Goal: Task Accomplishment & Management: Complete application form

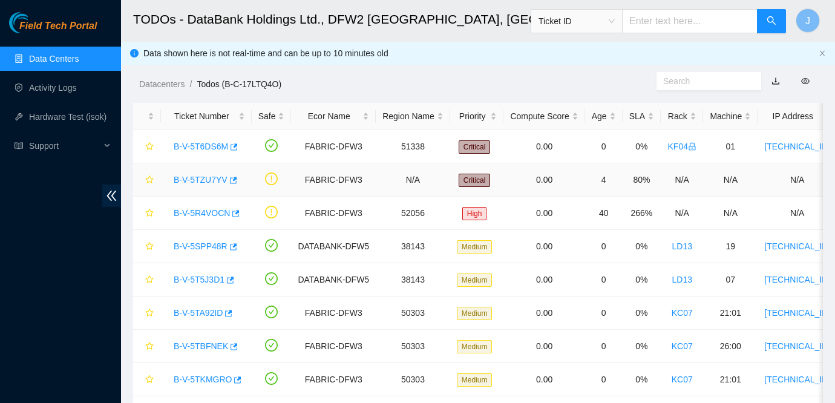
scroll to position [39, 0]
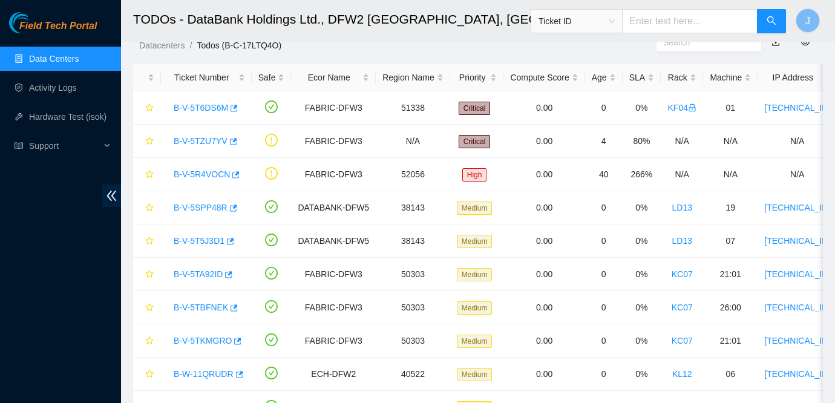
click at [33, 63] on link "Data Centers" at bounding box center [54, 59] width 50 height 10
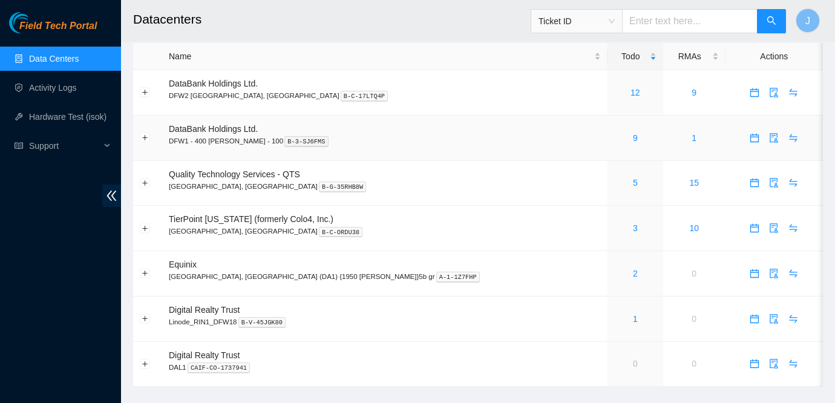
scroll to position [4, 0]
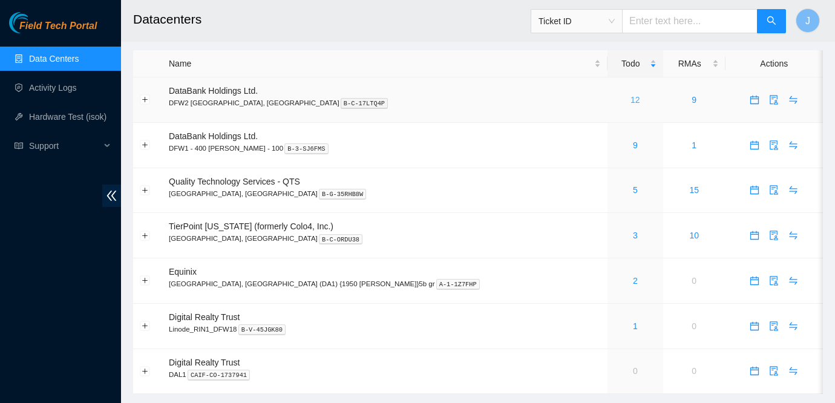
click at [631, 100] on link "12" at bounding box center [636, 100] width 10 height 10
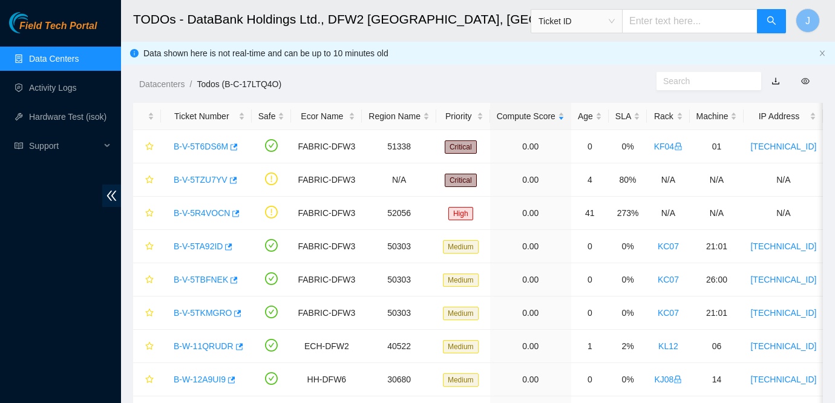
click at [599, 64] on div "Datacenters / Todos (B-C-17LTQ4O) /" at bounding box center [389, 57] width 536 height 68
click at [194, 180] on link "B-V-5TZU7YV" at bounding box center [201, 180] width 54 height 10
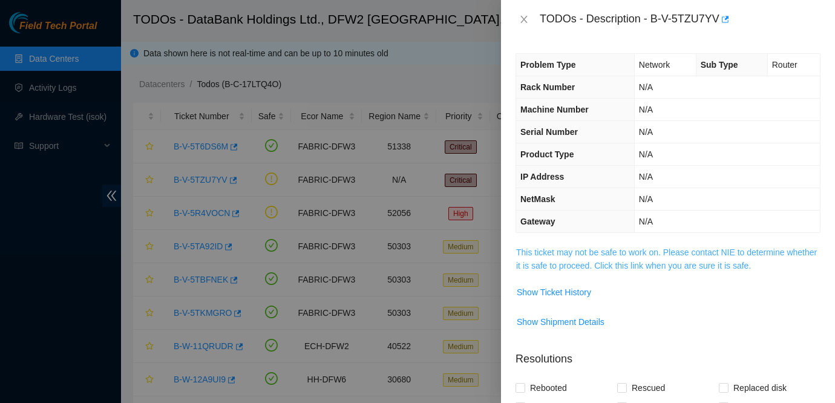
click at [631, 254] on link "This ticket may not be safe to work on. Please contact NIE to determine whether…" at bounding box center [666, 259] width 301 height 23
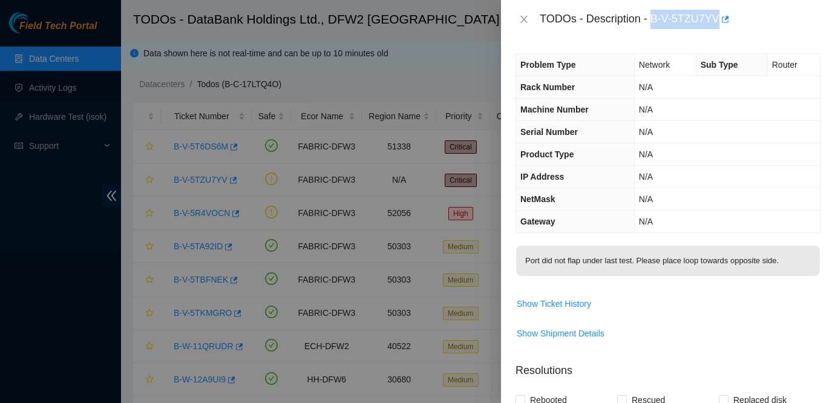
drag, startPoint x: 654, startPoint y: 16, endPoint x: 740, endPoint y: 24, distance: 85.7
click at [740, 24] on div "TODOs - Description - B-V-5TZU7YV" at bounding box center [680, 19] width 281 height 19
copy div "B-V-5TZU7YV"
click at [684, 282] on span "Port did not flap under last test. Please place loop towards opposite side." at bounding box center [668, 265] width 304 height 38
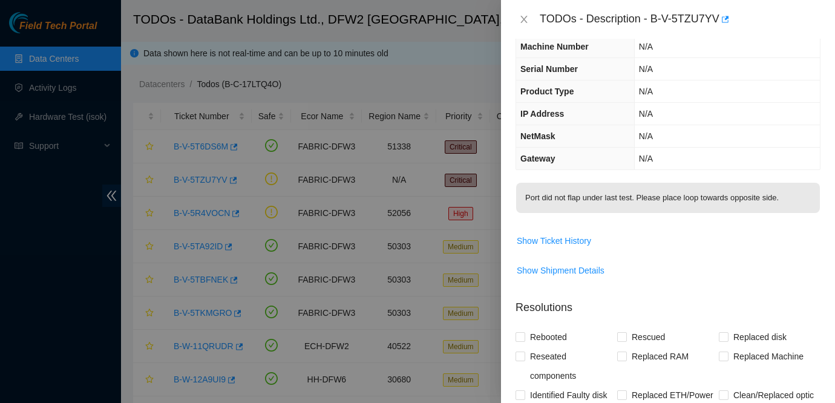
scroll to position [94, 0]
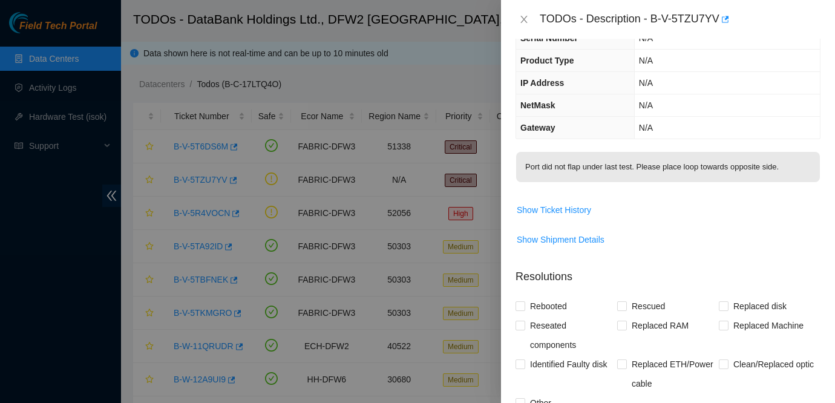
click at [756, 232] on span "Show Shipment Details" at bounding box center [668, 239] width 304 height 19
click at [523, 17] on icon "close" at bounding box center [524, 20] width 10 height 10
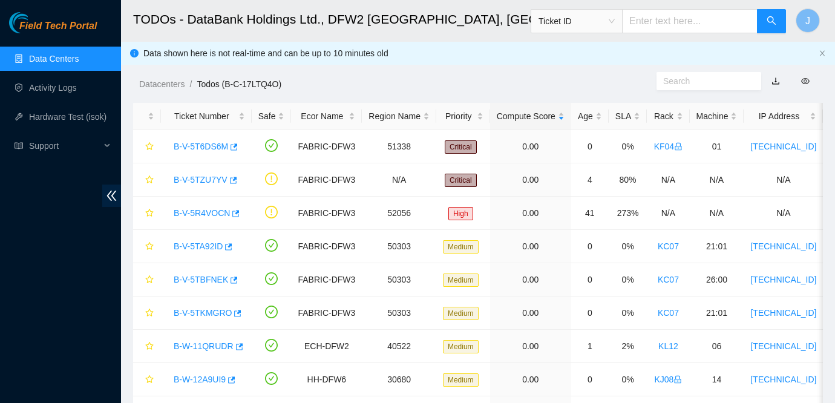
scroll to position [134, 0]
click at [54, 30] on span "Field Tech Portal" at bounding box center [57, 27] width 77 height 12
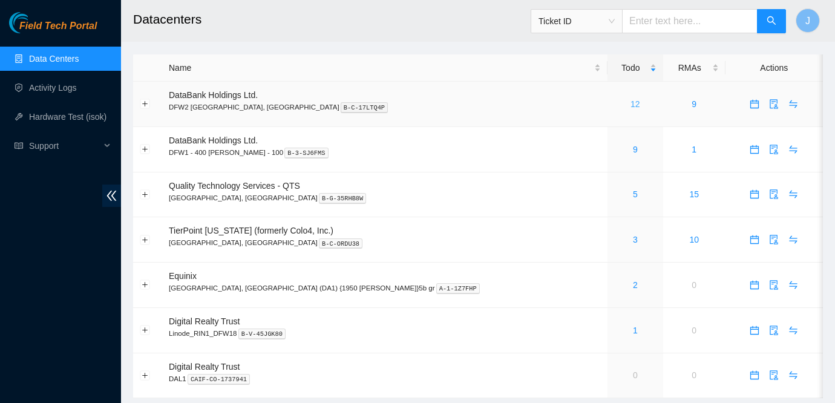
click at [631, 105] on link "12" at bounding box center [636, 104] width 10 height 10
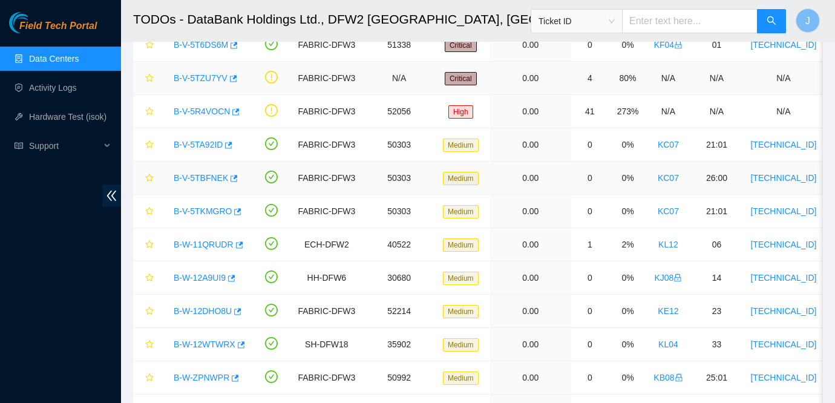
scroll to position [131, 0]
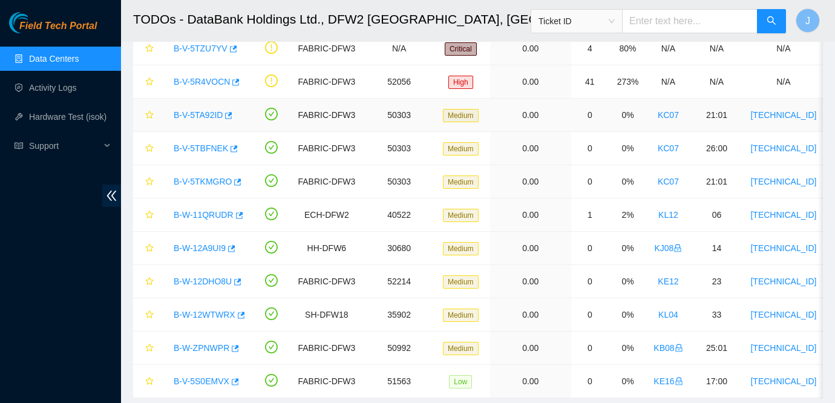
click at [205, 119] on link "B-V-5TA92ID" at bounding box center [198, 115] width 49 height 10
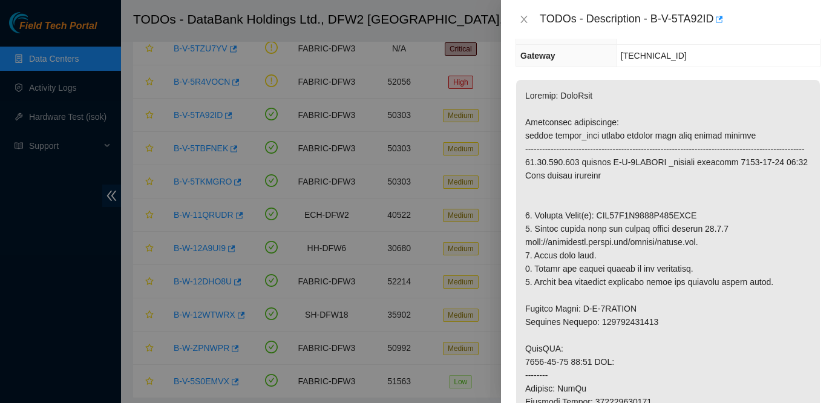
scroll to position [175, 0]
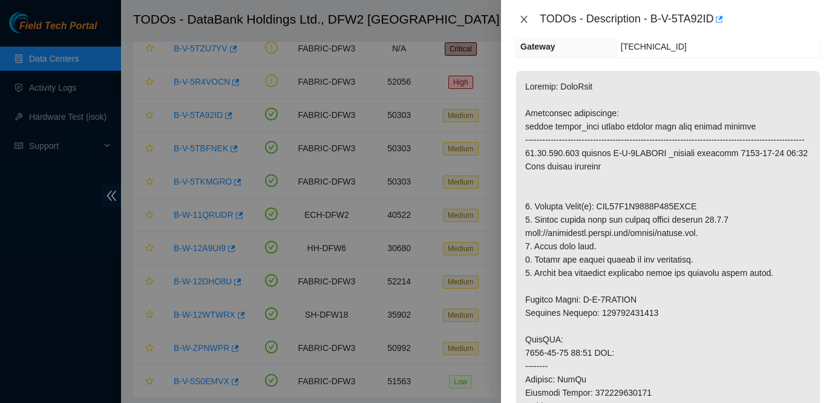
click at [516, 22] on button "Close" at bounding box center [524, 20] width 17 height 12
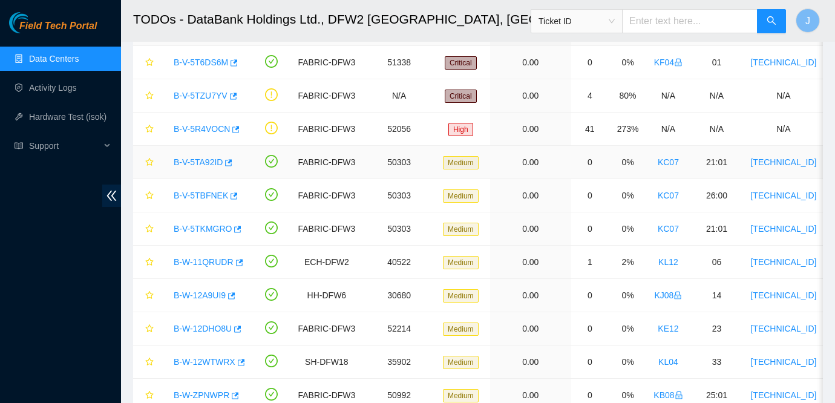
scroll to position [70, 0]
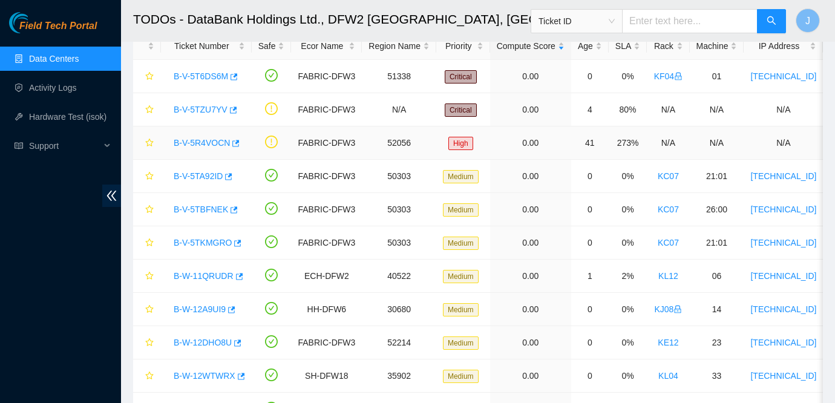
click at [194, 147] on link "B-V-5R4VOCN" at bounding box center [202, 143] width 56 height 10
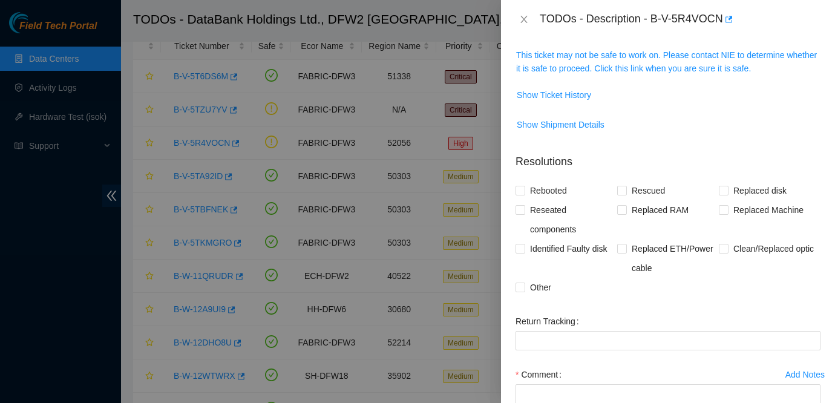
click at [619, 60] on span "This ticket may not be safe to work on. Please contact NIE to determine whether…" at bounding box center [668, 61] width 304 height 27
click at [619, 59] on link "This ticket may not be safe to work on. Please contact NIE to determine whether…" at bounding box center [666, 61] width 301 height 23
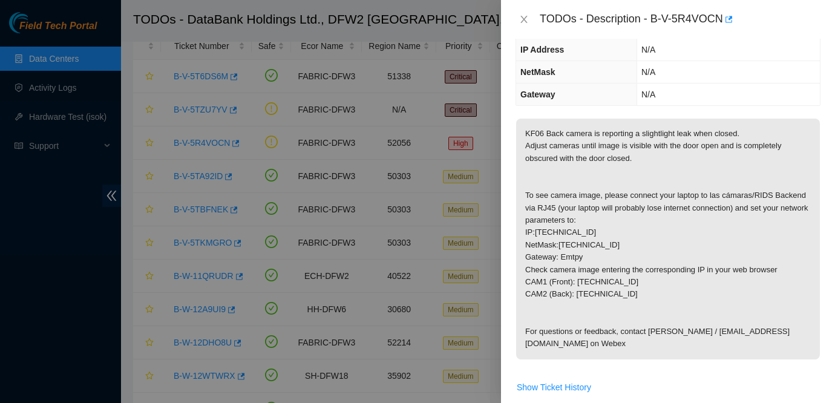
scroll to position [0, 0]
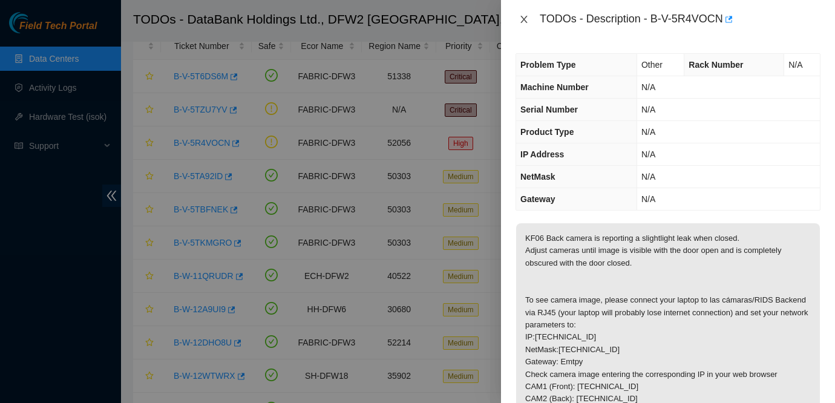
click at [528, 15] on icon "close" at bounding box center [524, 20] width 10 height 10
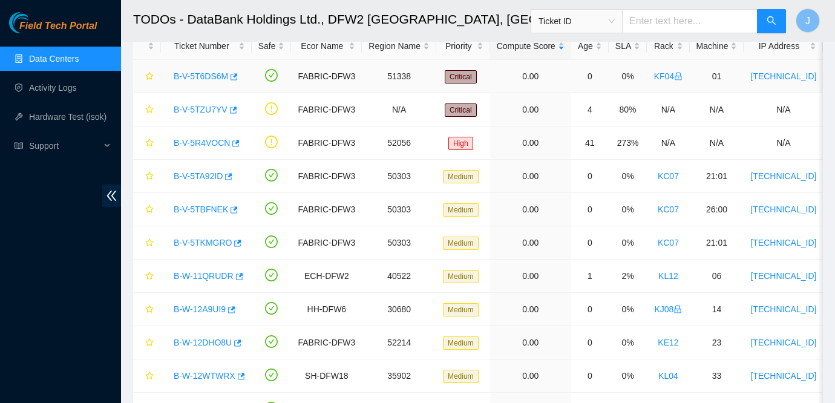
click at [592, 87] on td "0" at bounding box center [590, 76] width 38 height 33
click at [54, 54] on link "Data Centers" at bounding box center [54, 59] width 50 height 10
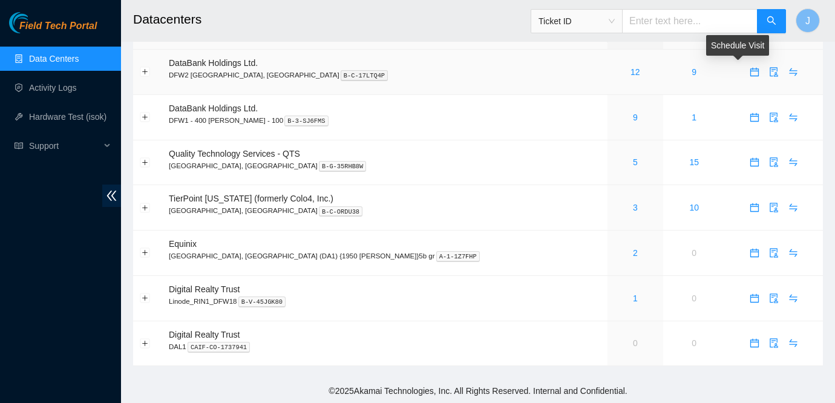
click at [751, 70] on icon "calendar" at bounding box center [754, 69] width 7 height 1
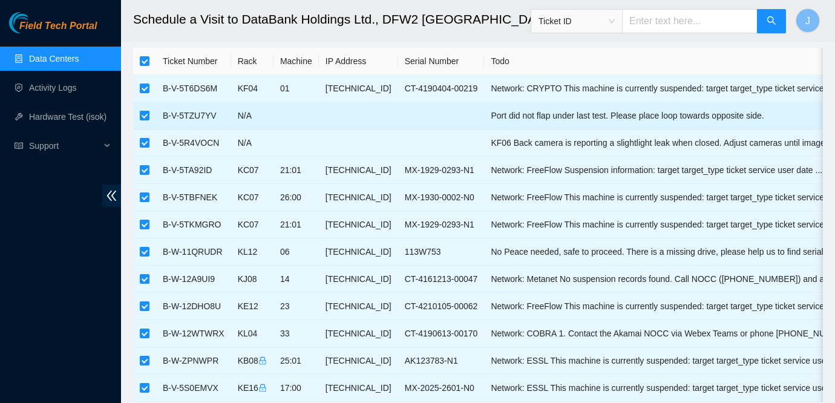
click at [146, 113] on input "checkbox" at bounding box center [145, 116] width 10 height 10
checkbox input "false"
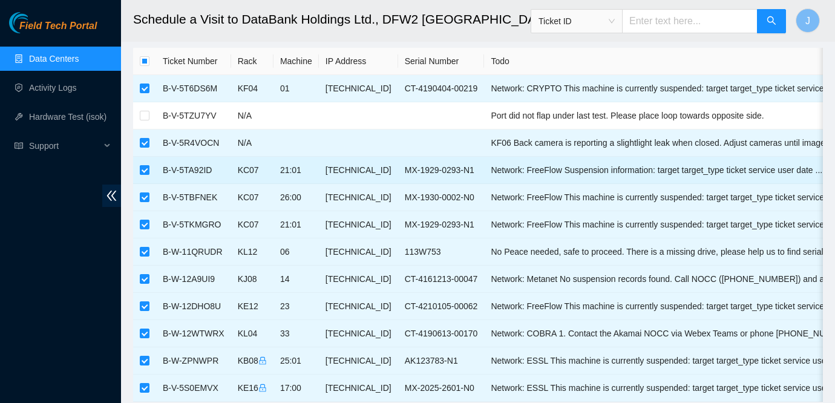
click at [143, 166] on input "checkbox" at bounding box center [145, 170] width 10 height 10
checkbox input "false"
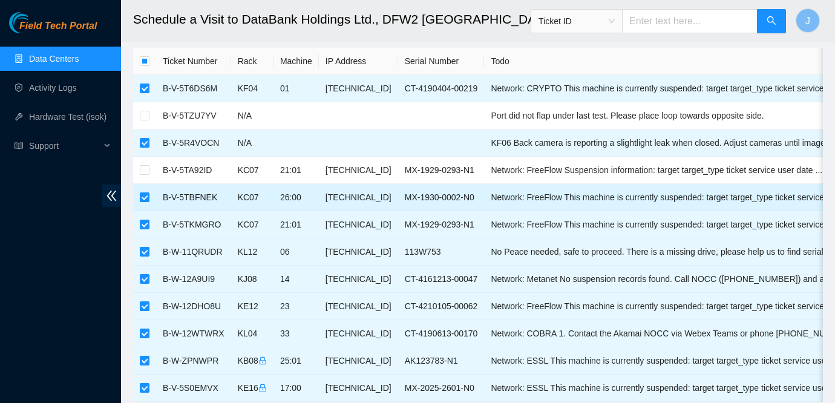
click at [145, 199] on input "checkbox" at bounding box center [145, 198] width 10 height 10
checkbox input "false"
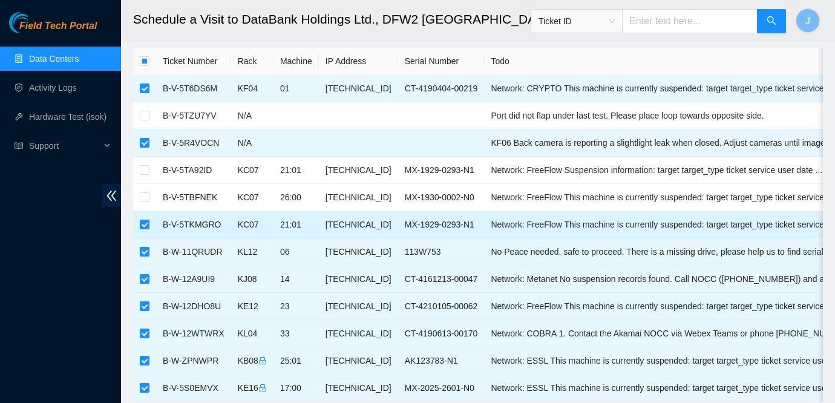
click at [146, 227] on input "checkbox" at bounding box center [145, 225] width 10 height 10
checkbox input "false"
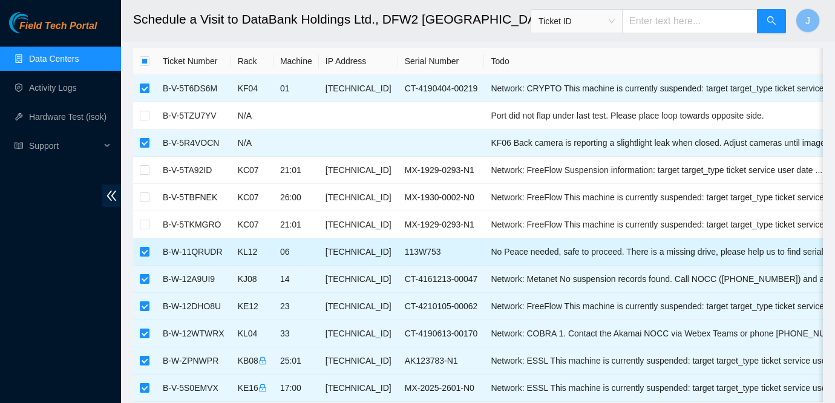
click at [146, 260] on td at bounding box center [144, 252] width 23 height 27
click at [146, 254] on input "checkbox" at bounding box center [145, 252] width 10 height 10
checkbox input "false"
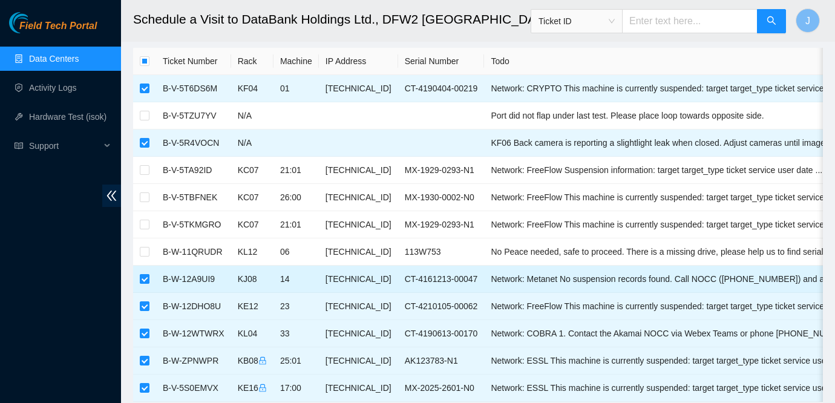
click at [146, 276] on input "checkbox" at bounding box center [145, 279] width 10 height 10
checkbox input "false"
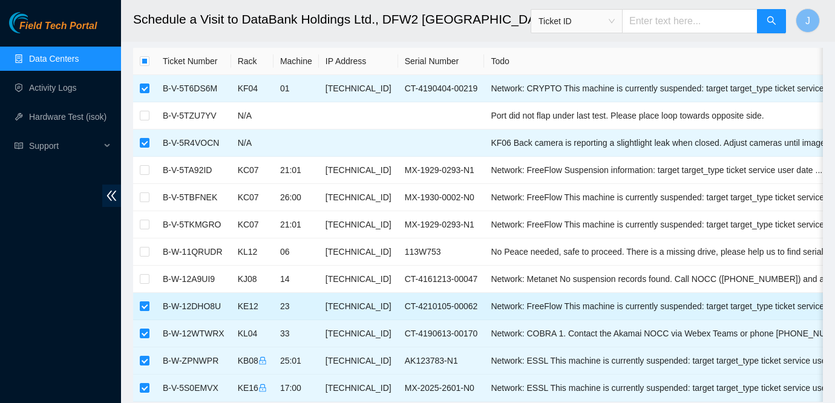
click at [145, 301] on input "checkbox" at bounding box center [145, 306] width 10 height 10
checkbox input "false"
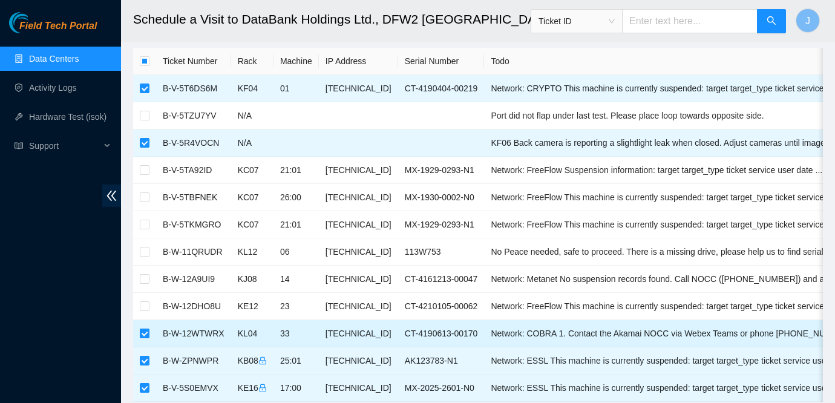
click at [142, 330] on input "checkbox" at bounding box center [145, 334] width 10 height 10
checkbox input "false"
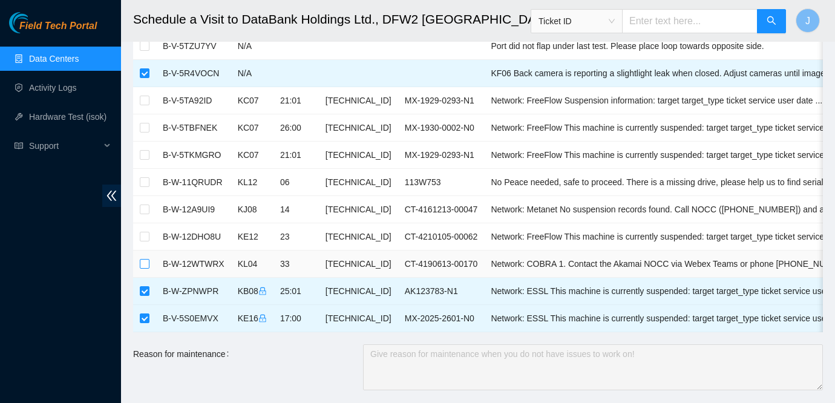
scroll to position [119, 0]
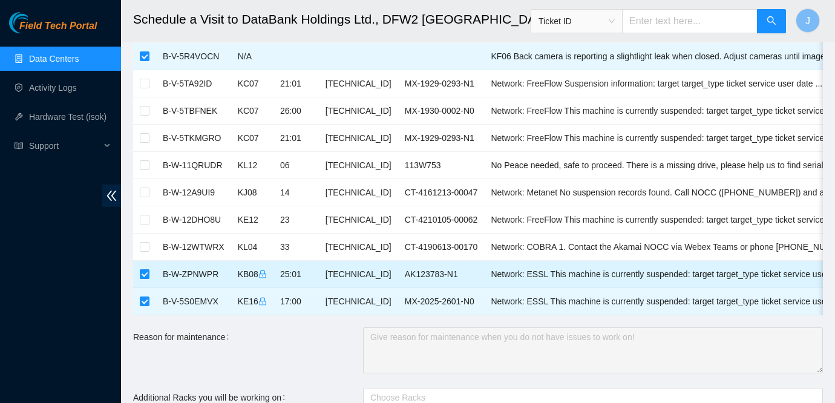
click at [144, 275] on input "checkbox" at bounding box center [145, 274] width 10 height 10
checkbox input "false"
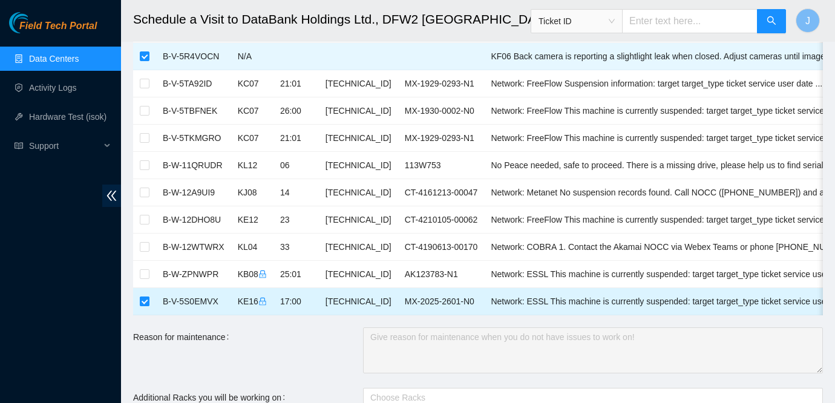
click at [145, 303] on input "checkbox" at bounding box center [145, 302] width 10 height 10
checkbox input "false"
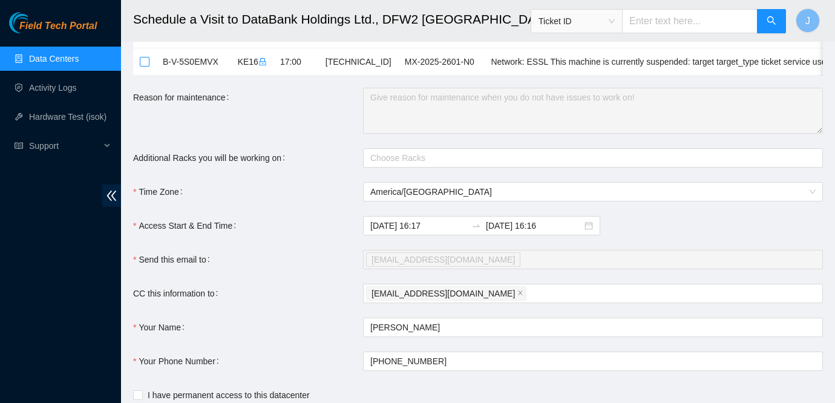
scroll to position [359, 0]
click at [406, 157] on div at bounding box center [587, 157] width 442 height 15
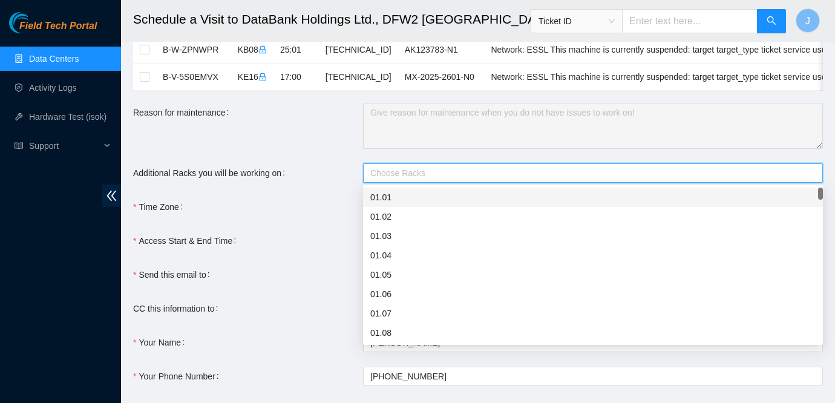
scroll to position [341, 0]
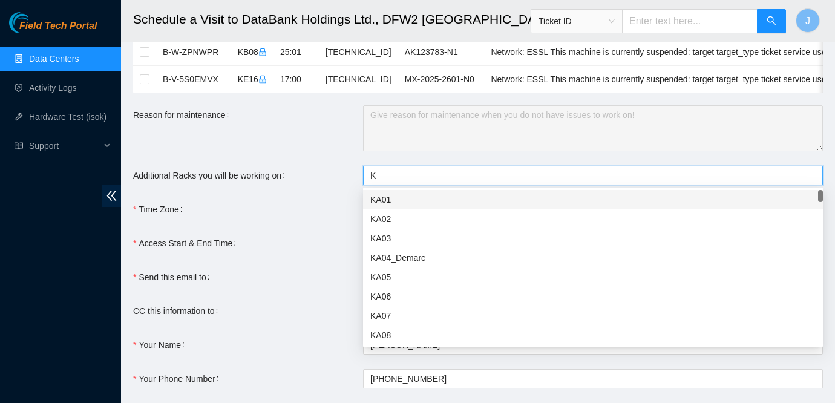
type input "KF"
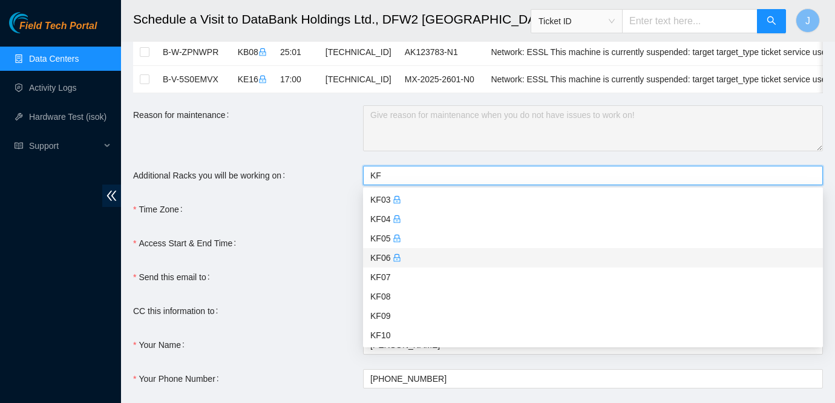
click at [380, 257] on div "KF06" at bounding box center [593, 257] width 446 height 13
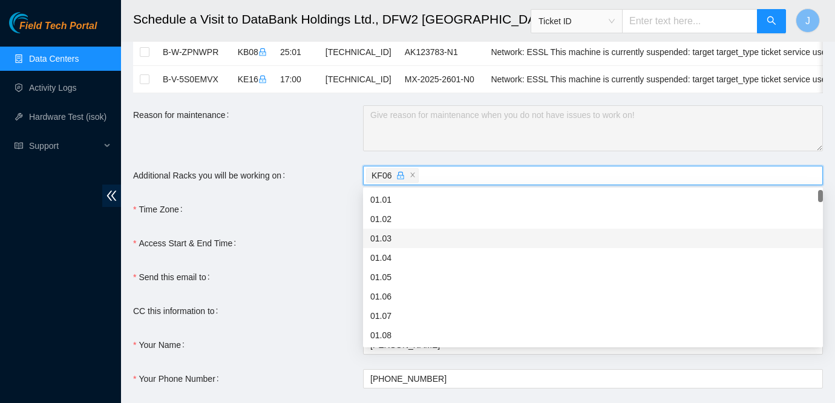
click at [328, 156] on form "Ticket Number Rack Machine IP Address Serial Number Todo B-V-5T6DS6M KF04 01 [T…" at bounding box center [478, 97] width 690 height 717
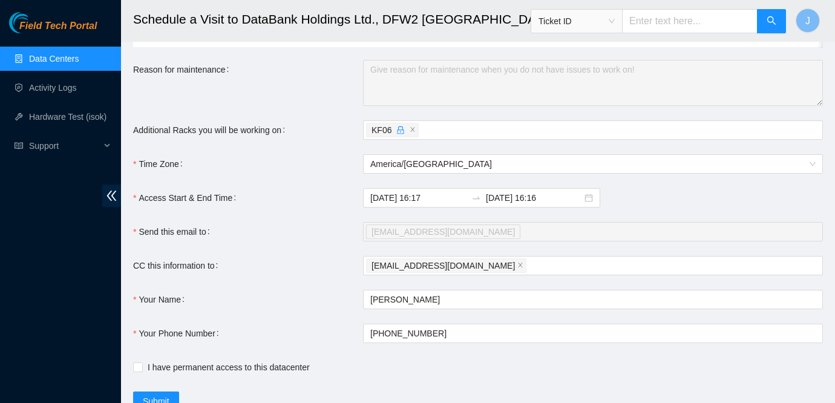
scroll to position [386, 0]
click at [478, 236] on div "[EMAIL_ADDRESS][DOMAIN_NAME]" at bounding box center [587, 232] width 442 height 17
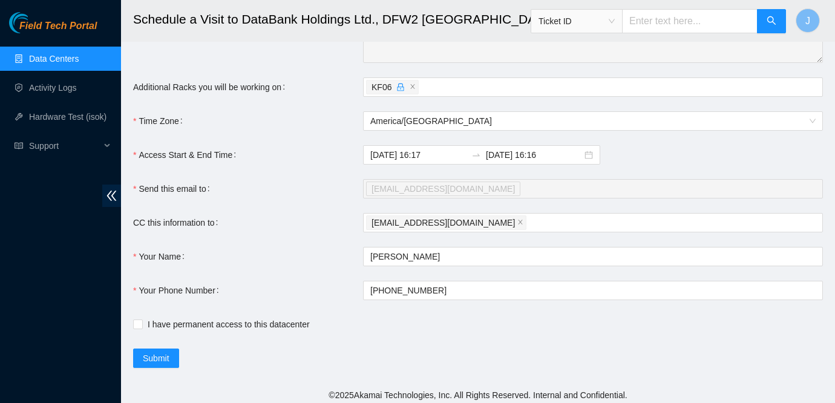
scroll to position [434, 0]
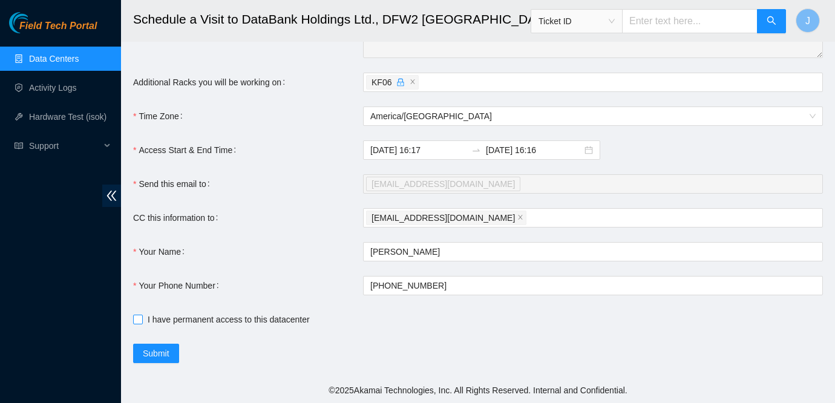
click at [174, 321] on span "I have permanent access to this datacenter" at bounding box center [229, 319] width 172 height 13
click at [142, 321] on input "I have permanent access to this datacenter" at bounding box center [137, 319] width 8 height 8
checkbox input "true"
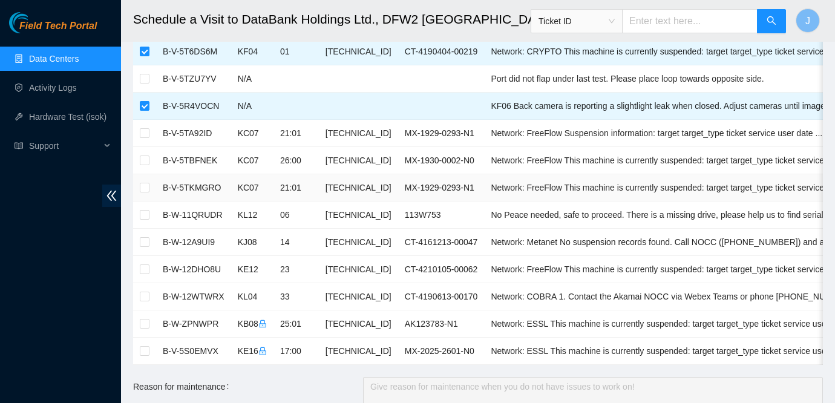
scroll to position [0, 0]
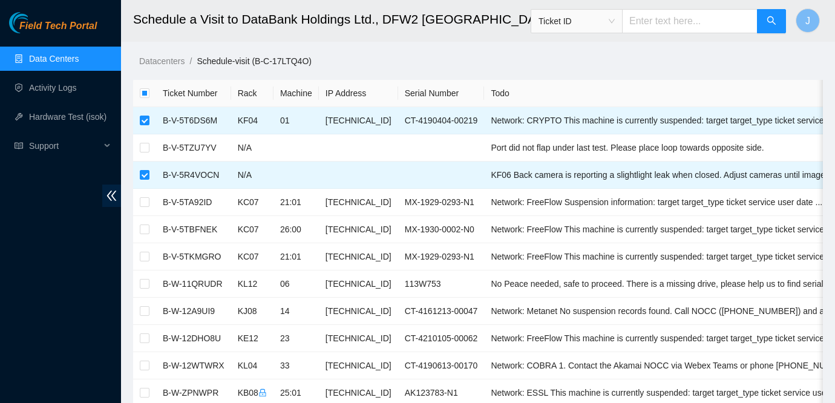
click at [645, 58] on ol "Datacenters / Schedule-visit (B-C-17LTQ4O) /" at bounding box center [487, 60] width 696 height 13
click at [75, 46] on ul "Data Centers Activity Logs Hardware Test (isok) Support" at bounding box center [60, 102] width 121 height 116
click at [54, 55] on link "Data Centers" at bounding box center [54, 59] width 50 height 10
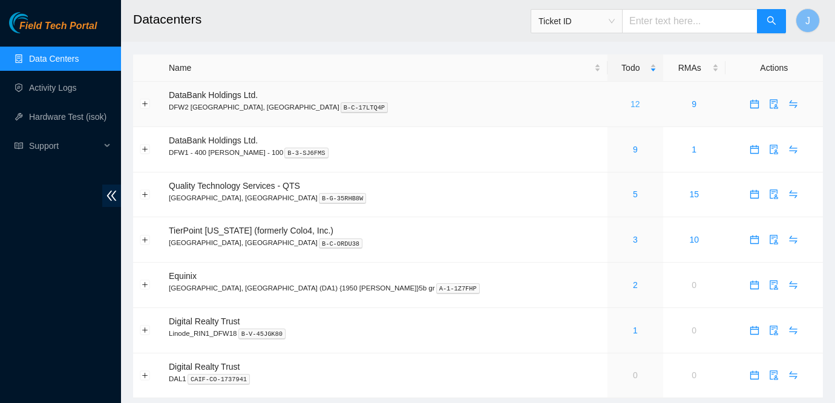
click at [631, 105] on link "12" at bounding box center [636, 104] width 10 height 10
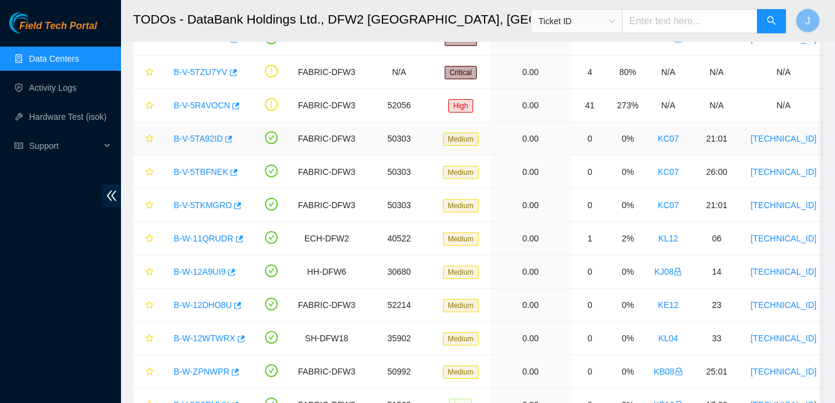
scroll to position [112, 0]
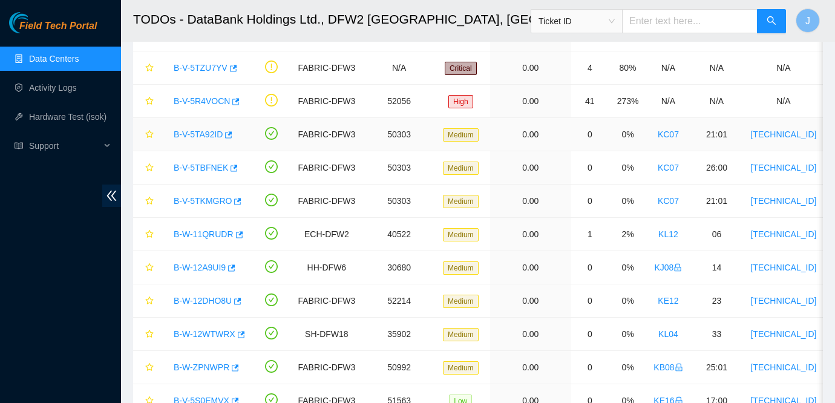
click at [212, 135] on link "B-V-5TA92ID" at bounding box center [198, 135] width 49 height 10
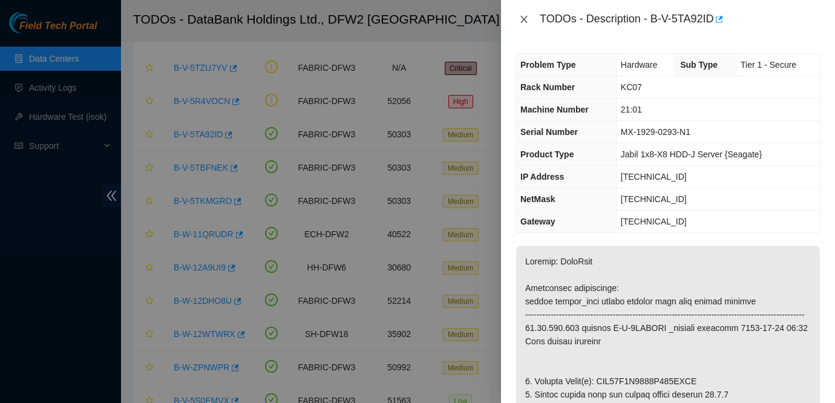
click at [521, 19] on icon "close" at bounding box center [524, 20] width 10 height 10
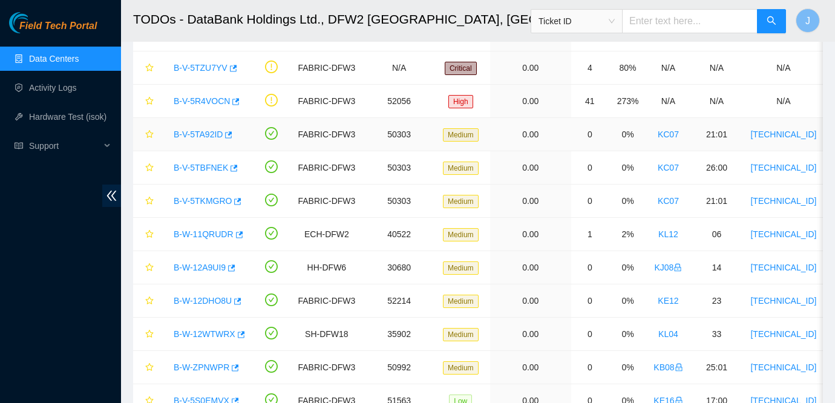
click at [208, 136] on link "B-V-5TA92ID" at bounding box center [198, 135] width 49 height 10
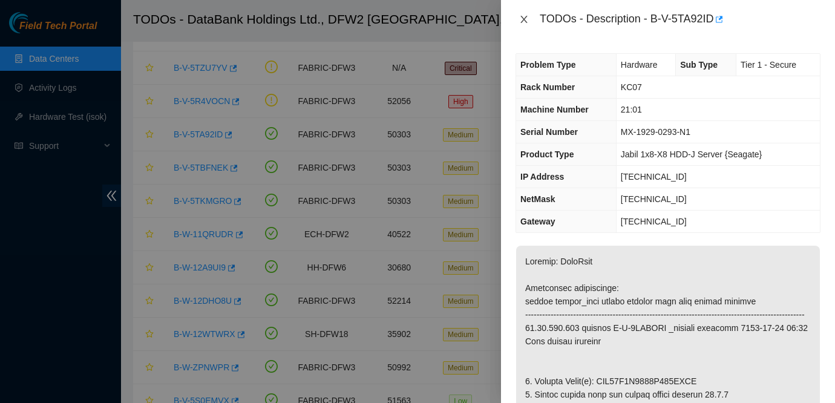
click at [522, 16] on icon "close" at bounding box center [524, 19] width 7 height 7
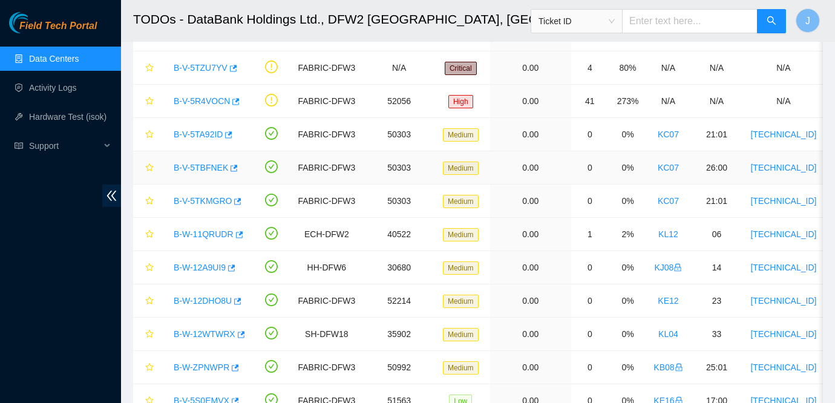
click at [210, 165] on link "B-V-5TBFNEK" at bounding box center [201, 168] width 54 height 10
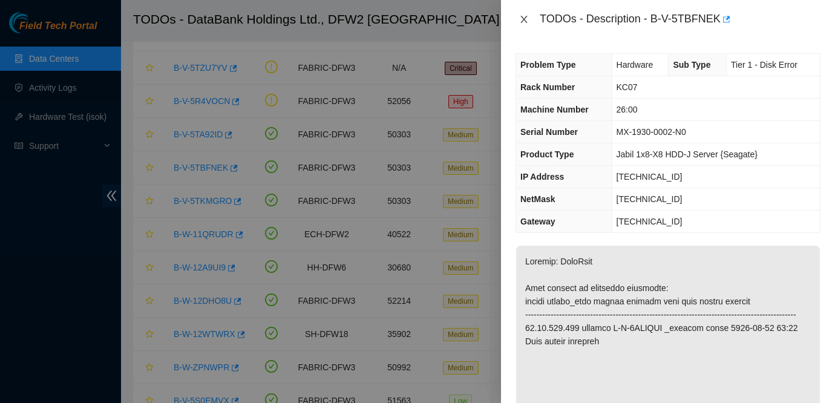
click at [521, 21] on icon "close" at bounding box center [524, 20] width 10 height 10
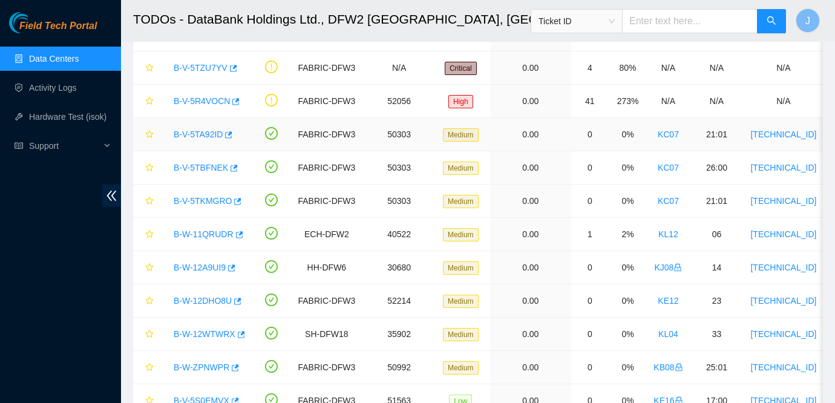
click at [202, 130] on link "B-V-5TA92ID" at bounding box center [198, 135] width 49 height 10
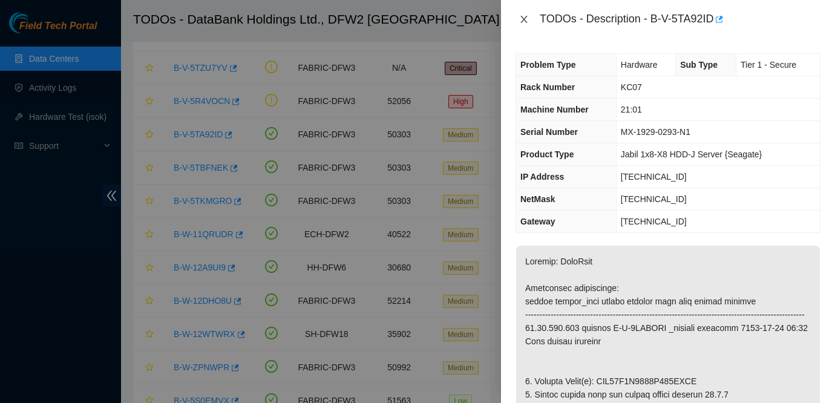
click at [522, 15] on icon "close" at bounding box center [524, 20] width 10 height 10
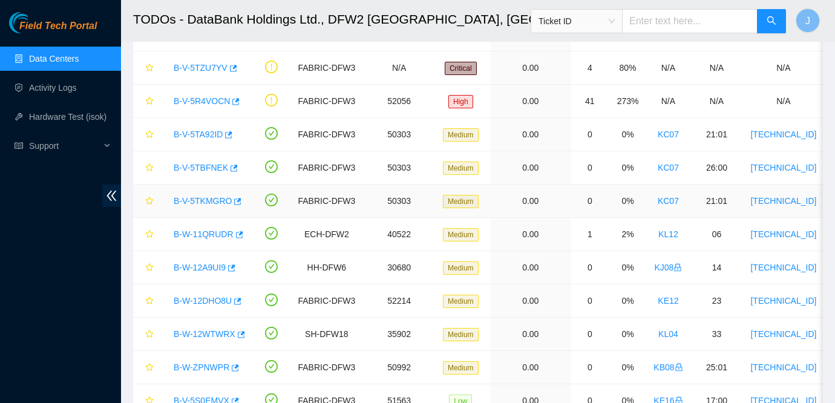
click at [214, 197] on link "B-V-5TKMGRO" at bounding box center [203, 201] width 58 height 10
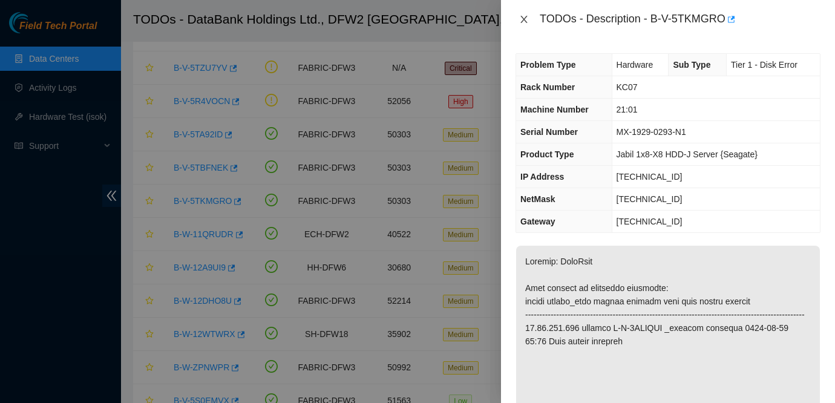
click at [519, 17] on icon "close" at bounding box center [524, 20] width 10 height 10
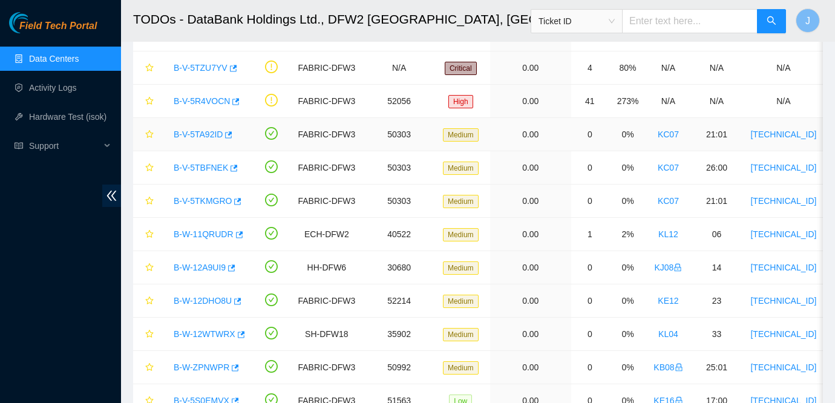
click at [207, 137] on link "B-V-5TA92ID" at bounding box center [198, 135] width 49 height 10
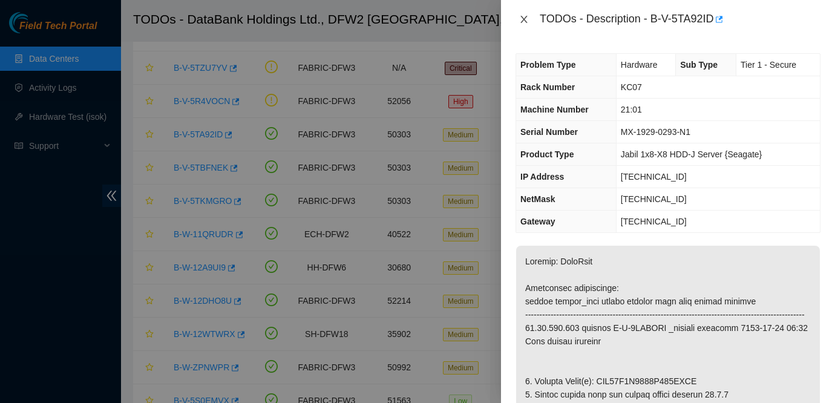
click at [521, 23] on icon "close" at bounding box center [524, 20] width 10 height 10
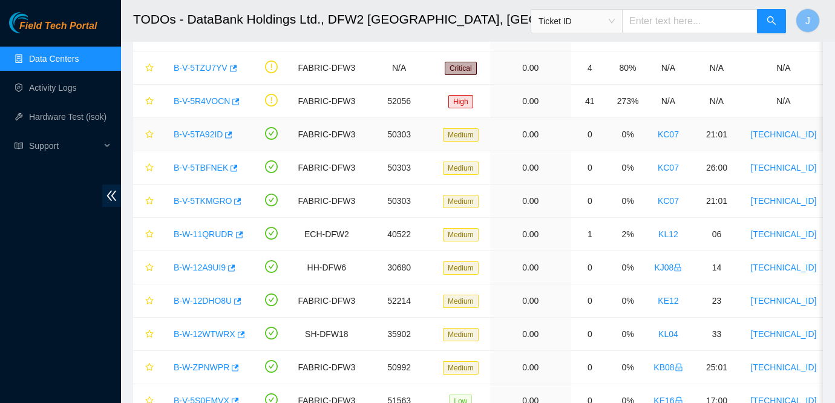
click at [203, 131] on link "B-V-5TA92ID" at bounding box center [198, 135] width 49 height 10
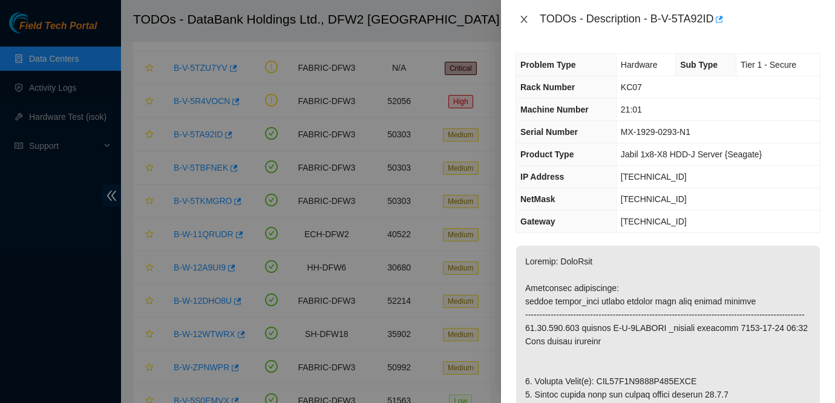
click at [519, 21] on icon "close" at bounding box center [524, 20] width 10 height 10
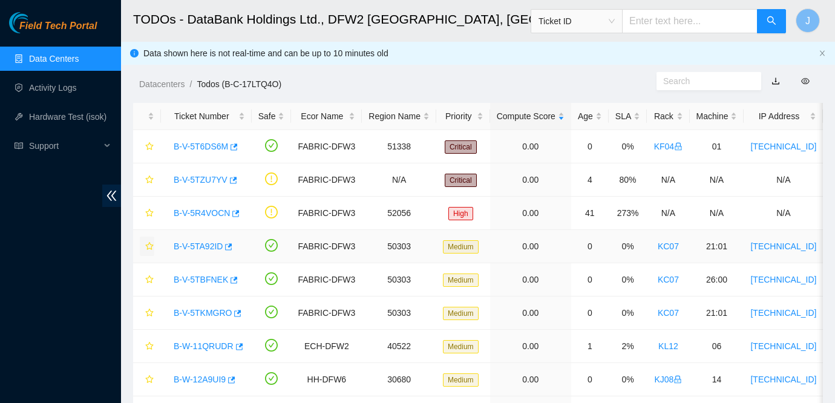
click at [150, 249] on icon "star" at bounding box center [149, 246] width 8 height 8
click at [147, 275] on button "button" at bounding box center [147, 279] width 15 height 19
click at [152, 308] on button "button" at bounding box center [147, 312] width 15 height 19
click at [151, 113] on div at bounding box center [147, 117] width 15 height 12
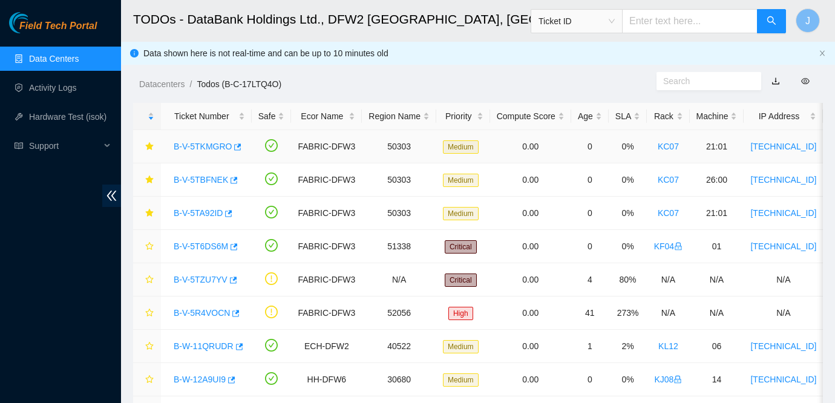
click at [179, 150] on link "B-V-5TKMGRO" at bounding box center [203, 147] width 58 height 10
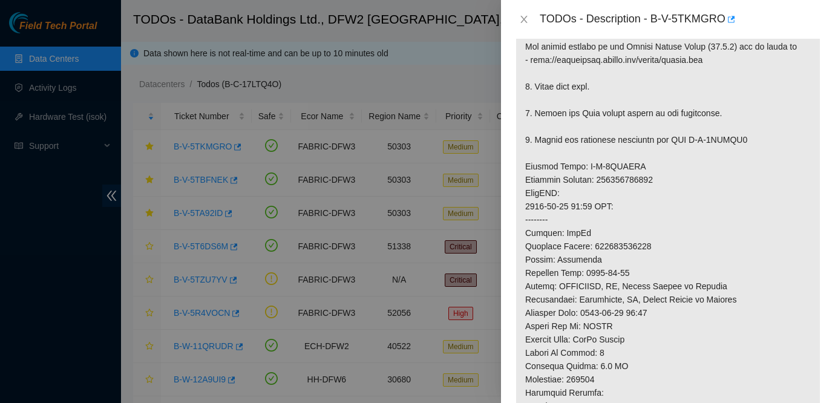
scroll to position [399, 0]
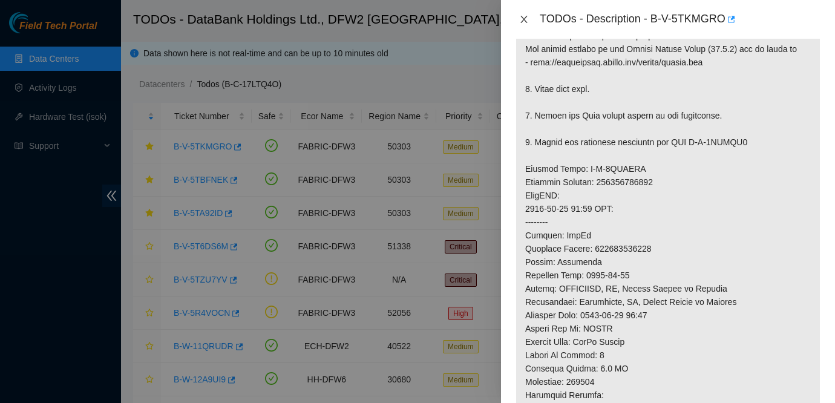
click at [523, 22] on icon "close" at bounding box center [524, 20] width 10 height 10
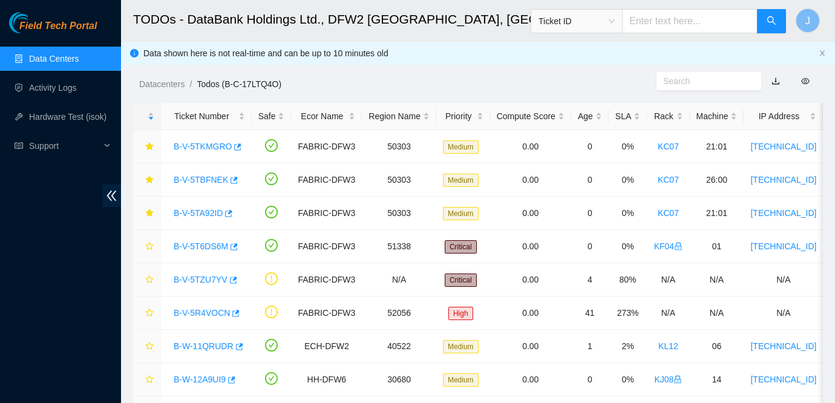
scroll to position [378, 0]
click at [203, 216] on link "B-V-5TA92ID" at bounding box center [198, 213] width 49 height 10
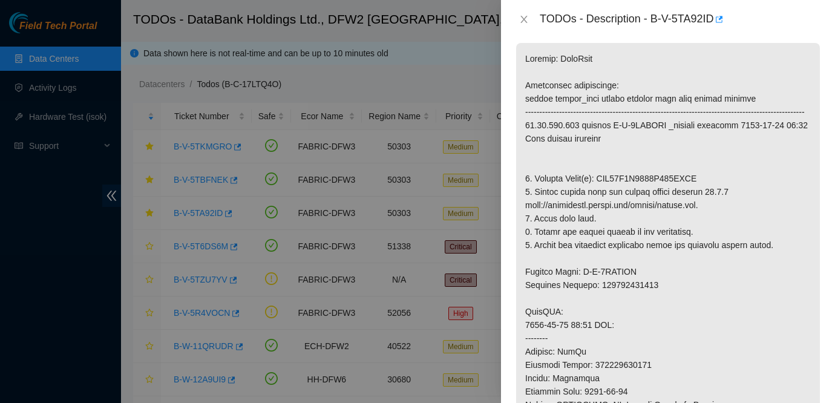
scroll to position [205, 0]
drag, startPoint x: 655, startPoint y: 19, endPoint x: 717, endPoint y: 23, distance: 62.5
click at [717, 23] on div "TODOs - Description - B-V-5TA92ID" at bounding box center [680, 19] width 281 height 19
copy div "B-V-5TA92ID"
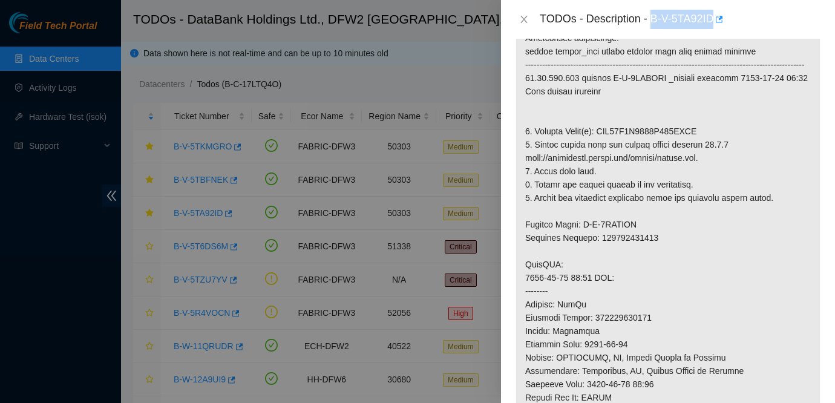
scroll to position [251, 0]
drag, startPoint x: 605, startPoint y: 142, endPoint x: 716, endPoint y: 148, distance: 110.3
click at [716, 148] on p at bounding box center [668, 303] width 304 height 617
copy p "WFK49H3Z0000C948BUQF"
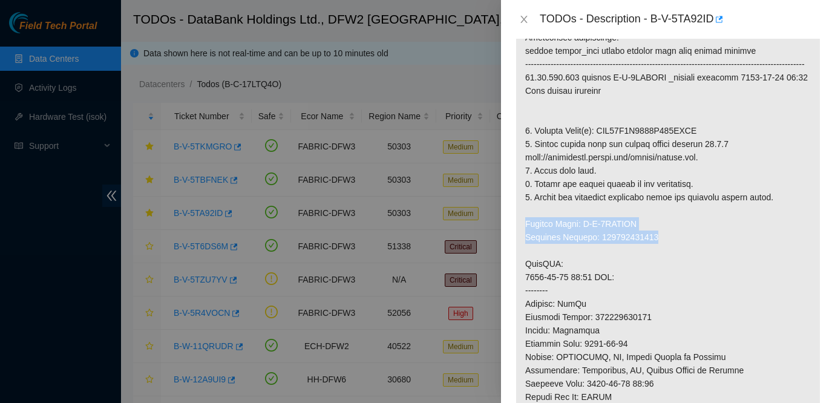
drag, startPoint x: 526, startPoint y: 237, endPoint x: 667, endPoint y: 253, distance: 142.0
click at [667, 253] on p at bounding box center [668, 303] width 304 height 617
copy p "Service Order: B-V-5THAOGN Tracking Numbers: 463470042157"
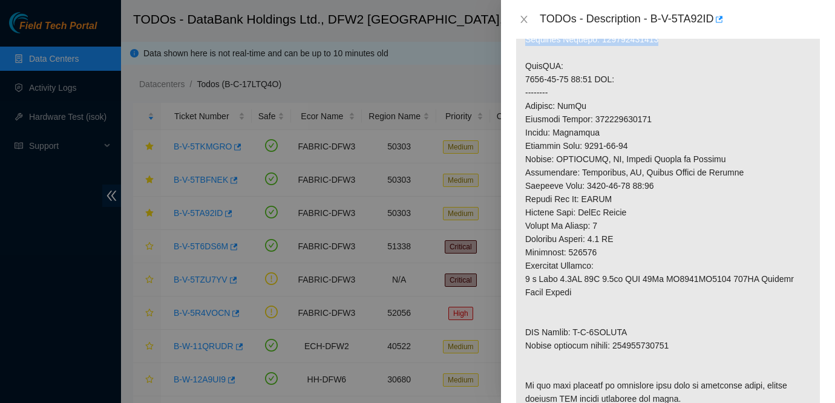
scroll to position [450, 0]
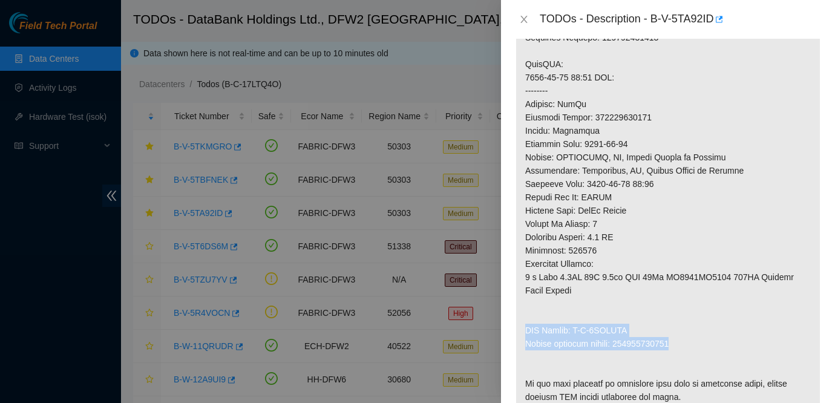
drag, startPoint x: 525, startPoint y: 343, endPoint x: 694, endPoint y: 357, distance: 168.8
click at [694, 357] on p at bounding box center [668, 103] width 304 height 617
copy p "RMA Return: B-V-5THAOGW Return tracking number: 463470042168"
click at [521, 22] on icon "close" at bounding box center [524, 19] width 7 height 7
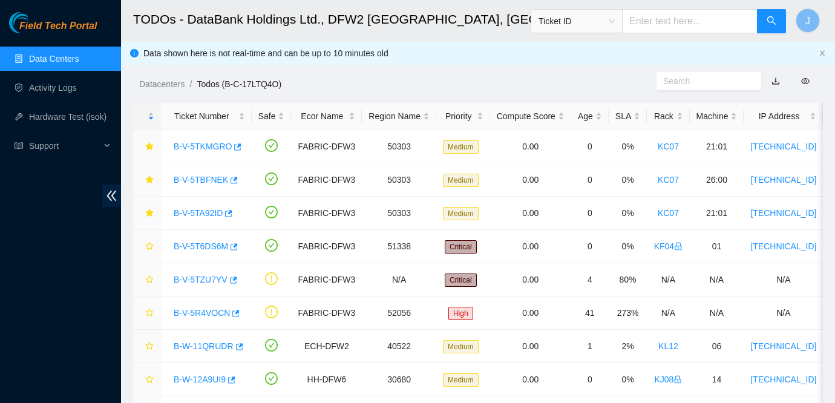
scroll to position [378, 0]
click at [209, 146] on link "B-V-5TKMGRO" at bounding box center [203, 147] width 58 height 10
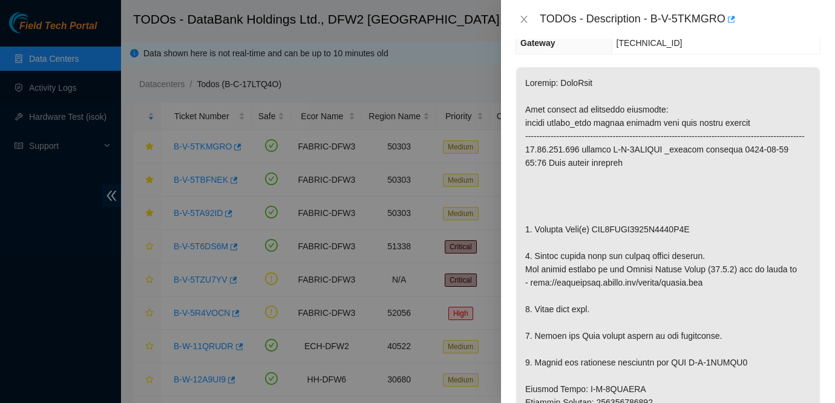
scroll to position [197, 0]
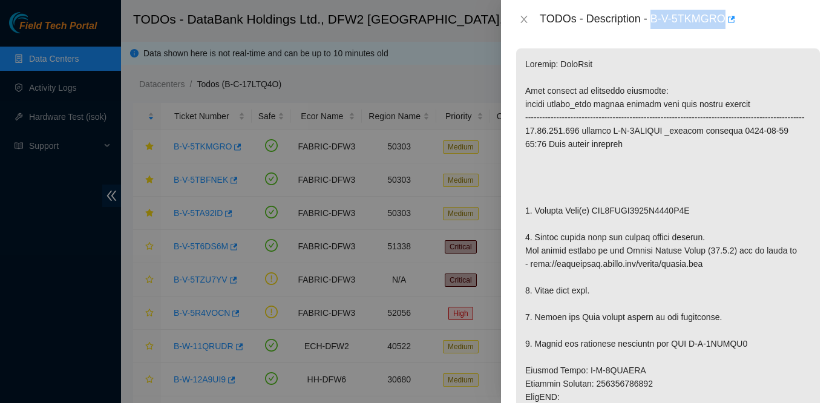
drag, startPoint x: 655, startPoint y: 15, endPoint x: 726, endPoint y: 16, distance: 71.5
click at [726, 16] on div "TODOs - Description - B-V-5TKMGRO" at bounding box center [680, 19] width 281 height 19
copy div "B-V-5TKMGRO"
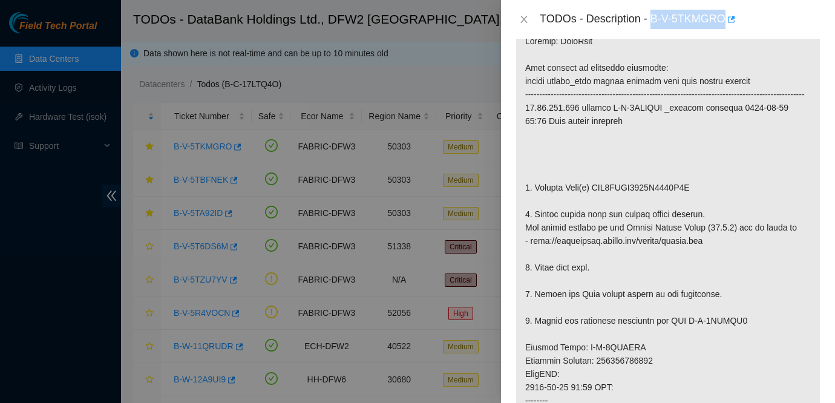
scroll to position [315, 0]
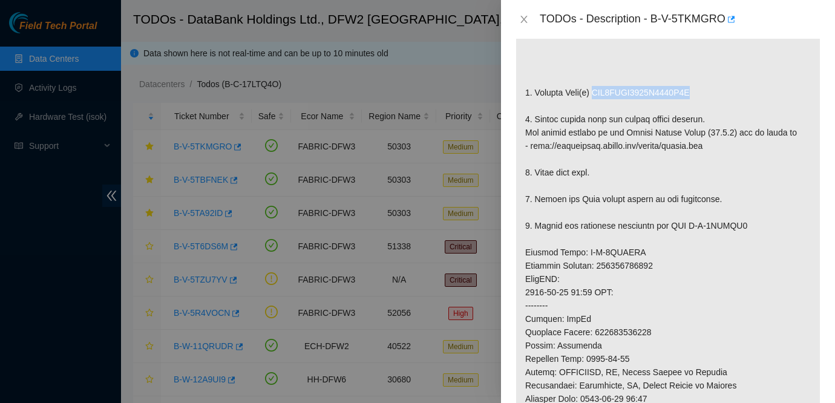
drag, startPoint x: 599, startPoint y: 102, endPoint x: 710, endPoint y: 110, distance: 111.1
click at [710, 110] on p at bounding box center [668, 265] width 304 height 671
copy p "WFK4BMFJ0000C9495G5K"
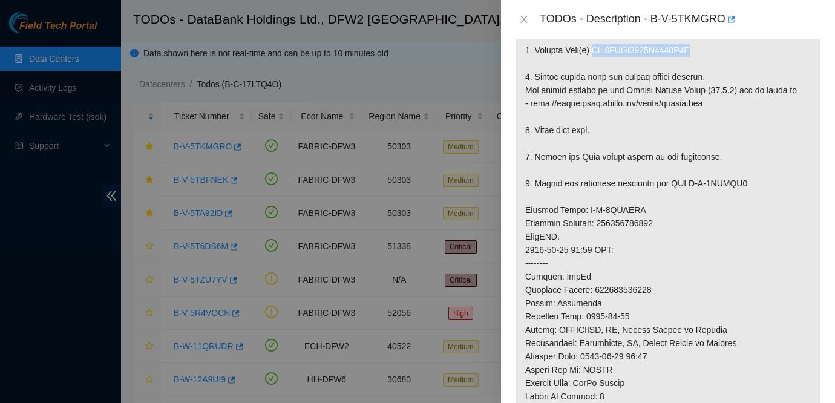
scroll to position [367, 0]
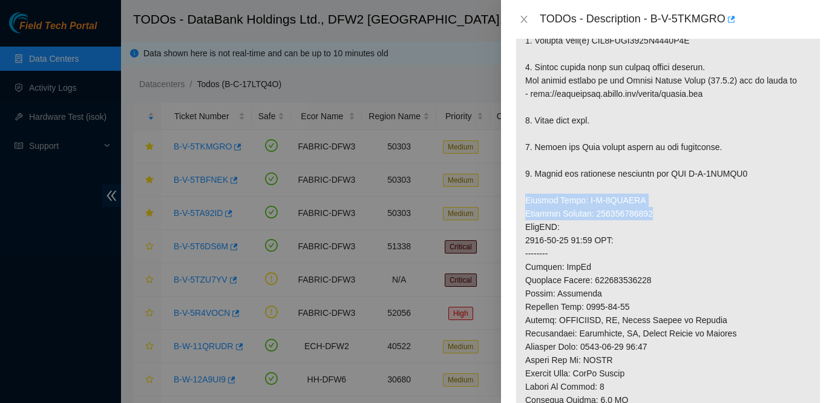
drag, startPoint x: 525, startPoint y: 211, endPoint x: 665, endPoint y: 230, distance: 141.8
click at [665, 230] on p at bounding box center [668, 213] width 304 height 671
copy p "Service Order: B-V-5TMZOYZ Tracking Numbers: 463470043290"
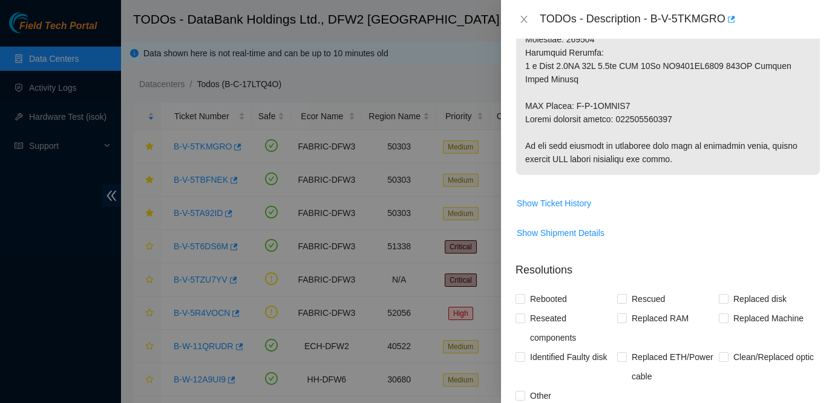
scroll to position [741, 0]
drag, startPoint x: 524, startPoint y: 117, endPoint x: 690, endPoint y: 133, distance: 166.0
copy p "RMA Return: B-V-5TMZOZ8 Return tracking number: 463470043304"
click at [738, 253] on td "Show Shipment Details" at bounding box center [668, 238] width 305 height 30
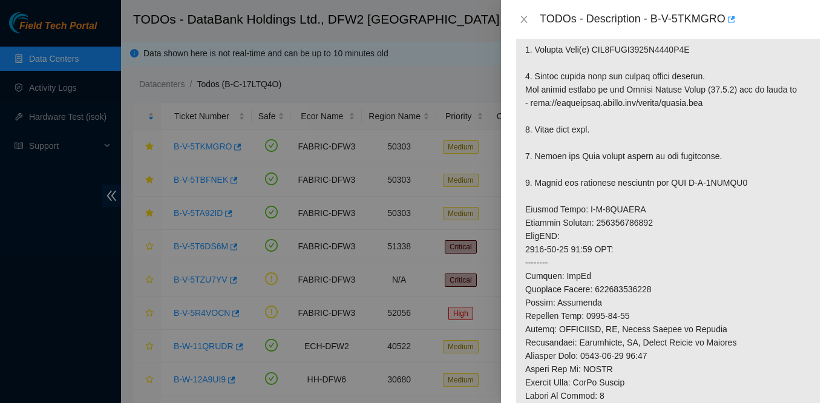
scroll to position [345, 0]
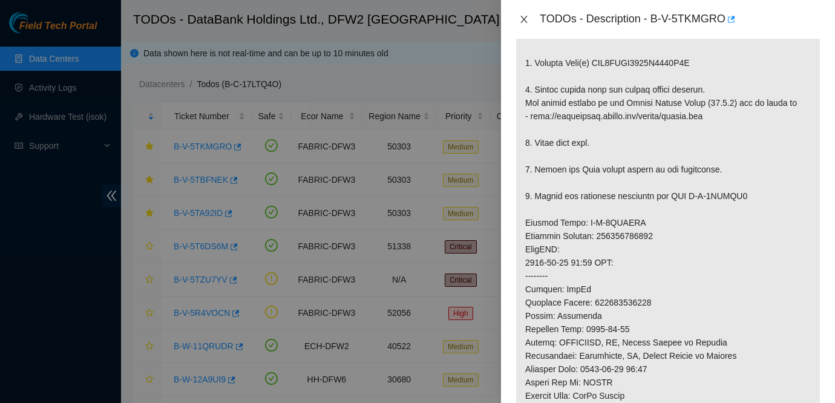
click at [524, 15] on icon "close" at bounding box center [524, 20] width 10 height 10
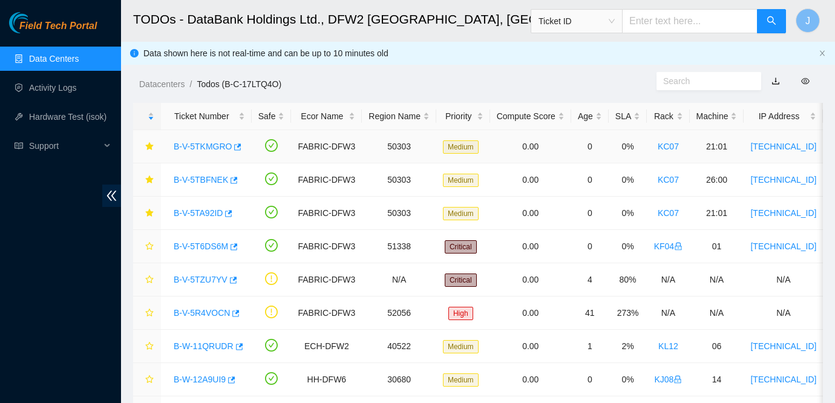
scroll to position [363, 0]
click at [219, 148] on link "B-V-5TKMGRO" at bounding box center [203, 147] width 58 height 10
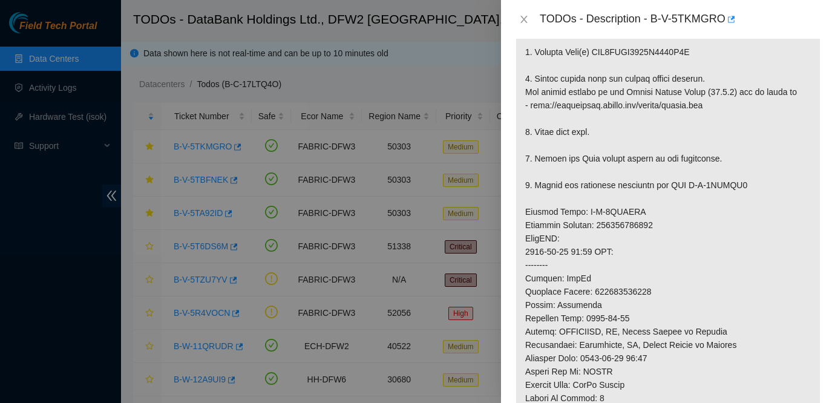
scroll to position [339, 0]
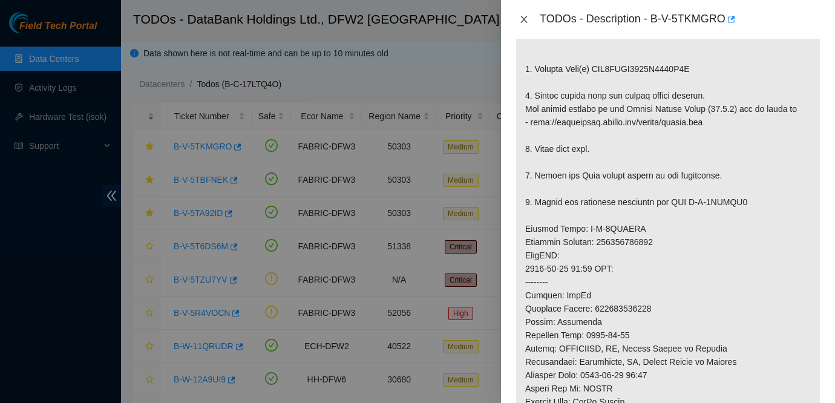
click at [526, 18] on icon "close" at bounding box center [524, 20] width 10 height 10
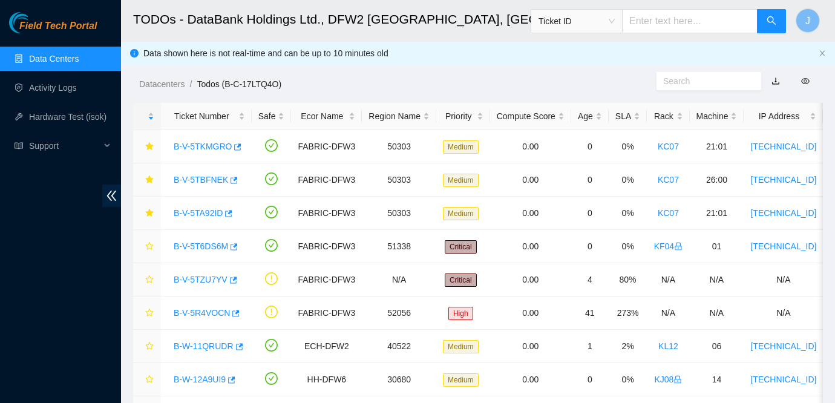
scroll to position [357, 0]
click at [203, 212] on link "B-V-5TA92ID" at bounding box center [198, 213] width 49 height 10
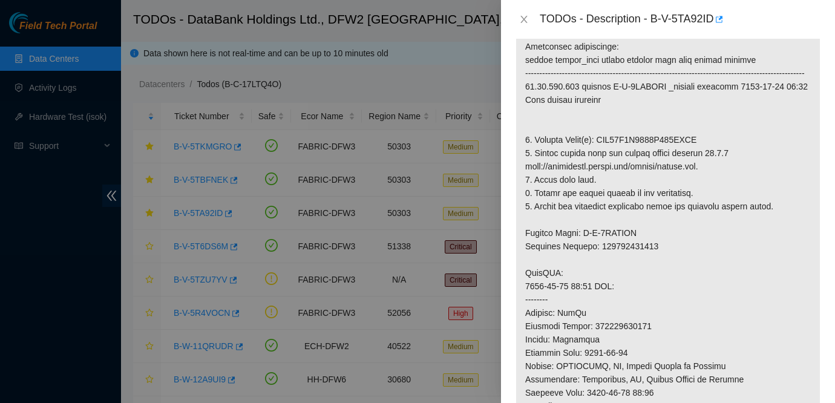
scroll to position [254, 0]
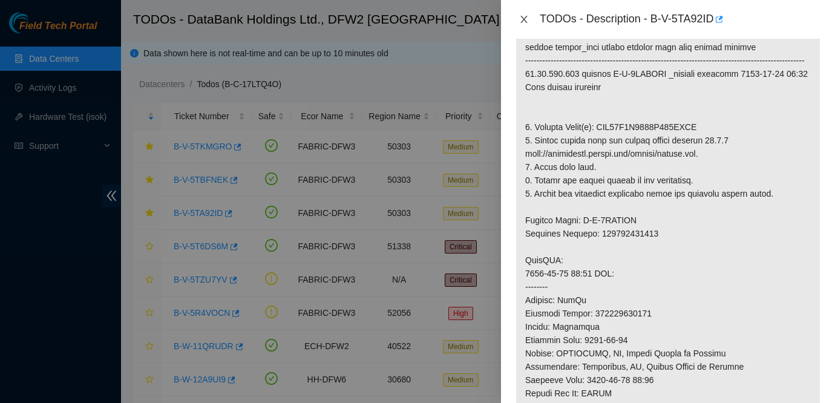
click at [519, 19] on icon "close" at bounding box center [524, 20] width 10 height 10
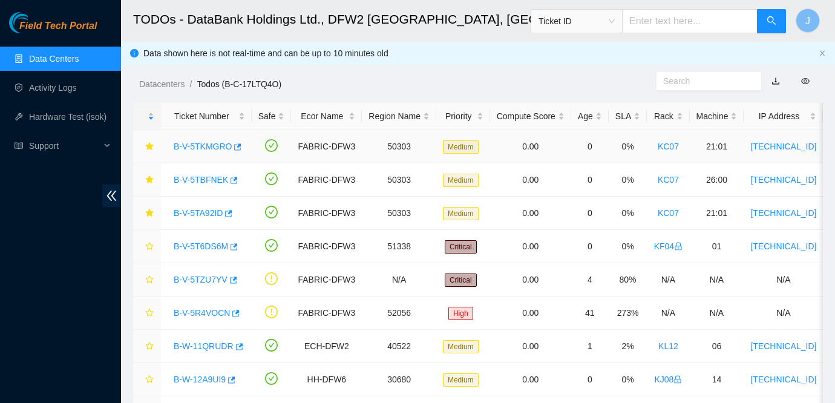
scroll to position [272, 0]
click at [206, 151] on div "B-V-5TKMGRO" at bounding box center [206, 146] width 77 height 19
click at [209, 144] on link "B-V-5TKMGRO" at bounding box center [203, 147] width 58 height 10
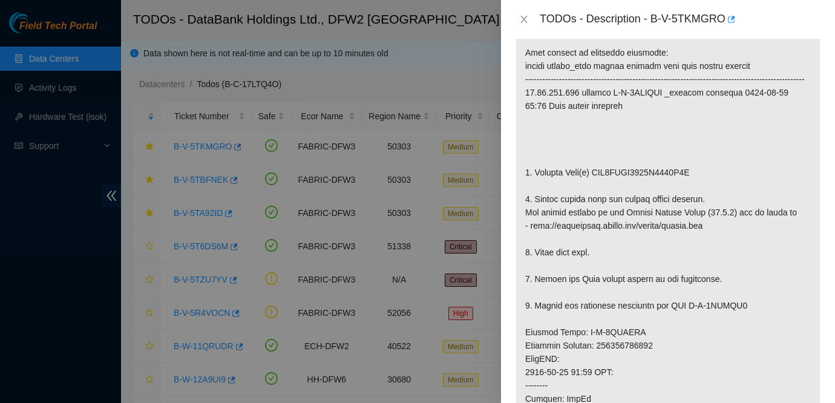
scroll to position [235, 0]
click at [524, 20] on icon "close" at bounding box center [524, 20] width 10 height 10
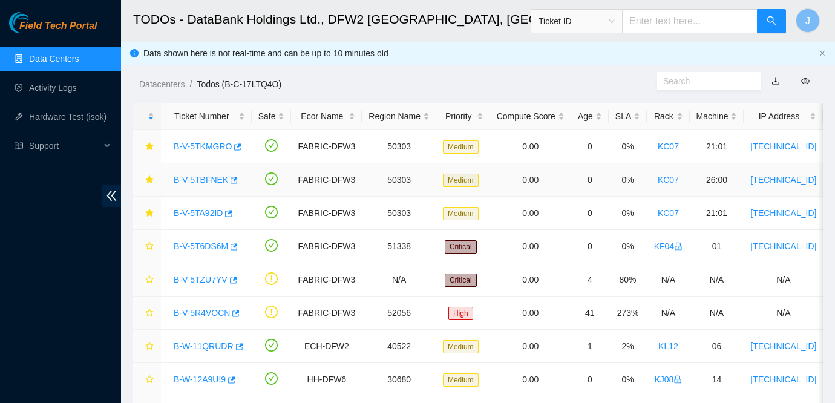
scroll to position [252, 0]
click at [196, 208] on link "B-V-5TA92ID" at bounding box center [198, 213] width 49 height 10
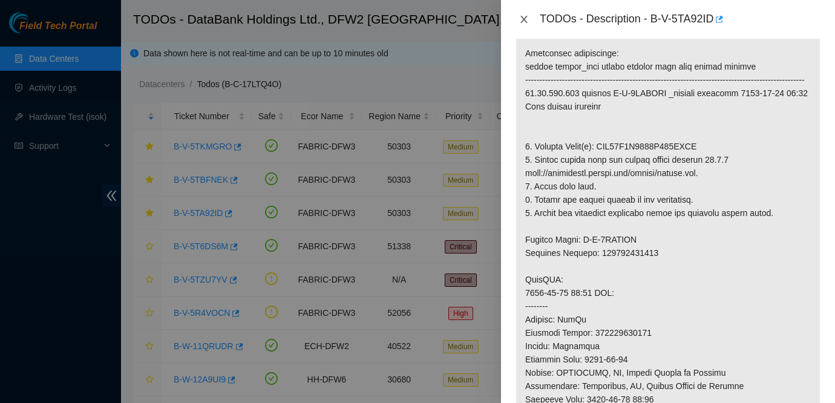
click at [524, 19] on icon "close" at bounding box center [524, 19] width 7 height 7
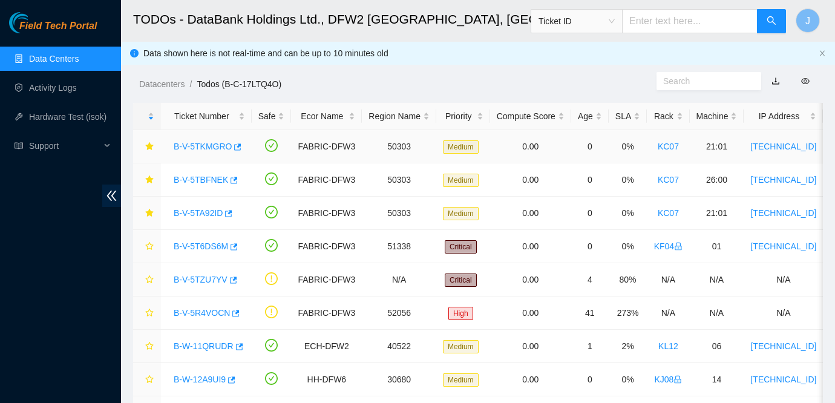
scroll to position [252, 0]
click at [203, 177] on link "B-V-5TBFNEK" at bounding box center [201, 180] width 54 height 10
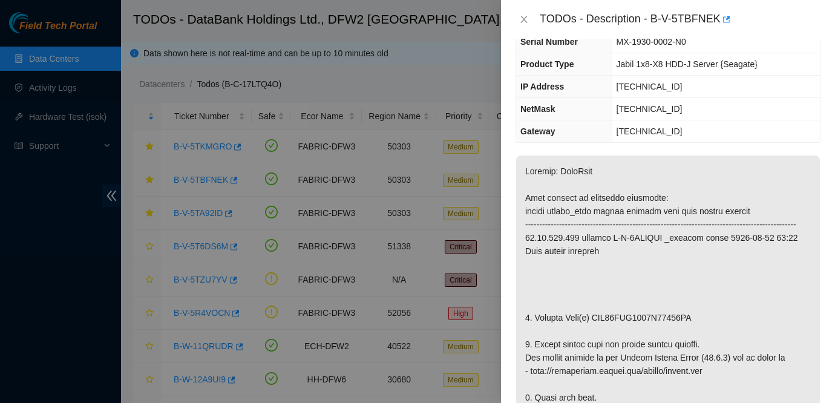
scroll to position [0, 0]
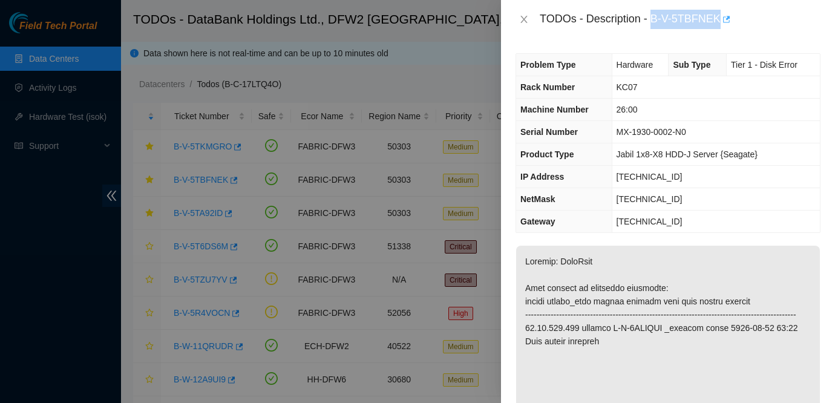
drag, startPoint x: 655, startPoint y: 19, endPoint x: 729, endPoint y: 24, distance: 74.6
click at [729, 24] on div "TODOs - Description - B-V-5TBFNEK" at bounding box center [680, 19] width 281 height 19
copy div "B-V-5TBFNEK"
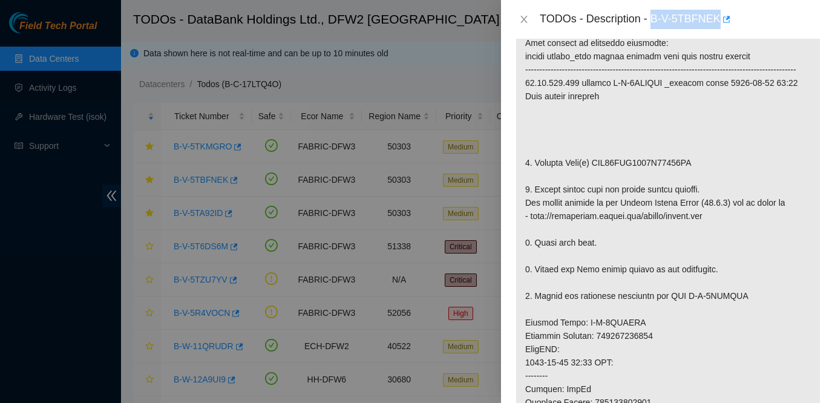
scroll to position [248, 0]
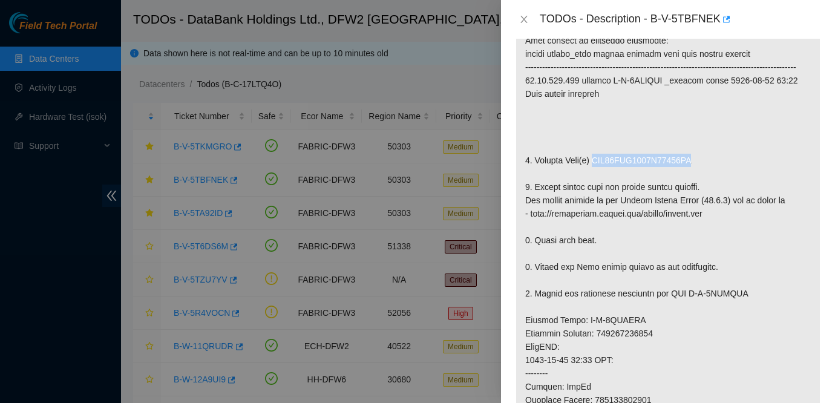
drag, startPoint x: 599, startPoint y: 170, endPoint x: 719, endPoint y: 178, distance: 120.8
click at [719, 178] on p at bounding box center [668, 333] width 304 height 671
copy p "WFK49GKL0000C94898SF"
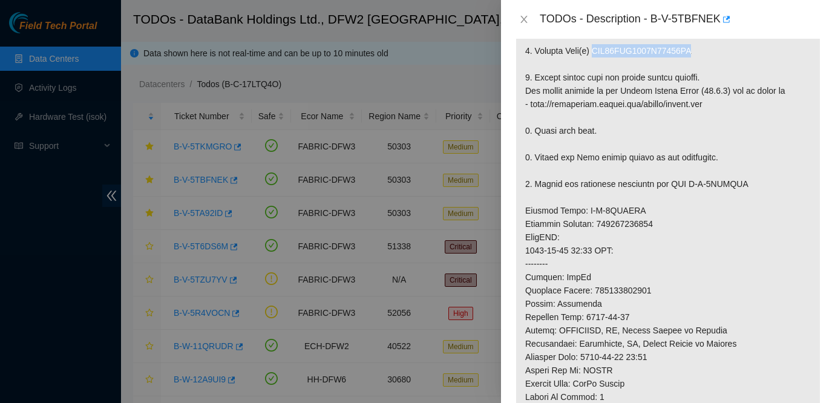
scroll to position [360, 0]
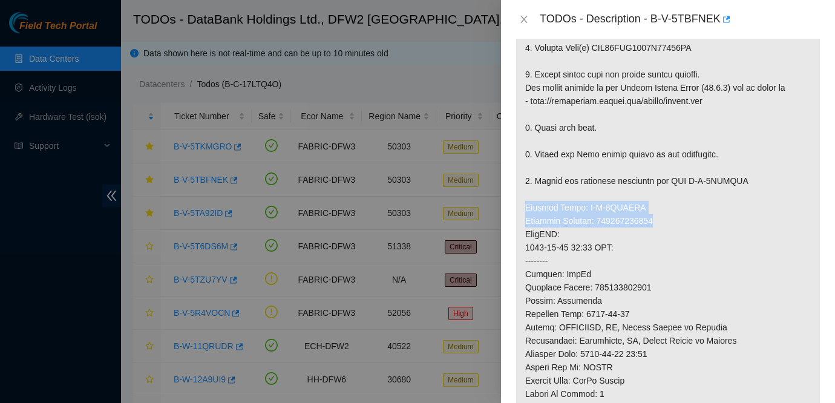
drag, startPoint x: 525, startPoint y: 222, endPoint x: 664, endPoint y: 240, distance: 140.4
click at [664, 240] on p at bounding box center [668, 221] width 304 height 671
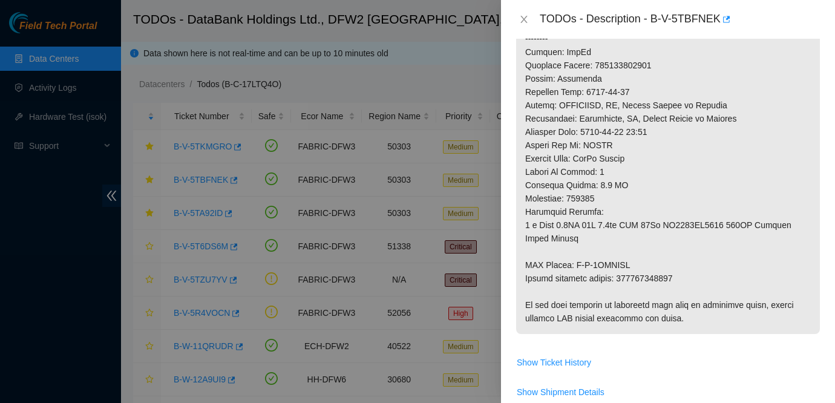
scroll to position [584, 0]
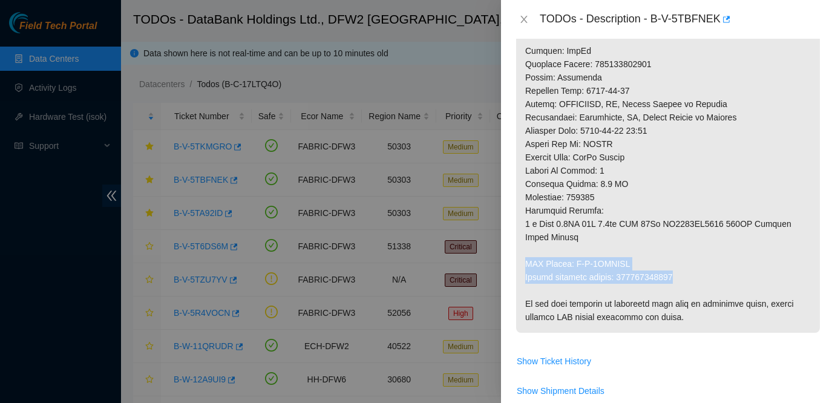
drag, startPoint x: 527, startPoint y: 277, endPoint x: 688, endPoint y: 292, distance: 162.3
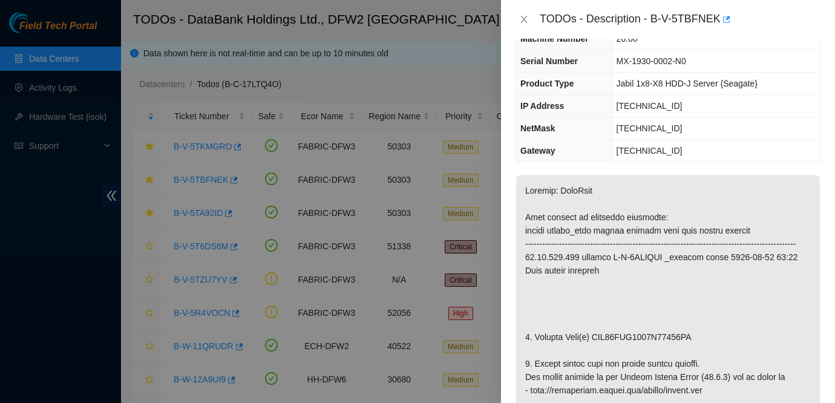
scroll to position [0, 0]
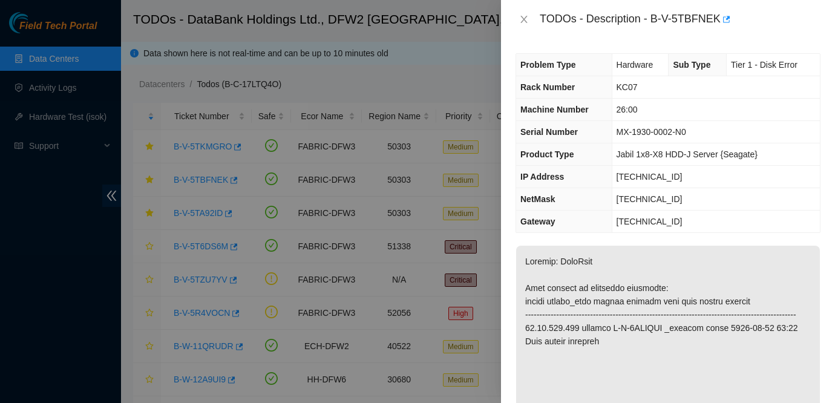
click at [622, 87] on span "KC07" at bounding box center [627, 87] width 21 height 10
click at [524, 23] on icon "close" at bounding box center [524, 20] width 10 height 10
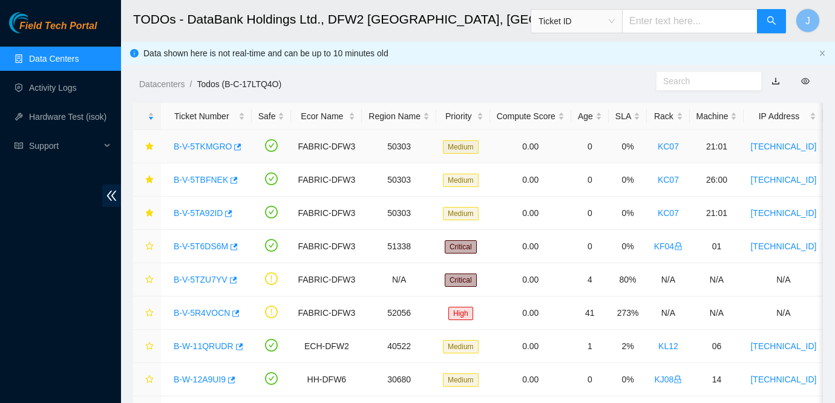
click at [206, 148] on link "B-V-5TKMGRO" at bounding box center [203, 147] width 58 height 10
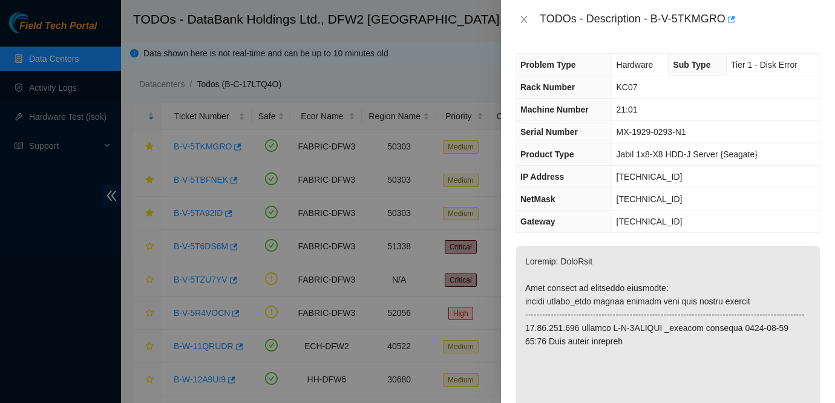
click at [665, 151] on span "Jabil 1x8-X8 HDD-J Server {Seagate}" at bounding box center [687, 155] width 141 height 10
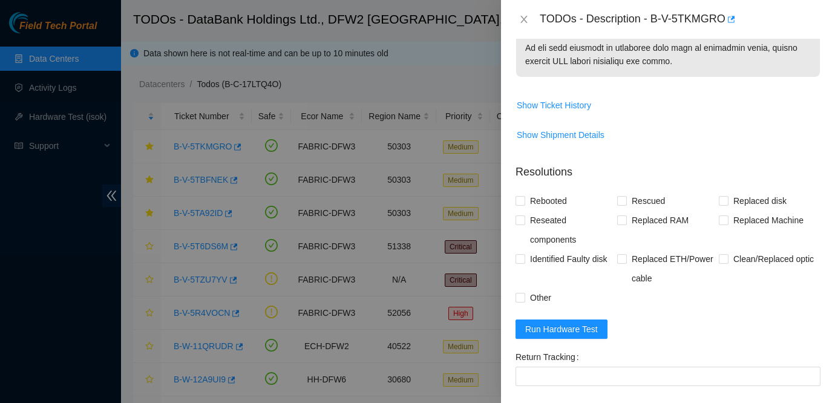
scroll to position [986, 0]
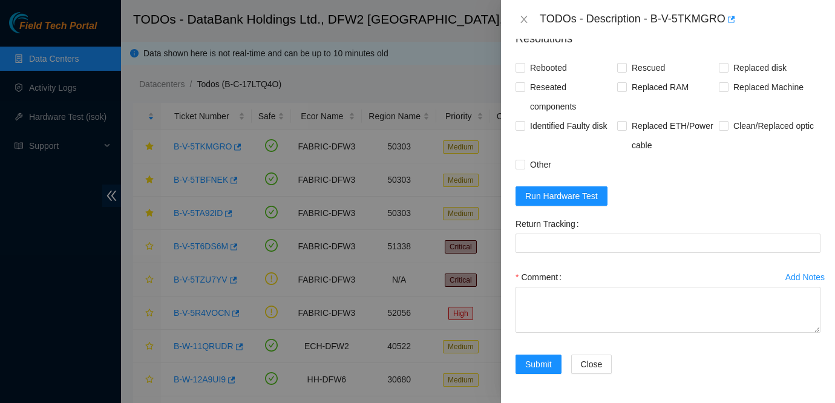
click at [688, 179] on form "Resolutions Rebooted Rescued Replaced disk Reseated components Replaced RAM Rep…" at bounding box center [668, 204] width 305 height 367
click at [555, 206] on form "Resolutions Rebooted Rescued Replaced disk Reseated components Replaced RAM Rep…" at bounding box center [668, 204] width 305 height 367
click at [563, 189] on span "Run Hardware Test" at bounding box center [561, 195] width 73 height 13
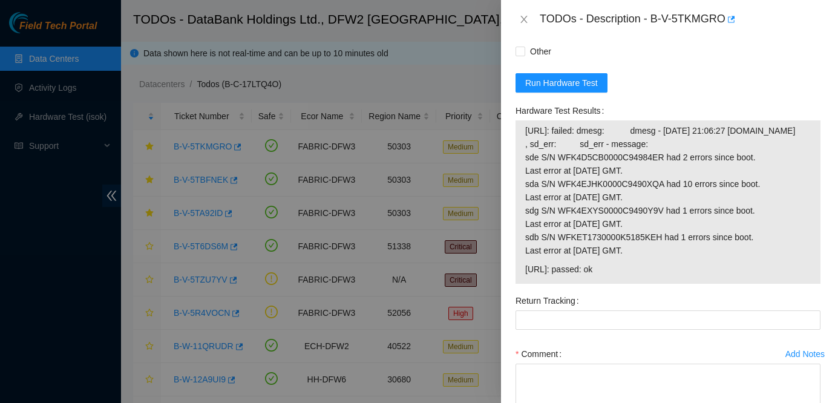
scroll to position [1190, 0]
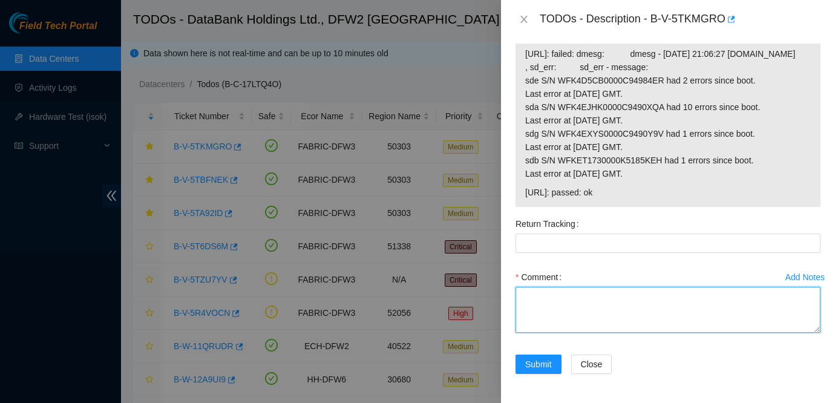
click at [556, 308] on textarea "Comment" at bounding box center [668, 310] width 305 height 46
paste textarea "Ticket: B-V-5TKMGRO New SN: WFKA4WZ9 Bad SN: WFK4BMFJ0000C9495G5K Service Order…"
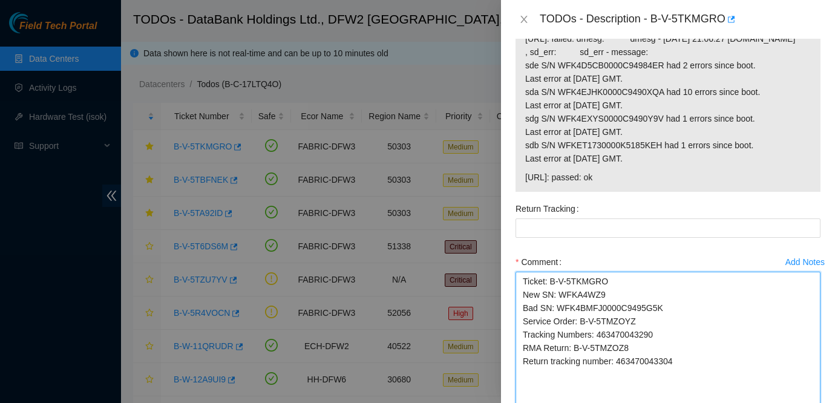
scroll to position [0, 0]
drag, startPoint x: 819, startPoint y: 343, endPoint x: 811, endPoint y: 438, distance: 96.0
click at [811, 403] on html "Field Tech Portal Data Centers Activity Logs Hardware Test (isok) Support TODOs…" at bounding box center [417, 201] width 835 height 403
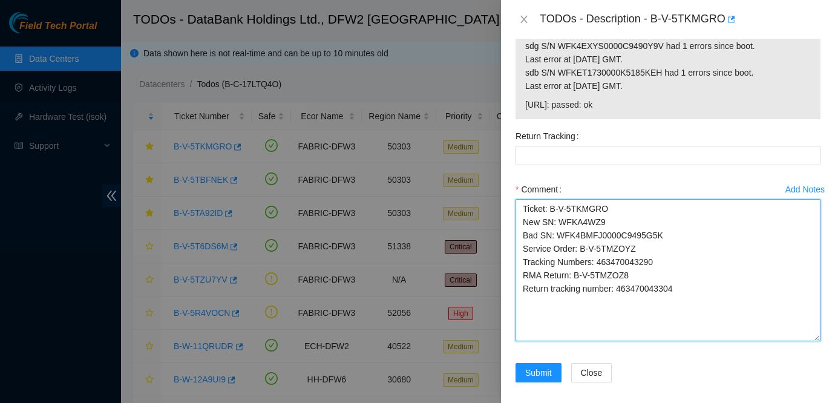
scroll to position [1265, 0]
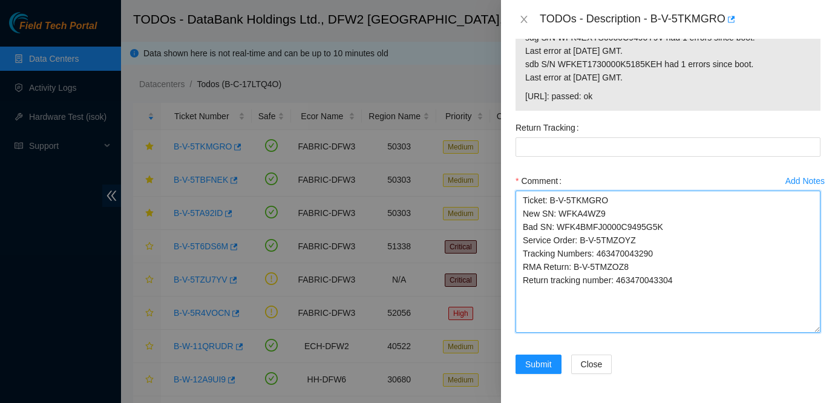
drag, startPoint x: 621, startPoint y: 300, endPoint x: 750, endPoint y: 300, distance: 128.9
click at [750, 300] on textarea "Ticket: B-V-5TKMGRO New SN: WFKA4WZ9 Bad SN: WFK4BMFJ0000C9495G5K Service Order…" at bounding box center [668, 262] width 305 height 142
type textarea "Ticket: B-V-5TKMGRO New SN: WFKA4WZ9 Bad SN: WFK4BMFJ0000C9495G5K Service Order…"
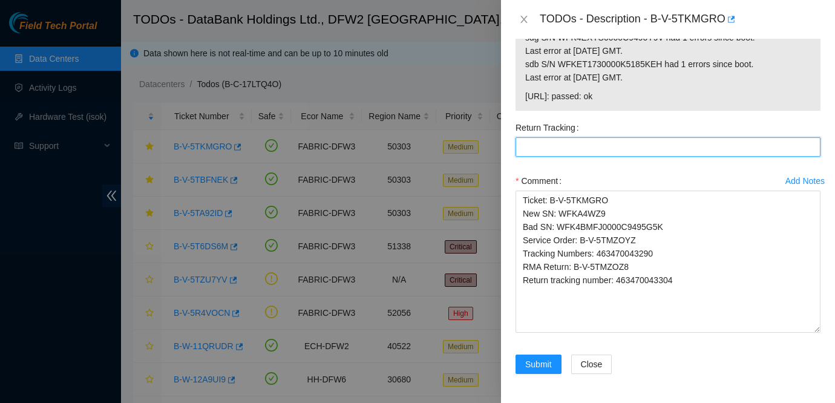
click at [601, 157] on Tracking "Return Tracking" at bounding box center [668, 146] width 305 height 19
paste Tracking "463470043304"
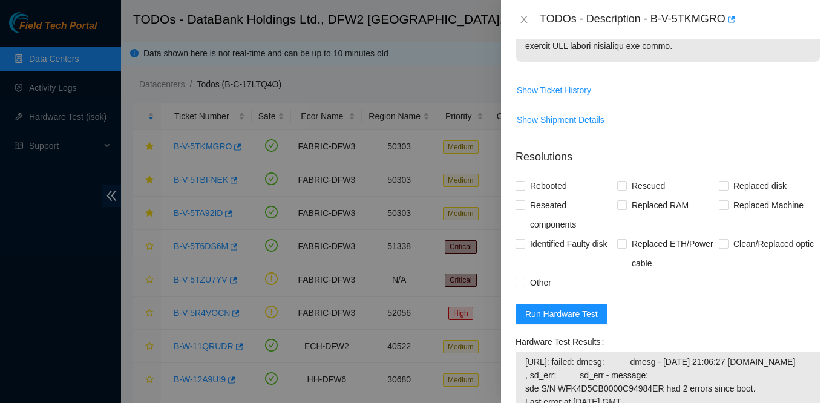
scroll to position [880, 0]
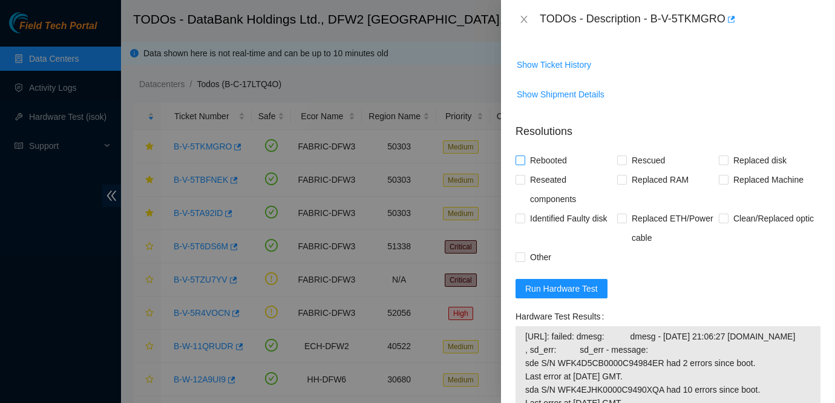
type Tracking "463470043304"
click at [562, 170] on span "Rebooted" at bounding box center [548, 160] width 47 height 19
click at [524, 164] on input "Rebooted" at bounding box center [520, 160] width 8 height 8
checkbox input "true"
click at [651, 170] on span "Rescued" at bounding box center [648, 160] width 43 height 19
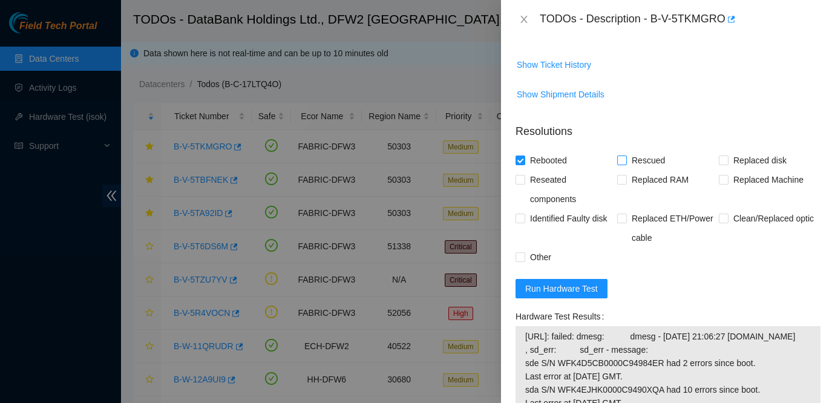
click at [626, 164] on input "Rescued" at bounding box center [621, 160] width 8 height 8
checkbox input "true"
click at [743, 170] on span "Replaced disk" at bounding box center [760, 160] width 63 height 19
click at [728, 164] on input "Replaced disk" at bounding box center [723, 160] width 8 height 8
checkbox input "true"
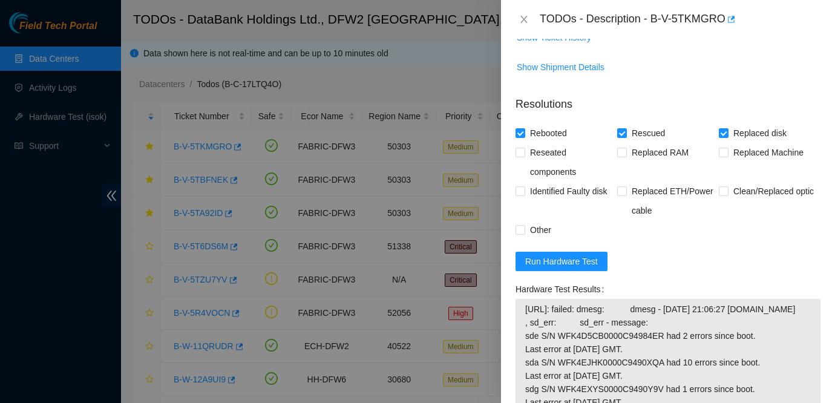
scroll to position [916, 0]
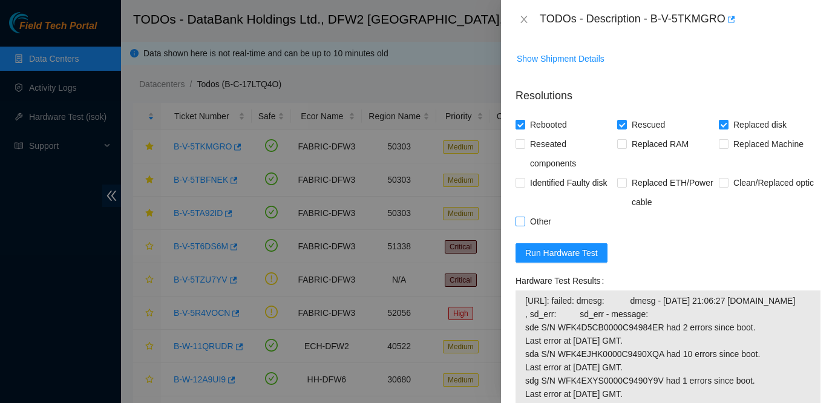
click at [537, 231] on span "Other" at bounding box center [540, 221] width 31 height 19
click at [524, 225] on input "Other" at bounding box center [520, 221] width 8 height 8
checkbox input "true"
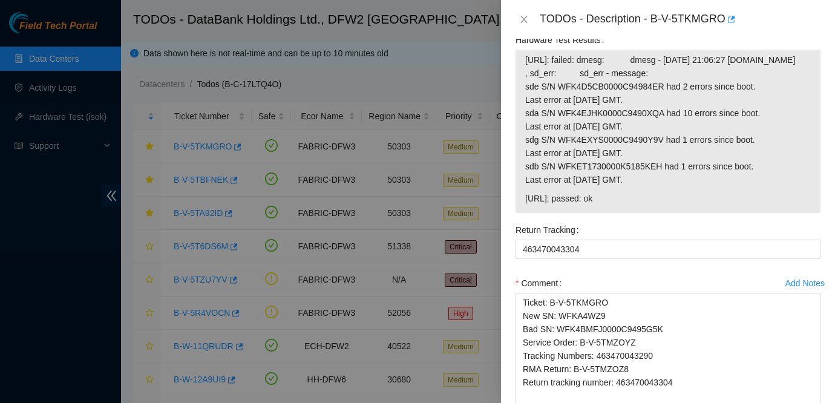
scroll to position [1286, 0]
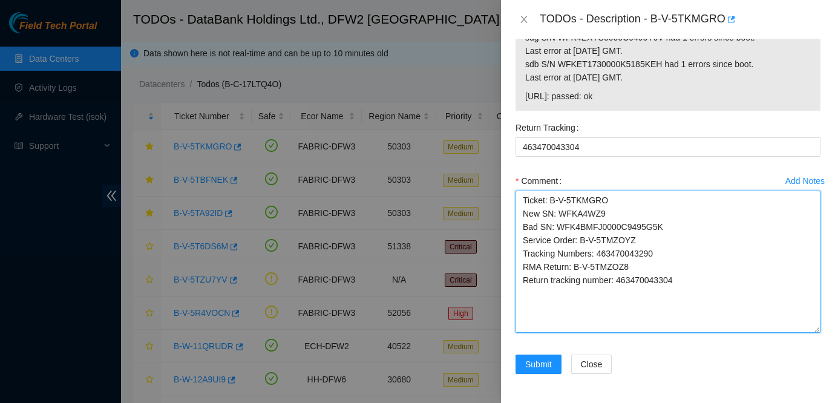
click at [717, 286] on textarea "Ticket: B-V-5TKMGRO New SN: WFKA4WZ9 Bad SN: WFK4BMFJ0000C9495G5K Service Order…" at bounding box center [668, 262] width 305 height 142
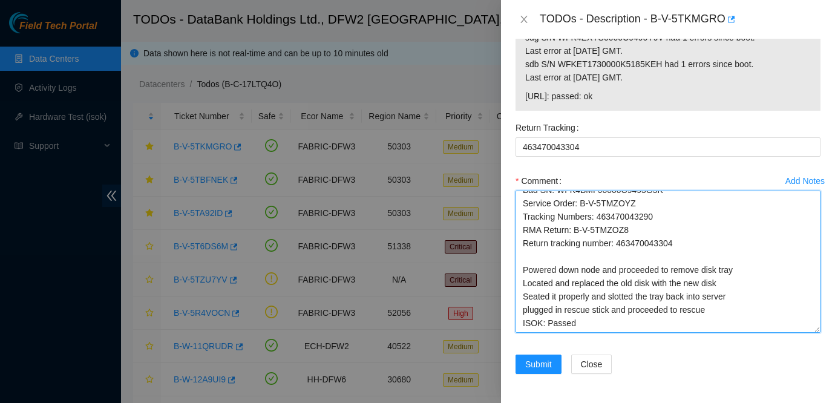
drag, startPoint x: 522, startPoint y: 268, endPoint x: 579, endPoint y: 341, distance: 93.1
click at [579, 341] on div "Add Notes Comment Ticket: B-V-5TKMGRO New SN: WFKA4WZ9 Bad SN: WFK4BMFJ0000C949…" at bounding box center [668, 262] width 315 height 183
type textarea "Ticket: B-V-5TKMGRO New SN: WFKA4WZ9 Bad SN: WFK4BMFJ0000C9495G5K Service Order…"
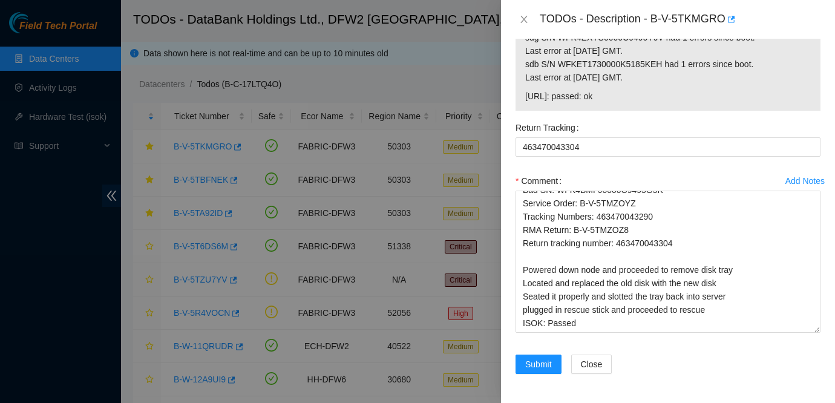
click at [645, 165] on div "Return Tracking 463470043304" at bounding box center [668, 144] width 315 height 53
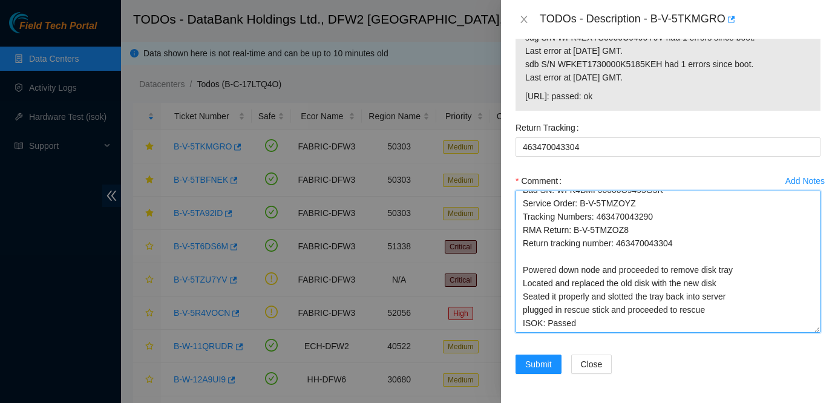
scroll to position [0, 0]
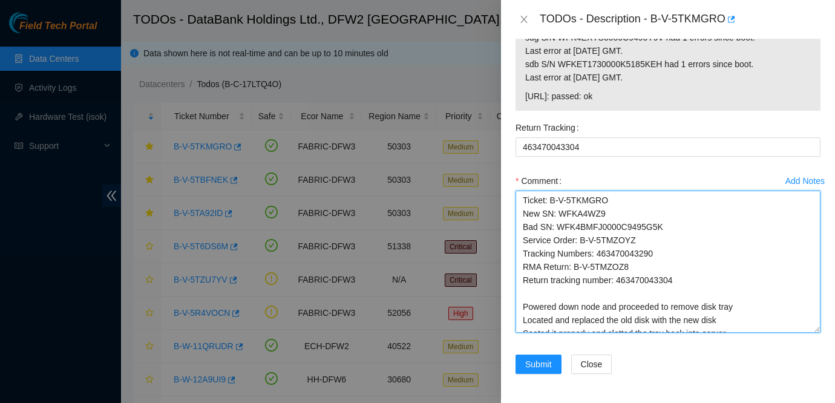
drag, startPoint x: 582, startPoint y: 322, endPoint x: 544, endPoint y: 121, distance: 204.6
click at [544, 121] on form "Resolutions Rebooted Rescued Replaced disk Reseated components Replaced RAM Rep…" at bounding box center [668, 62] width 305 height 654
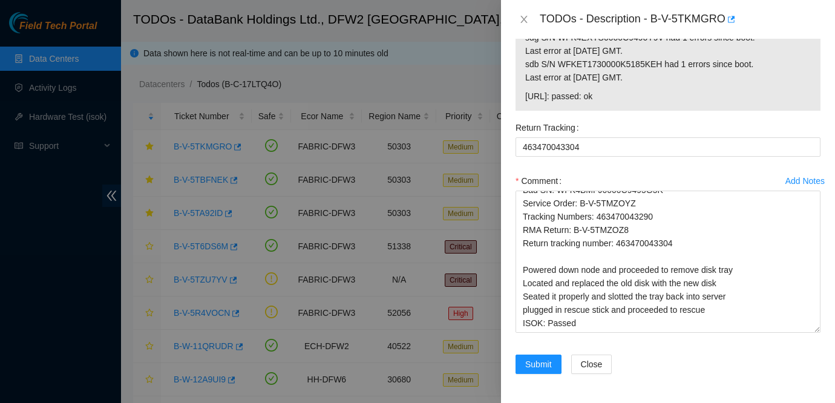
click at [619, 345] on div "Add Notes Comment Ticket: B-V-5TKMGRO New SN: WFKA4WZ9 Bad SN: WFK4BMFJ0000C949…" at bounding box center [668, 262] width 315 height 183
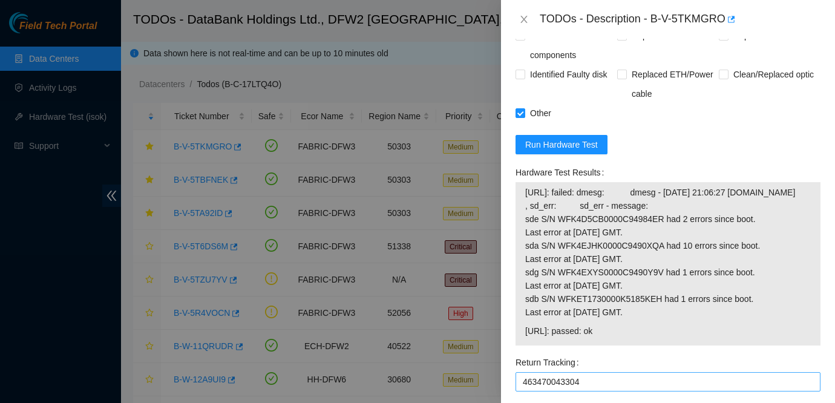
scroll to position [1286, 0]
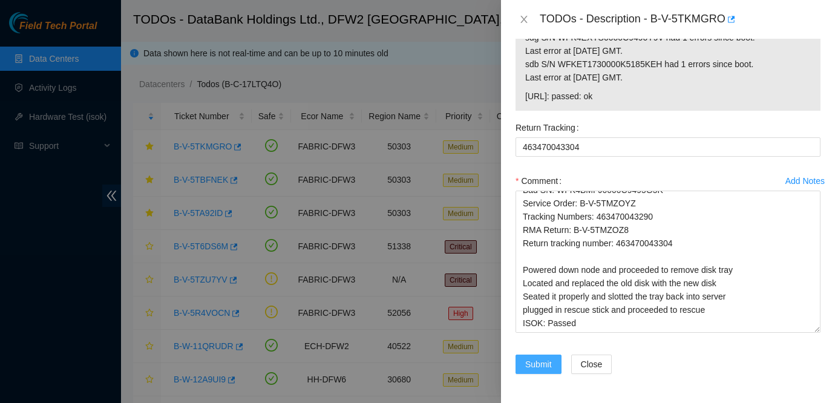
click at [527, 367] on span "Submit" at bounding box center [538, 364] width 27 height 13
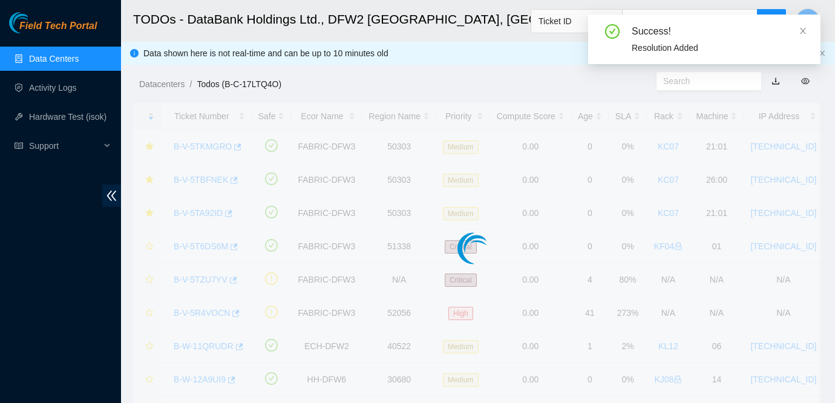
scroll to position [378, 0]
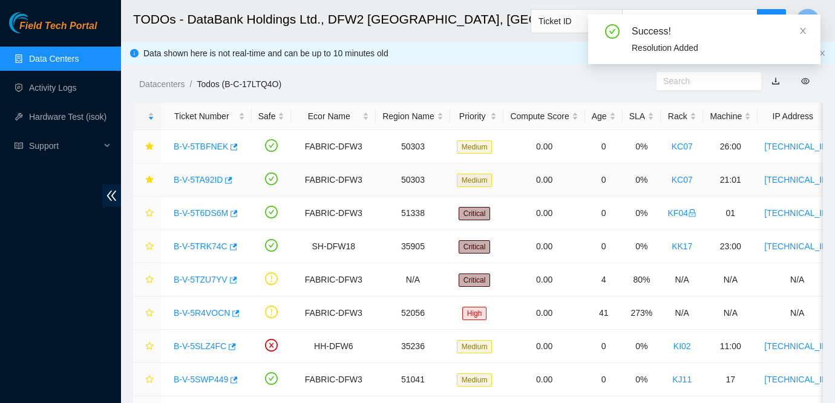
click at [194, 179] on link "B-V-5TA92ID" at bounding box center [198, 180] width 49 height 10
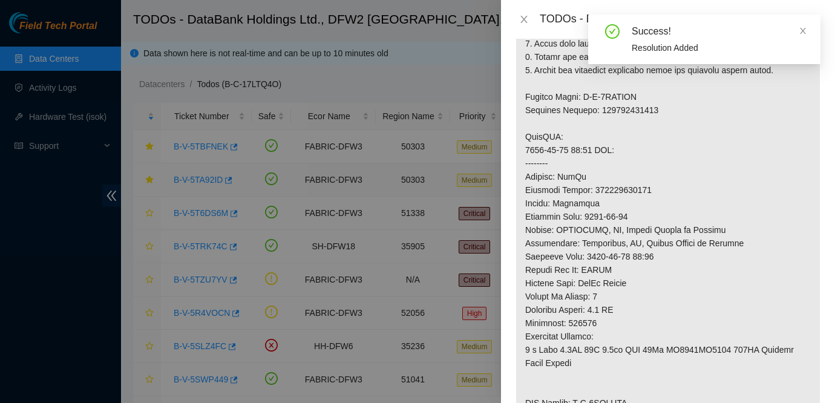
scroll to position [986, 0]
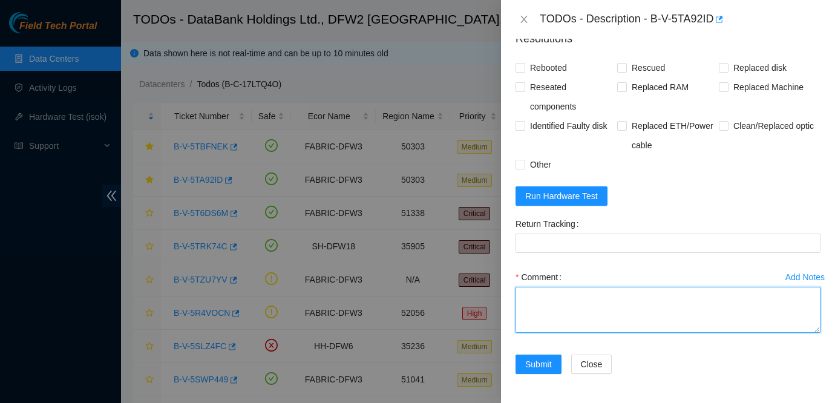
click at [556, 301] on textarea "Comment" at bounding box center [668, 310] width 305 height 46
paste textarea "Ticket: B-V-5TKMGRO New SN: WFKA4WZ9 Bad SN: WFK4BMFJ0000C9495G5K Service Order…"
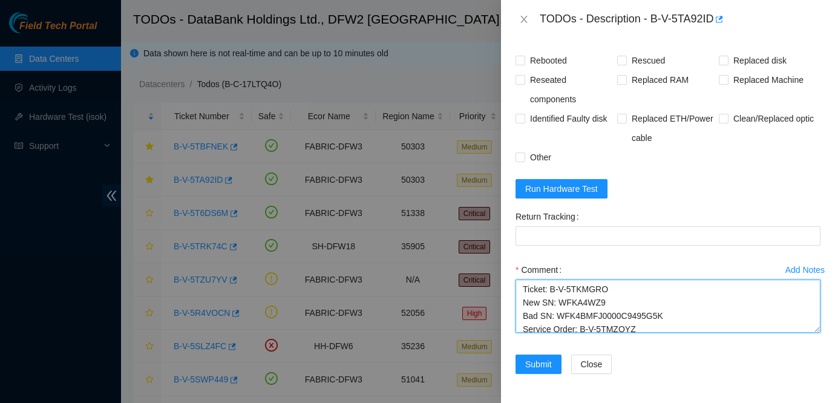
drag, startPoint x: 815, startPoint y: 353, endPoint x: 804, endPoint y: 456, distance: 104.2
click at [804, 403] on html "Field Tech Portal Data Centers Activity Logs Hardware Test (isok) Support TODOs…" at bounding box center [417, 201] width 835 height 403
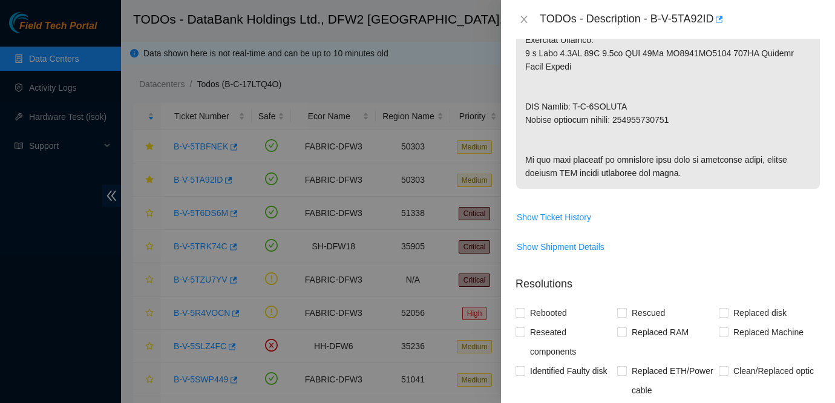
scroll to position [1044, 0]
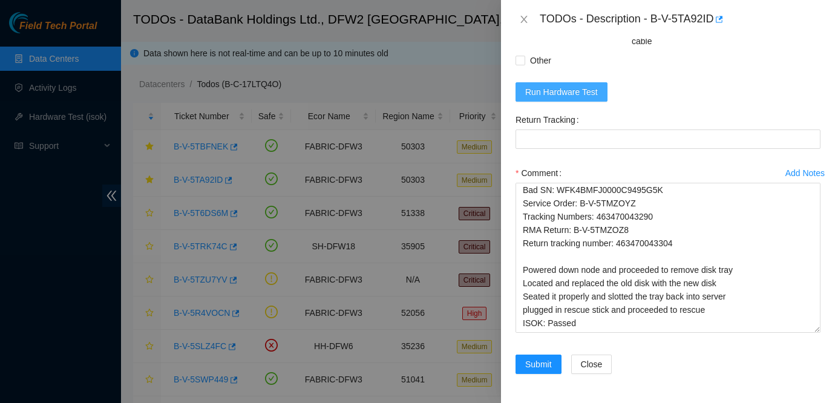
click at [561, 99] on span "Run Hardware Test" at bounding box center [561, 91] width 73 height 13
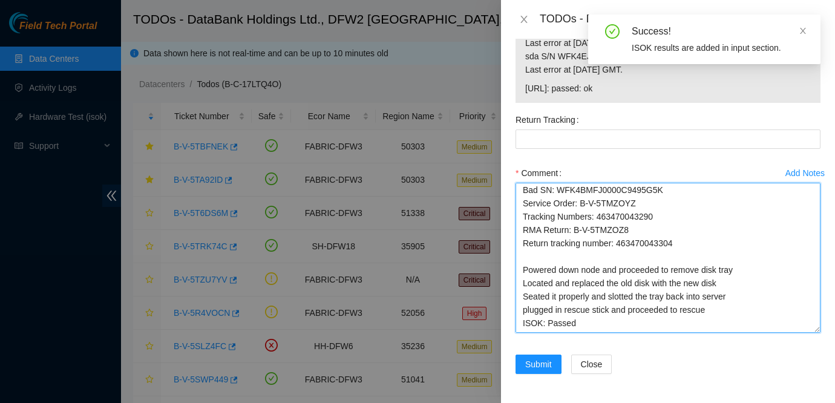
scroll to position [28, 0]
drag, startPoint x: 522, startPoint y: 188, endPoint x: 636, endPoint y: 240, distance: 124.9
click at [636, 240] on textarea "Ticket: B-V-5TKMGRO New SN: WFKA4WZ9 Bad SN: WFK4BMFJ0000C9495G5K Service Order…" at bounding box center [668, 258] width 305 height 150
click at [750, 236] on textarea "Ticket: B-V-5TKMGRO New SN: WFKA4WZ9 Bad SN: WFK4BMFJ0000C9495G5K Service Order…" at bounding box center [668, 258] width 305 height 150
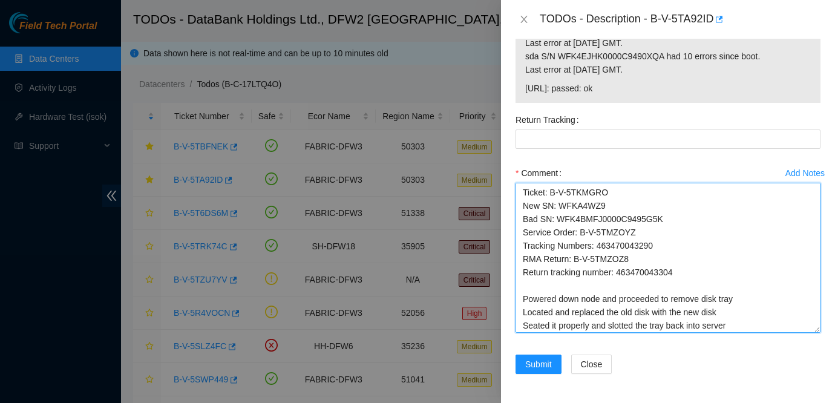
drag, startPoint x: 523, startPoint y: 191, endPoint x: 694, endPoint y: 294, distance: 200.2
click at [694, 294] on textarea "Ticket: B-V-5TKMGRO New SN: WFKA4WZ9 Bad SN: WFK4BMFJ0000C9495G5K Service Order…" at bounding box center [668, 258] width 305 height 150
click at [697, 271] on textarea "Ticket: B-V-5TKMGRO New SN: WFKA4WZ9 Bad SN: WFK4BMFJ0000C9495G5K Service Order…" at bounding box center [668, 258] width 305 height 150
drag, startPoint x: 524, startPoint y: 188, endPoint x: 694, endPoint y: 270, distance: 188.4
click at [694, 270] on textarea "Ticket: B-V-5TKMGRO New SN: WFKA4WZ9 Bad SN: WFK4BMFJ0000C9495G5K Service Order…" at bounding box center [668, 258] width 305 height 150
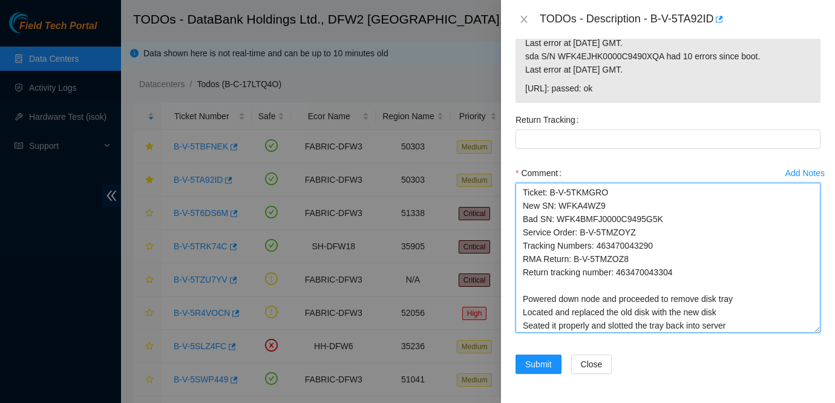
paste textarea "A92ID New SN: WFKA2F1A Bad SN: WFK49H3Z0000C948BUQF Service Order: B-V-5THAOGN …"
type textarea "Ticket: B-V-5TA92ID New SN: WFKA2F1A Bad SN: WFK49H3Z0000C948BUQF Service Order…"
click at [622, 275] on textarea "Ticket: B-V-5TA92ID New SN: WFKA2F1A Bad SN: WFK49H3Z0000C948BUQF Service Order…" at bounding box center [668, 258] width 305 height 150
drag, startPoint x: 622, startPoint y: 275, endPoint x: 689, endPoint y: 278, distance: 67.3
click at [689, 278] on textarea "Ticket: B-V-5TA92ID New SN: WFKA2F1A Bad SN: WFK49H3Z0000C948BUQF Service Order…" at bounding box center [668, 258] width 305 height 150
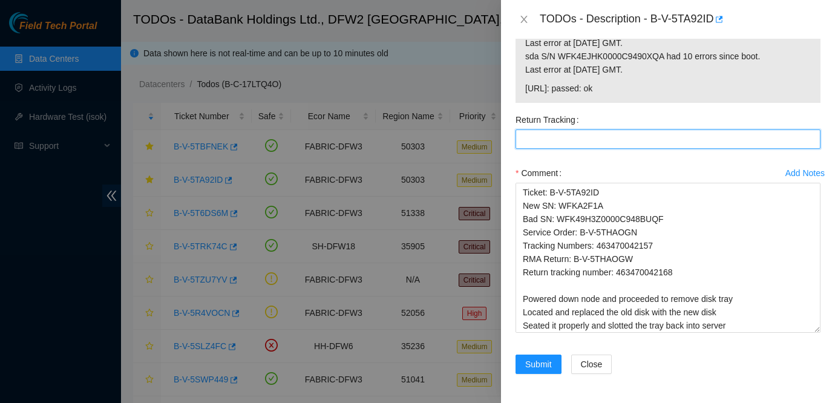
click at [568, 140] on Tracking "Return Tracking" at bounding box center [668, 139] width 305 height 19
paste Tracking "463470042168"
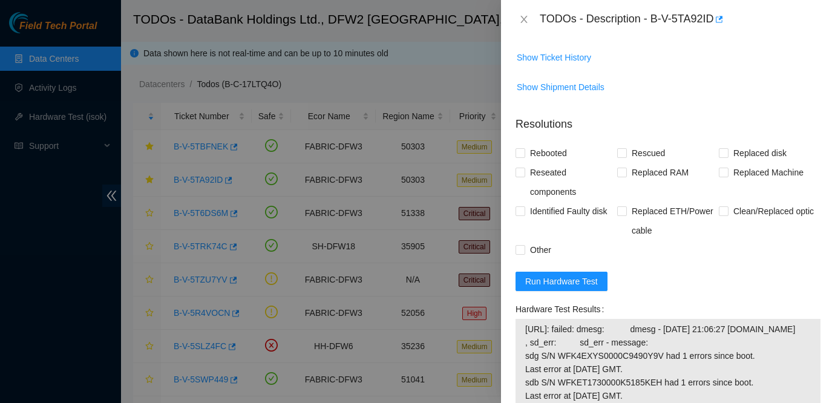
scroll to position [849, 0]
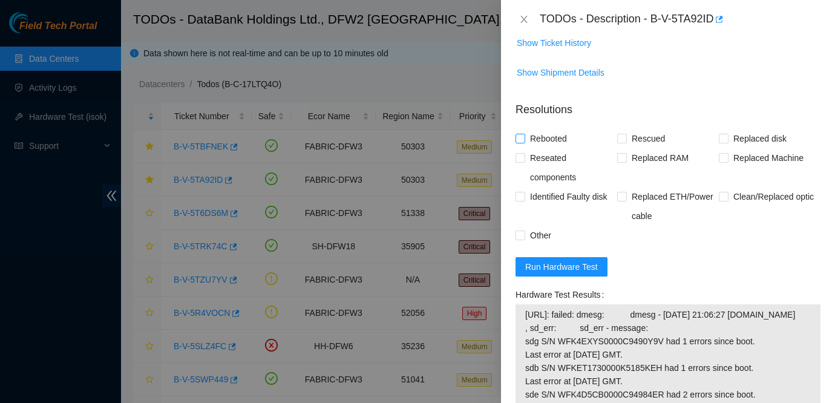
type Tracking "463470042168"
click at [551, 148] on span "Rebooted" at bounding box center [548, 138] width 47 height 19
click at [524, 142] on input "Rebooted" at bounding box center [520, 138] width 8 height 8
checkbox input "true"
click at [659, 148] on span "Rescued" at bounding box center [648, 138] width 43 height 19
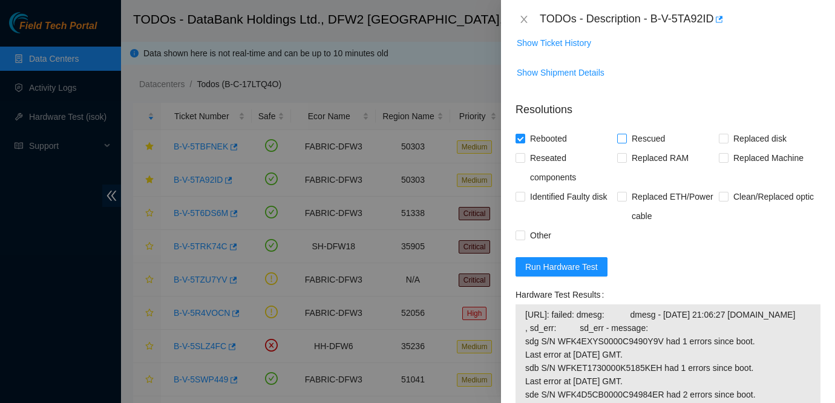
click at [626, 142] on input "Rescued" at bounding box center [621, 138] width 8 height 8
checkbox input "true"
click at [740, 148] on span "Replaced disk" at bounding box center [760, 138] width 63 height 19
click at [728, 142] on input "Replaced disk" at bounding box center [723, 138] width 8 height 8
checkbox input "true"
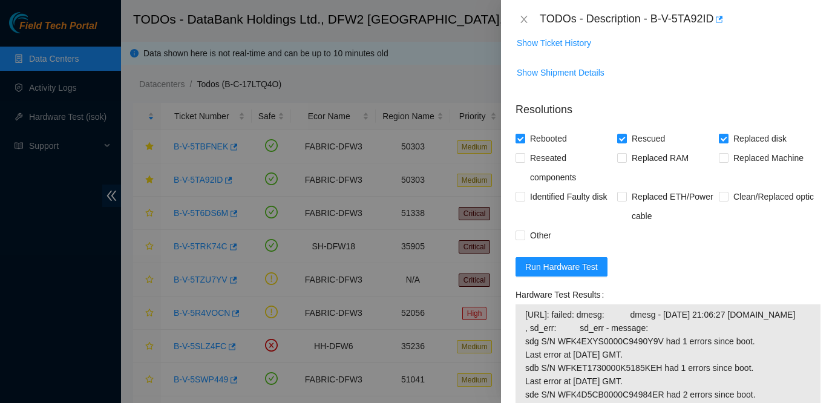
click at [541, 245] on span "Other" at bounding box center [540, 235] width 31 height 19
click at [524, 239] on input "Other" at bounding box center [520, 235] width 8 height 8
checkbox input "true"
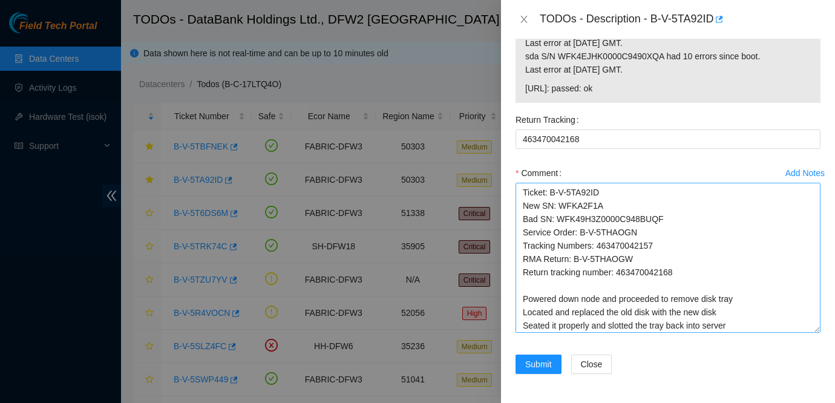
scroll to position [29, 0]
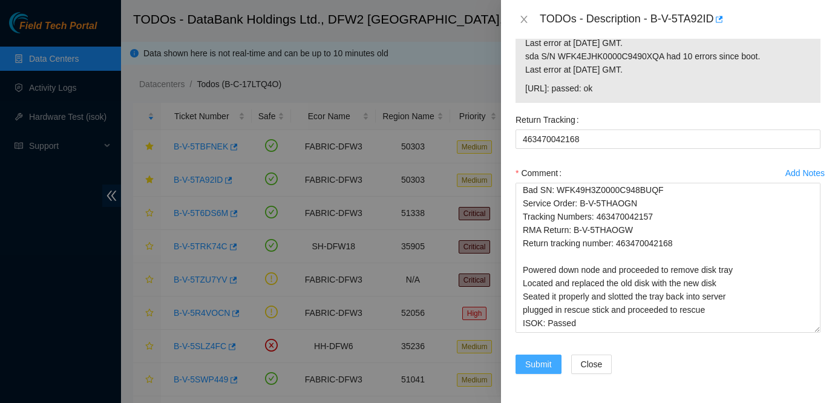
click at [544, 363] on span "Submit" at bounding box center [538, 364] width 27 height 13
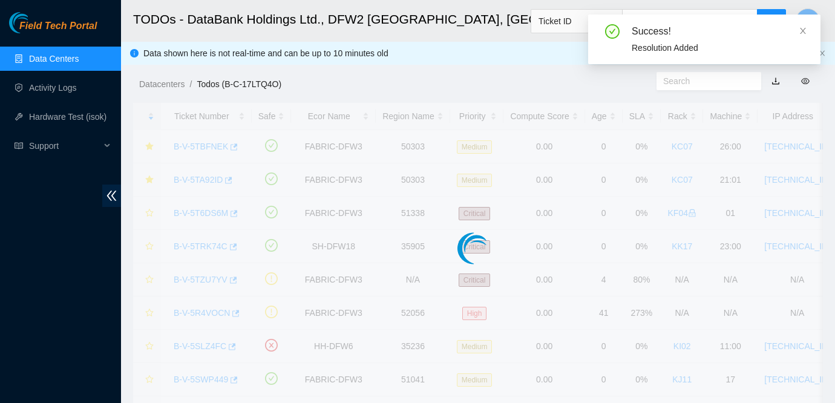
scroll to position [378, 0]
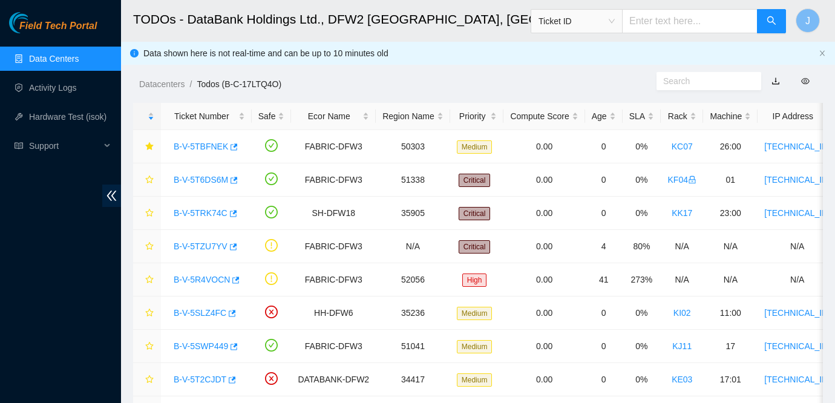
click at [558, 70] on div "Datacenters / Todos (B-C-17LTQ4O) /" at bounding box center [389, 57] width 536 height 68
click at [197, 148] on link "B-V-5TBFNEK" at bounding box center [201, 147] width 54 height 10
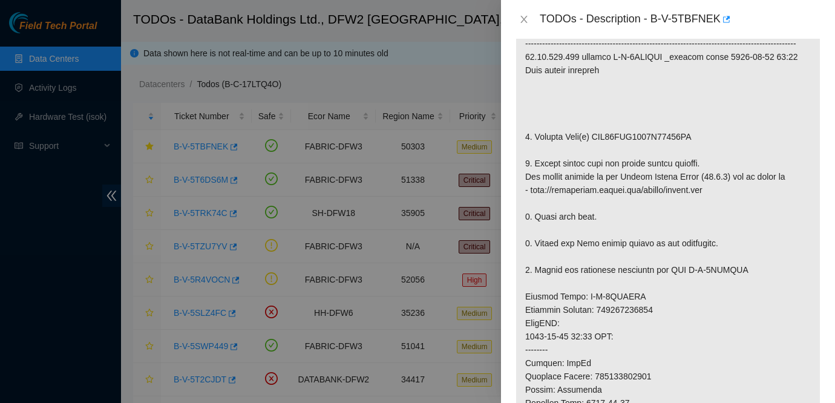
scroll to position [0, 0]
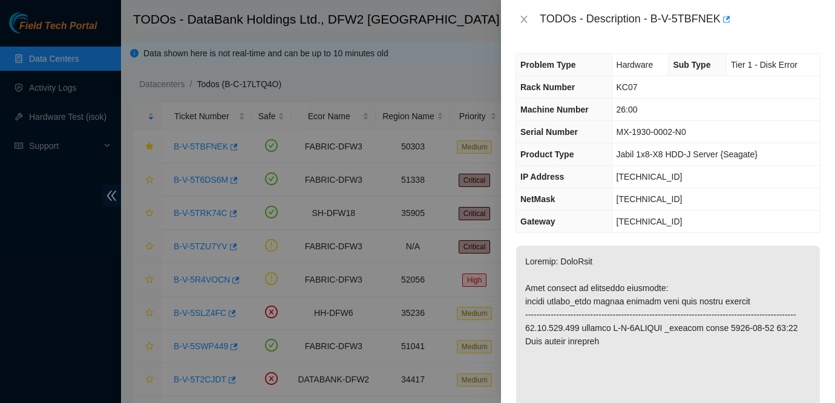
click at [609, 45] on div "Problem Type Hardware Sub Type Tier 1 - Disk Error Rack Number KC07 Machine Num…" at bounding box center [668, 221] width 334 height 364
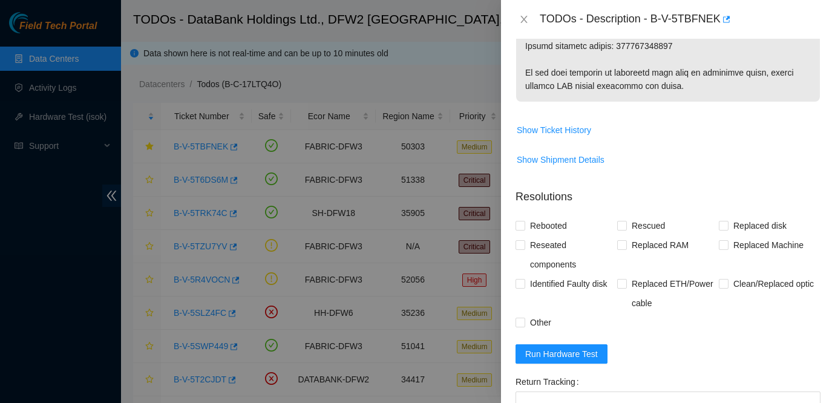
scroll to position [986, 0]
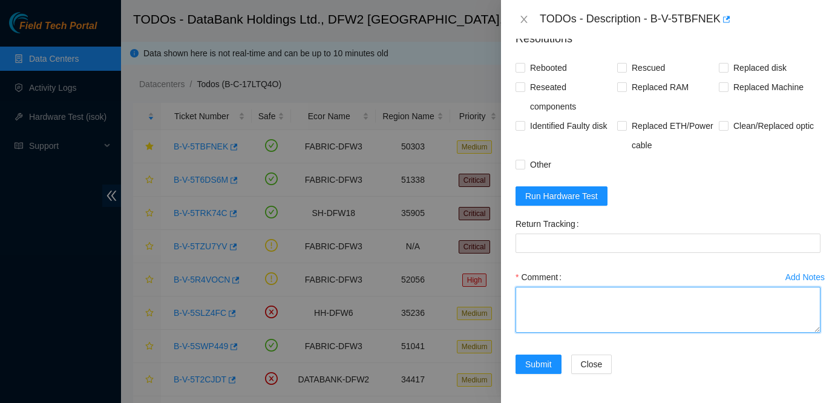
click at [567, 292] on textarea "Comment" at bounding box center [668, 310] width 305 height 46
paste textarea "Ticket: B-V-5TBFNEKNew SN: WFKA65SRBad SN: WFK49GKL0000C94898SFService Order: B…"
type textarea "Ticket: B-V-5TBFNEKNew SN: WFKA65SRBad SN: WFK49GKL0000C94898SFService Order: B…"
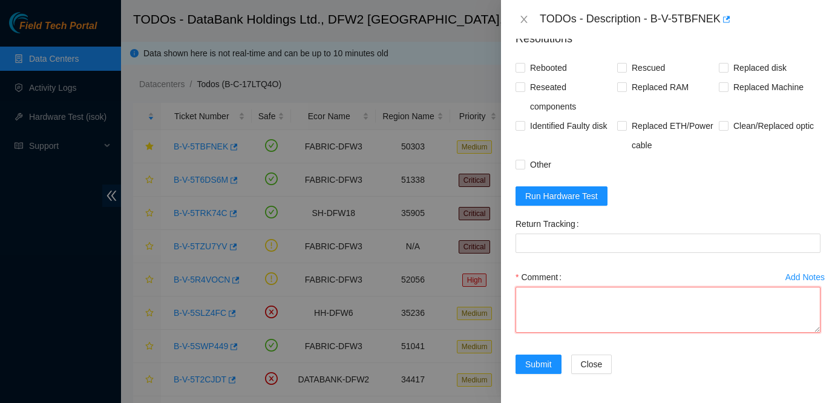
scroll to position [0, 0]
paste textarea "Ticket: B-V-5TBFNEKNew SN: WFKA65SRBad SN: WFK49GKL0000C94898SFService Order: B…"
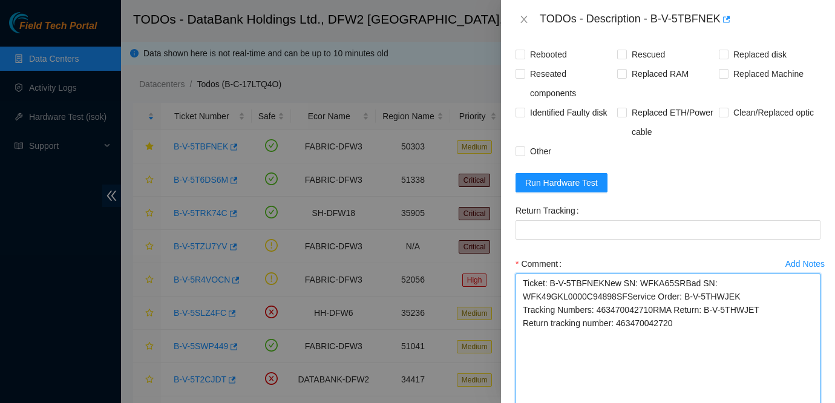
drag, startPoint x: 819, startPoint y: 329, endPoint x: 814, endPoint y: 439, distance: 110.9
click at [814, 403] on html "Field Tech Portal Data Centers Activity Logs Hardware Test (isok) Support TODOs…" at bounding box center [417, 201] width 835 height 403
click at [606, 294] on textarea "Ticket: B-V-5TBFNEKNew SN: WFKA65SRBad SN: WFK49GKL0000C94898SFService Order: B…" at bounding box center [668, 352] width 305 height 157
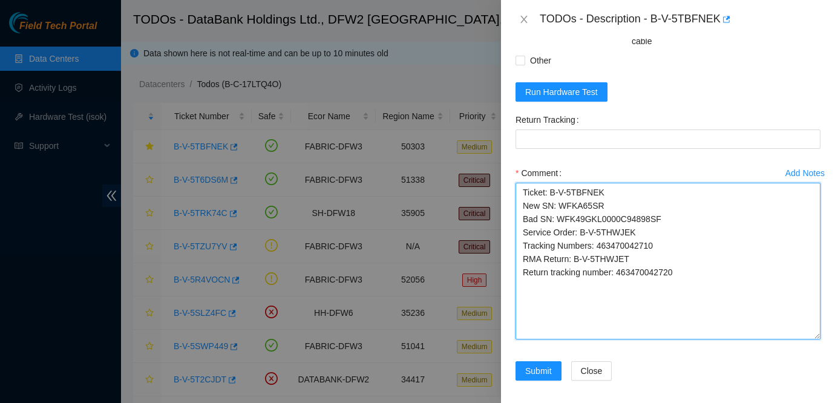
scroll to position [1097, 0]
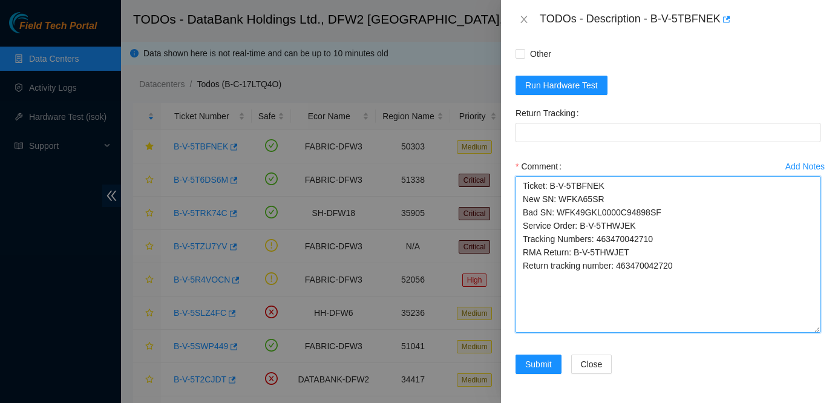
click at [707, 275] on textarea "Ticket: B-V-5TBFNEK New SN: WFKA65SR Bad SN: WFK49GKL0000C94898SF Service Order…" at bounding box center [668, 254] width 305 height 157
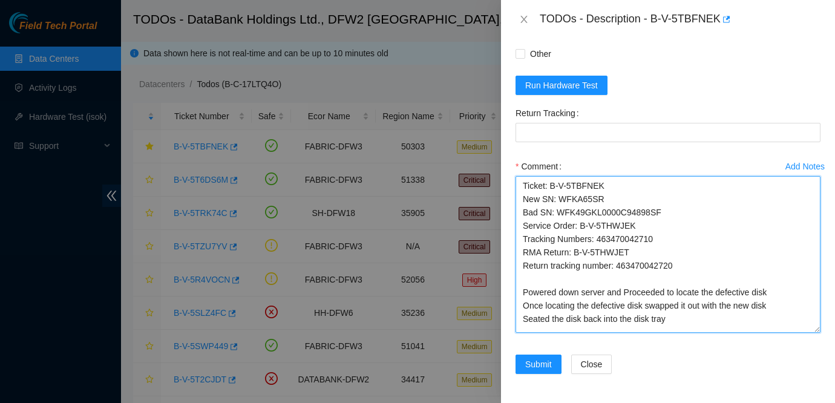
click at [590, 186] on textarea "Ticket: B-V-5TBFNEK New SN: WFKA65SR Bad SN: WFK49GKL0000C94898SF Service Order…" at bounding box center [668, 254] width 305 height 157
click at [694, 323] on textarea "Ticket: B-V-5TBF NEK New SN: WFKA65SR Bad SN: WFK49GKL0000C94898SF Service Orde…" at bounding box center [668, 254] width 305 height 157
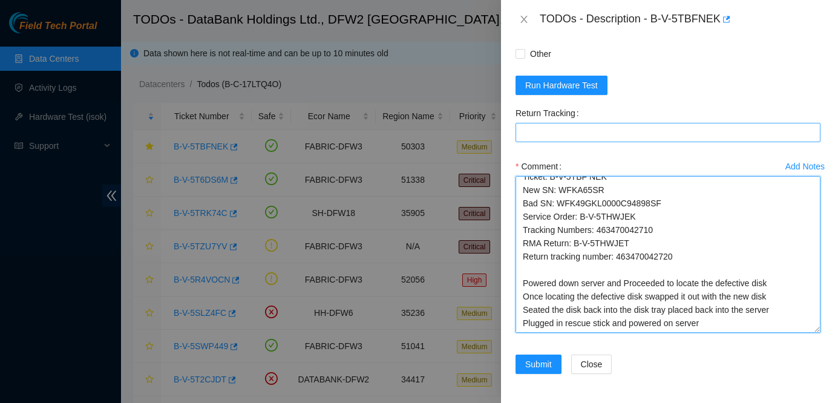
scroll to position [0, 0]
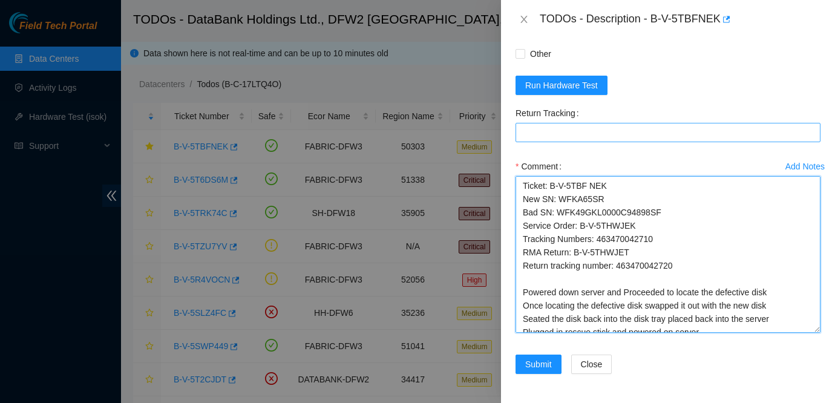
drag, startPoint x: 722, startPoint y: 326, endPoint x: 548, endPoint y: 128, distance: 263.4
click at [548, 128] on form "Resolutions Rebooted Rescued Replaced disk Reseated components Replaced RAM Rep…" at bounding box center [668, 149] width 305 height 478
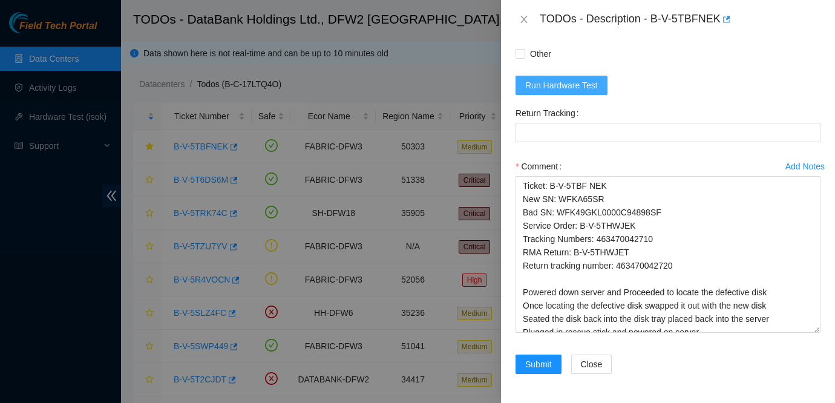
click at [577, 83] on span "Run Hardware Test" at bounding box center [561, 85] width 73 height 13
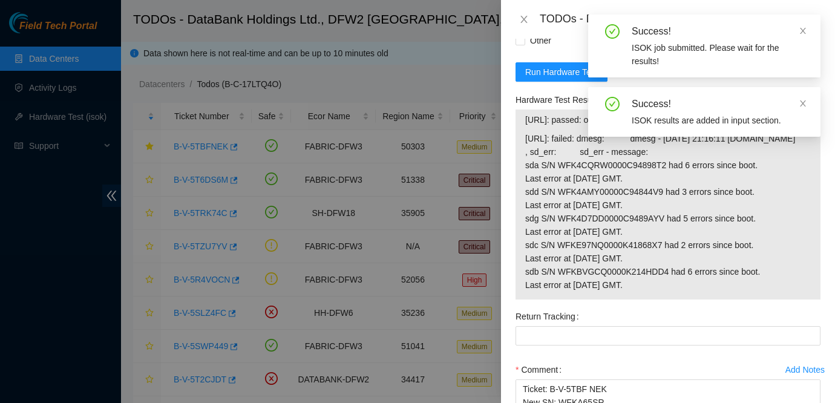
click at [608, 196] on span "[URL]: failed: dmesg: dmesg - [DATE] 21:16:11 [DOMAIN_NAME] , sd_err: sd_err - …" at bounding box center [668, 212] width 286 height 160
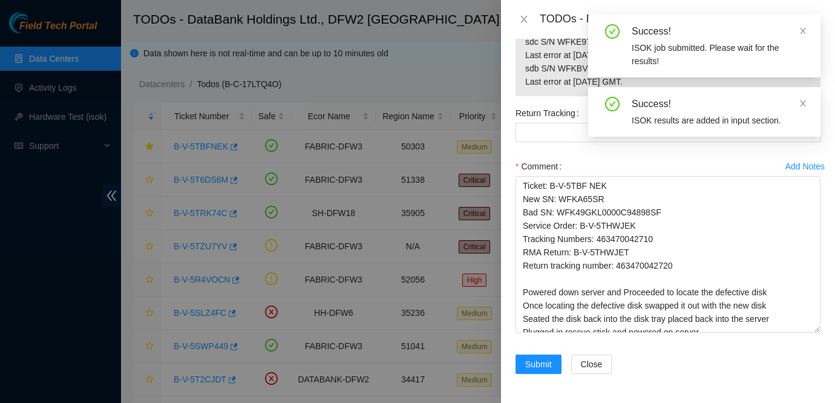
scroll to position [9, 0]
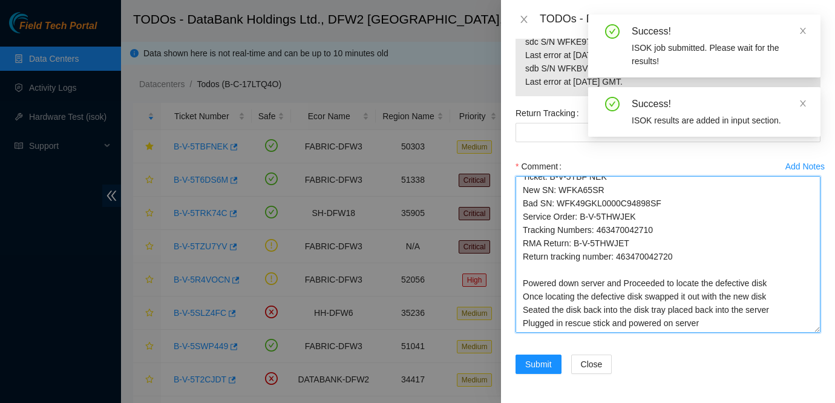
click at [717, 321] on textarea "Ticket: B-V-5TBF NEK New SN: WFKA65SR Bad SN: WFK49GKL0000C94898SF Service Orde…" at bounding box center [668, 254] width 305 height 157
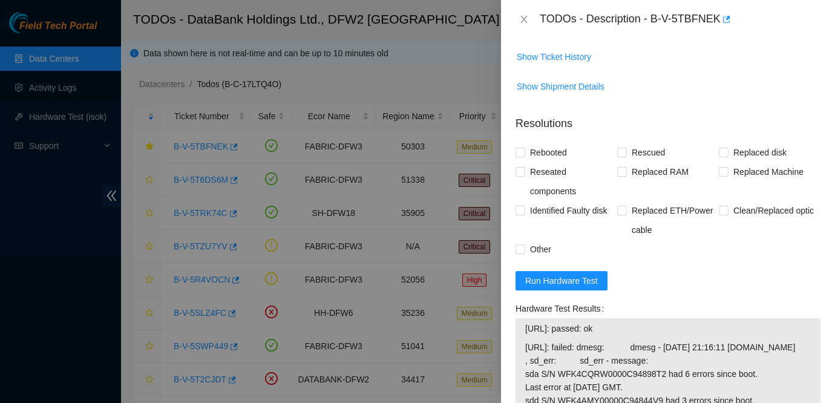
scroll to position [885, 0]
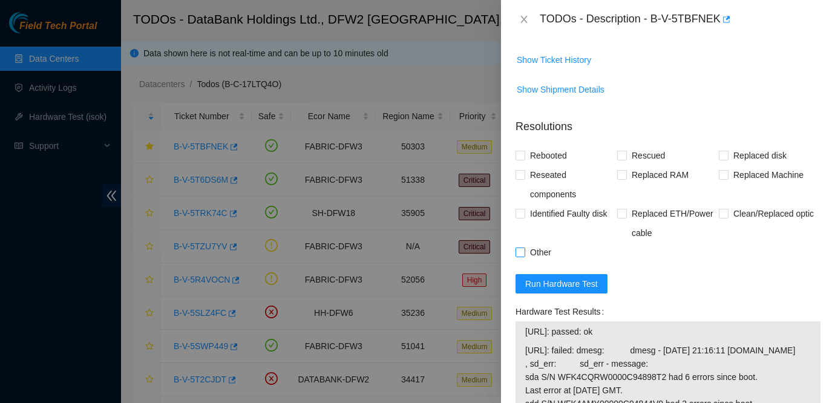
type textarea "Ticket: B-V-5TBF NEK New SN: WFKA65SR Bad SN: WFK49GKL0000C94898SF Service Orde…"
click at [535, 262] on span "Other" at bounding box center [540, 252] width 31 height 19
click at [524, 256] on input "Other" at bounding box center [520, 252] width 8 height 8
checkbox input "true"
click at [547, 162] on span "Rebooted" at bounding box center [548, 155] width 47 height 19
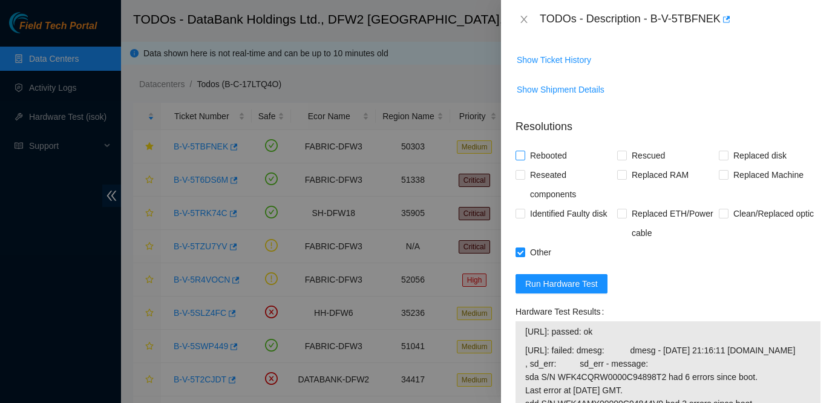
click at [524, 159] on input "Rebooted" at bounding box center [520, 155] width 8 height 8
checkbox input "true"
click at [637, 165] on span "Rescued" at bounding box center [648, 155] width 43 height 19
click at [626, 159] on input "Rescued" at bounding box center [621, 155] width 8 height 8
checkbox input "true"
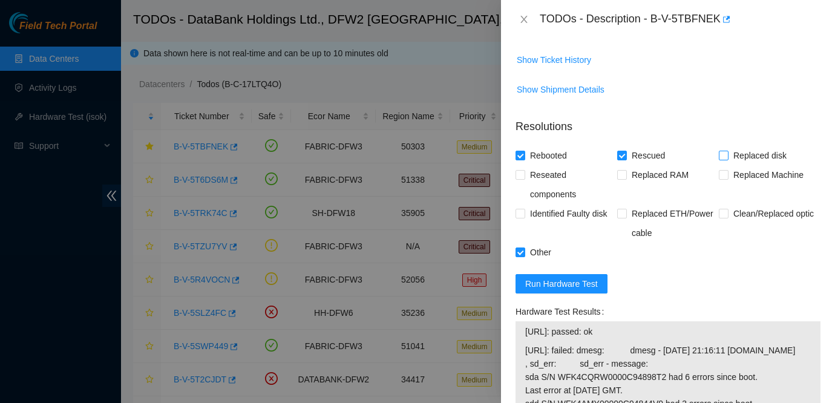
click at [748, 162] on span "Replaced disk" at bounding box center [760, 155] width 63 height 19
click at [728, 159] on input "Replaced disk" at bounding box center [723, 155] width 8 height 8
checkbox input "true"
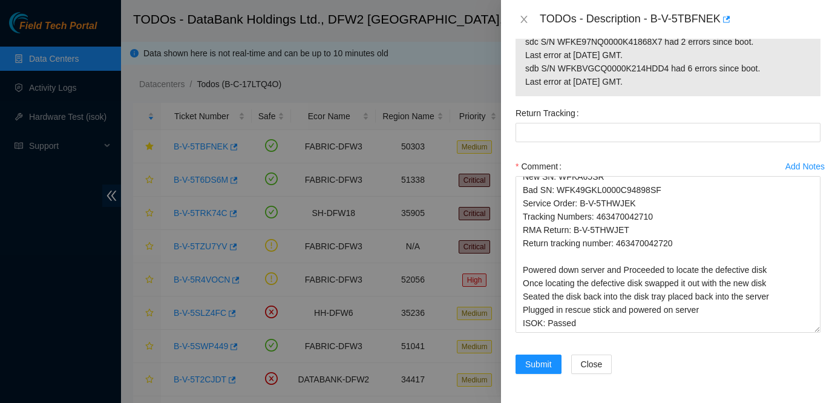
scroll to position [1327, 0]
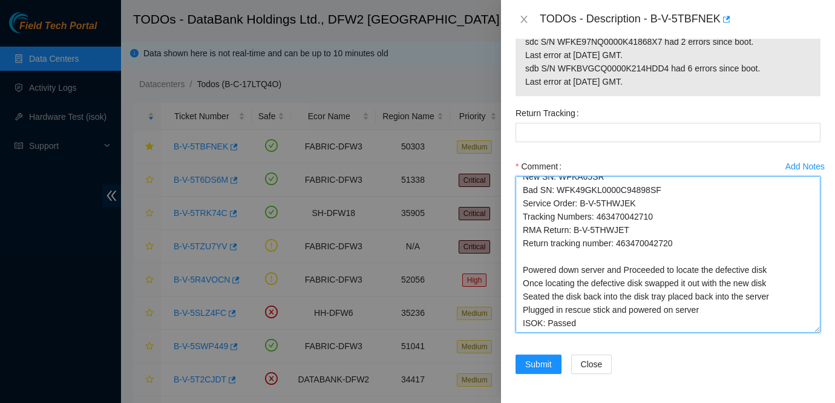
drag, startPoint x: 621, startPoint y: 242, endPoint x: 708, endPoint y: 244, distance: 87.2
click at [708, 244] on textarea "Ticket: B-V-5TBF NEK New SN: WFKA65SR Bad SN: WFK49GKL0000C94898SF Service Orde…" at bounding box center [668, 254] width 305 height 157
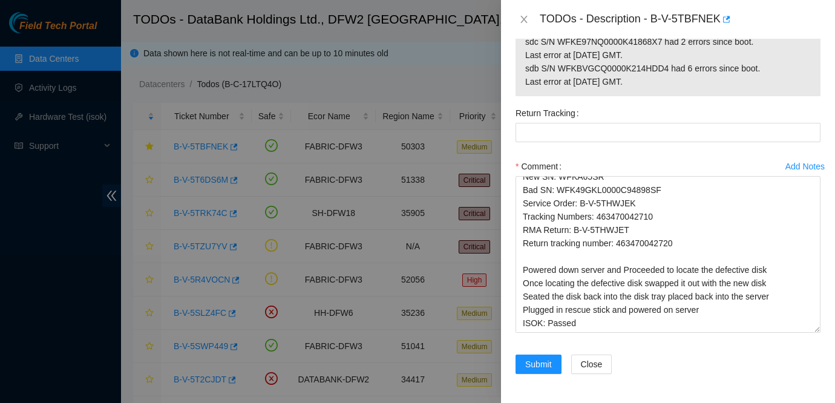
click at [606, 142] on div "Return Tracking" at bounding box center [668, 130] width 315 height 53
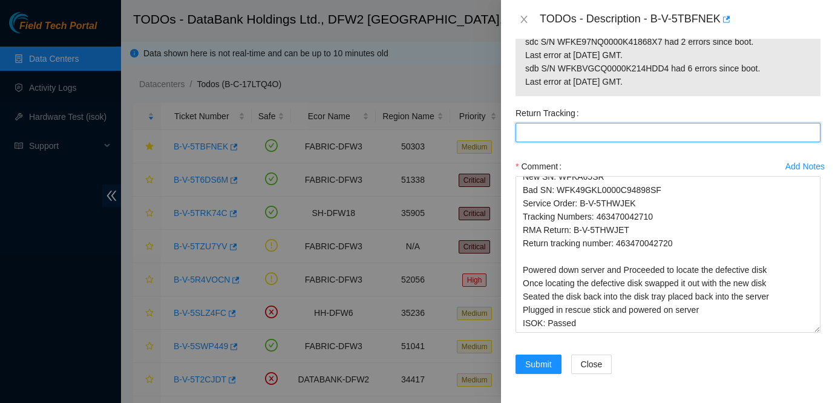
click at [590, 133] on Tracking "Return Tracking" at bounding box center [668, 132] width 305 height 19
paste Tracking "463470042720"
type Tracking "463470042720"
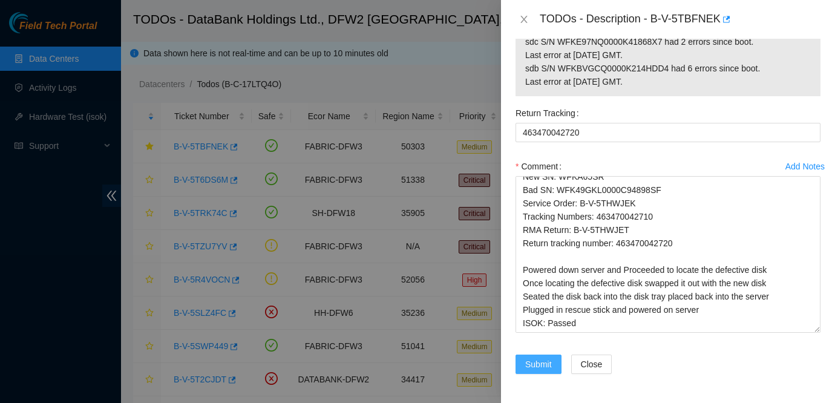
click at [535, 364] on span "Submit" at bounding box center [538, 364] width 27 height 13
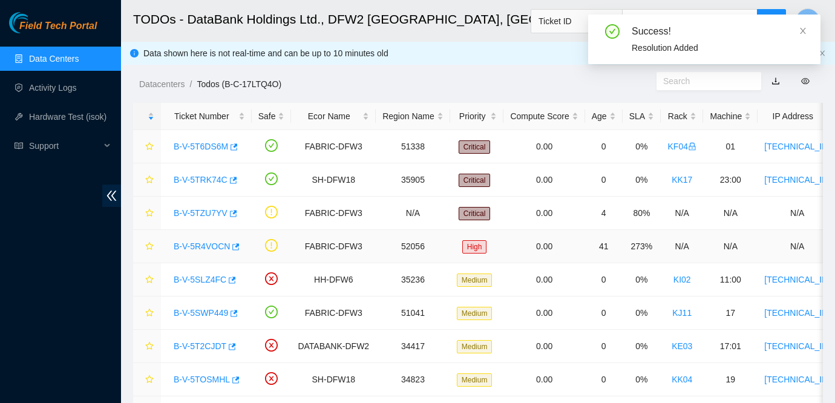
scroll to position [378, 0]
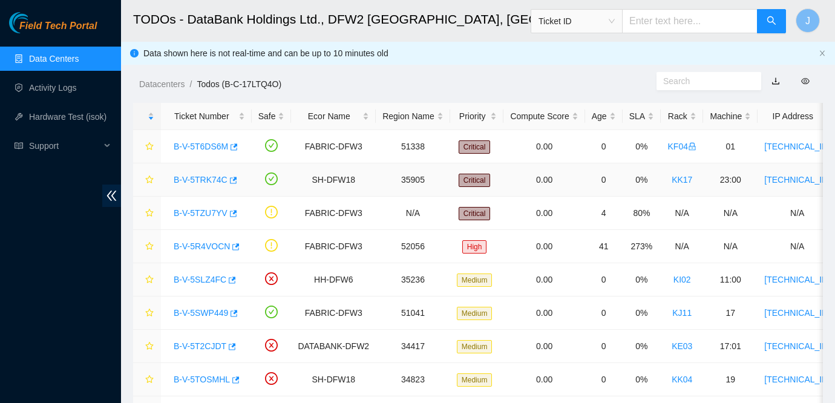
click at [197, 180] on link "B-V-5TRK74C" at bounding box center [201, 180] width 54 height 10
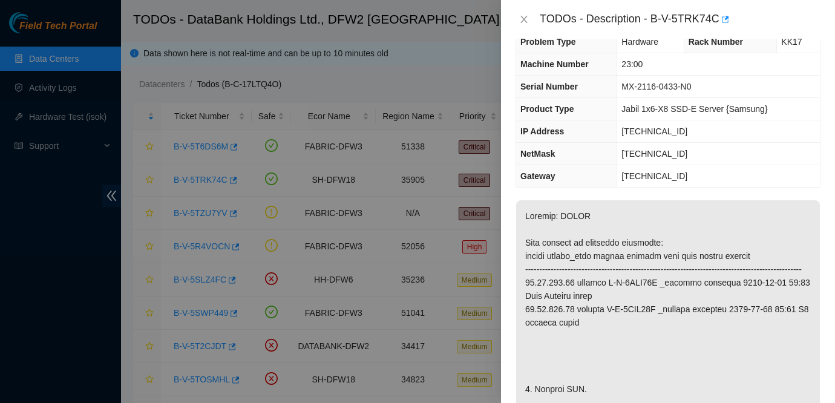
scroll to position [0, 0]
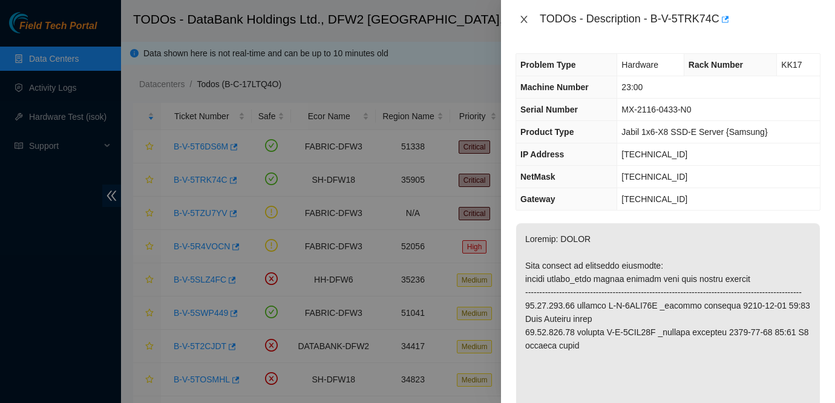
click at [525, 21] on icon "close" at bounding box center [524, 19] width 7 height 7
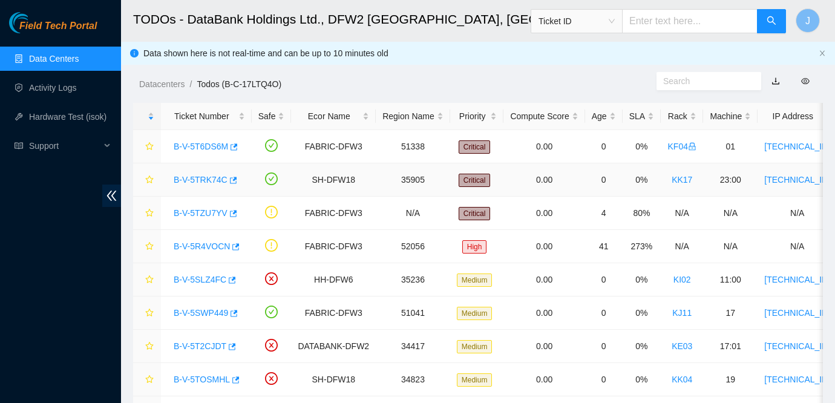
click at [635, 183] on td "0%" at bounding box center [642, 179] width 38 height 33
drag, startPoint x: 209, startPoint y: 215, endPoint x: 502, endPoint y: 235, distance: 293.1
click at [209, 215] on link "B-V-5TZU7YV" at bounding box center [201, 213] width 54 height 10
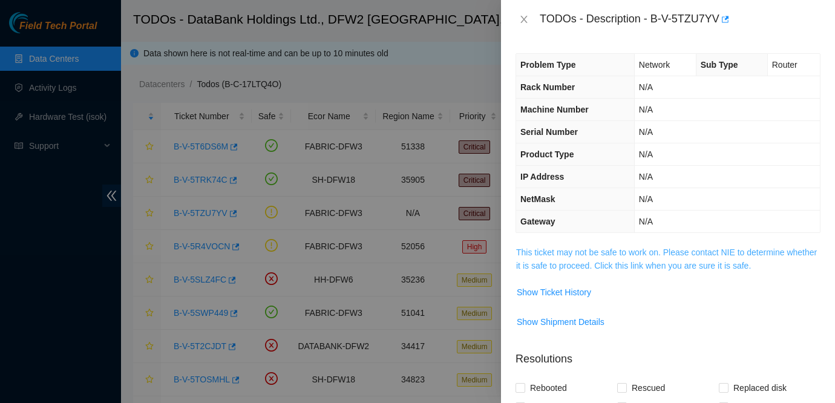
click at [621, 255] on link "This ticket may not be safe to work on. Please contact NIE to determine whether…" at bounding box center [666, 259] width 301 height 23
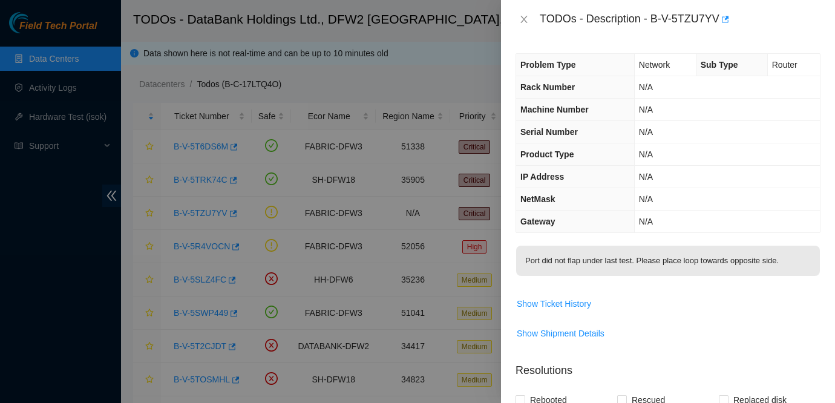
click at [734, 337] on span "Show Shipment Details" at bounding box center [668, 333] width 304 height 19
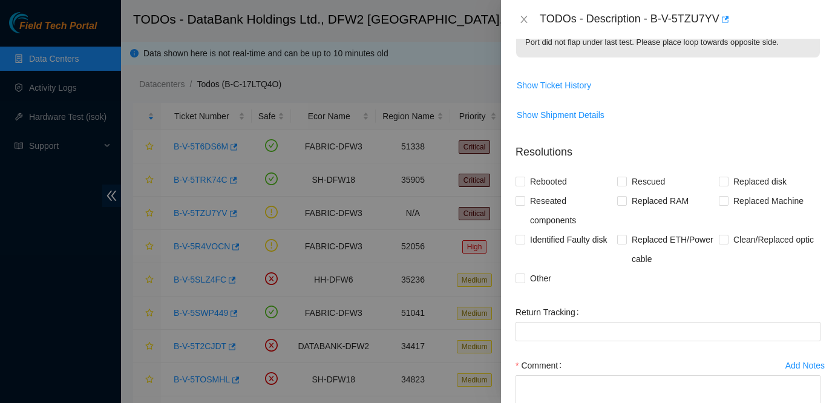
scroll to position [306, 0]
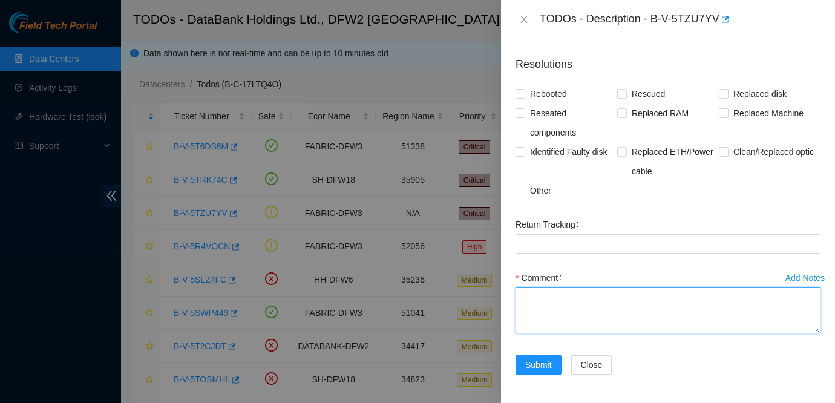
click at [540, 305] on textarea "Comment" at bounding box center [668, 311] width 305 height 46
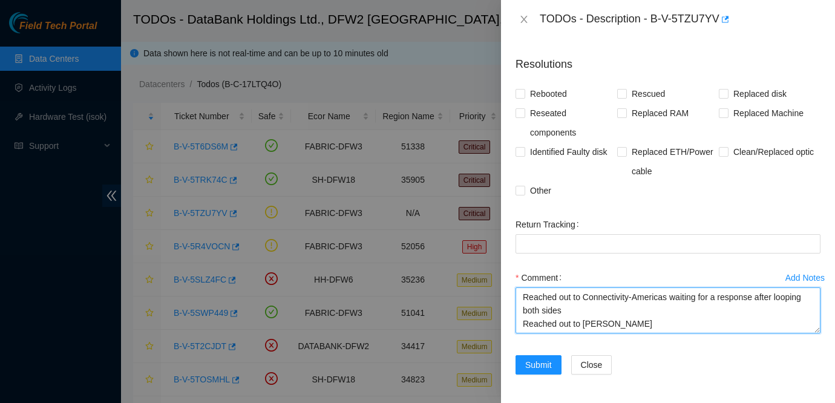
click at [780, 308] on textarea "Reached out to Connectivity-Americas waiting for a response after looping both …" at bounding box center [668, 311] width 305 height 46
click at [685, 328] on textarea "Reached out to Connectivity-Americas waiting for a response after looping both …" at bounding box center [668, 311] width 305 height 46
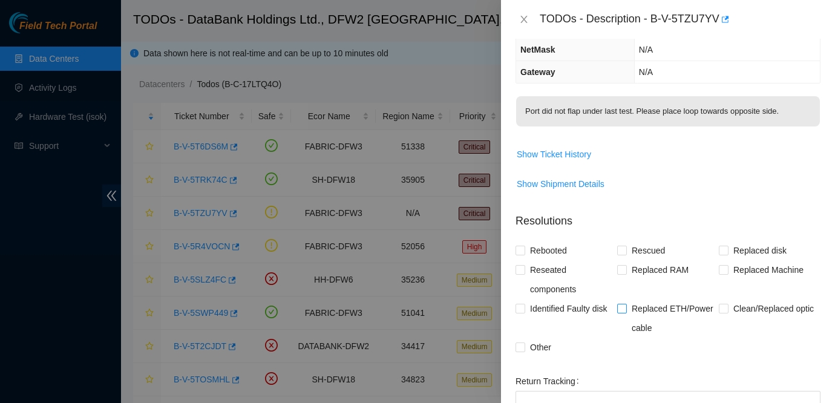
scroll to position [137, 0]
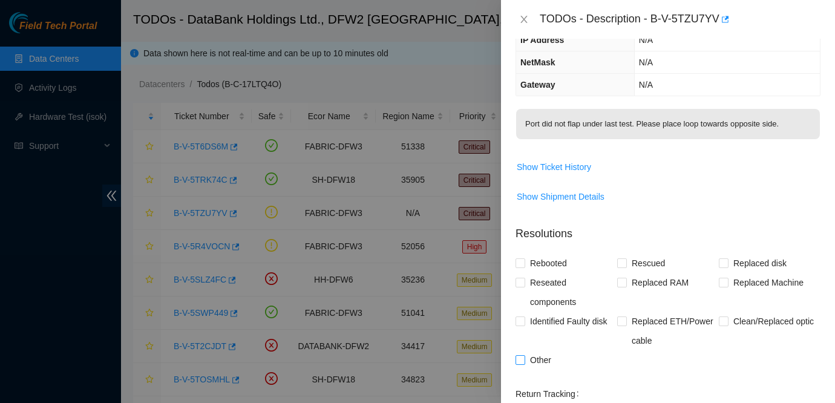
type textarea "Reached out to Connectivity-Americas waiting for a response after looping both …"
click at [541, 360] on span "Other" at bounding box center [540, 360] width 31 height 19
click at [524, 360] on input "Other" at bounding box center [520, 359] width 8 height 8
checkbox input "true"
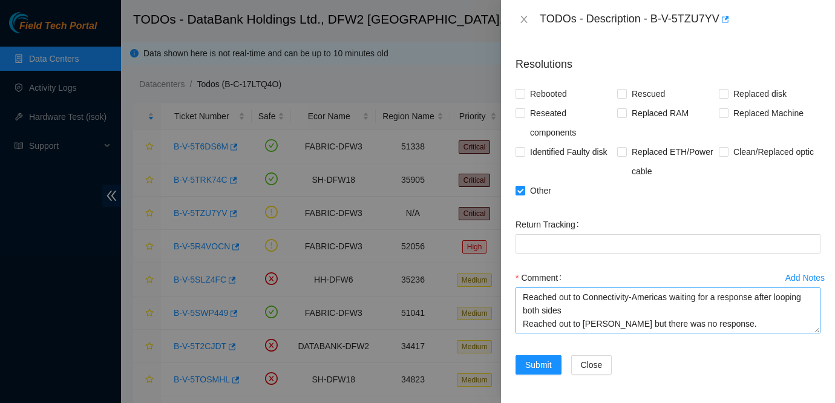
scroll to position [13, 0]
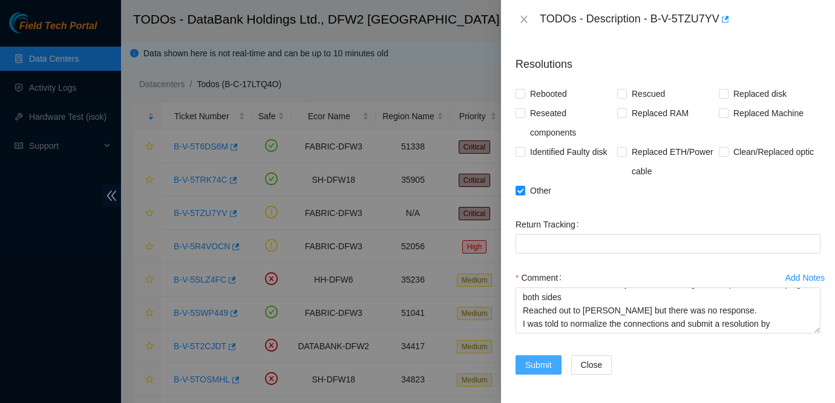
click at [549, 361] on span "Submit" at bounding box center [538, 364] width 27 height 13
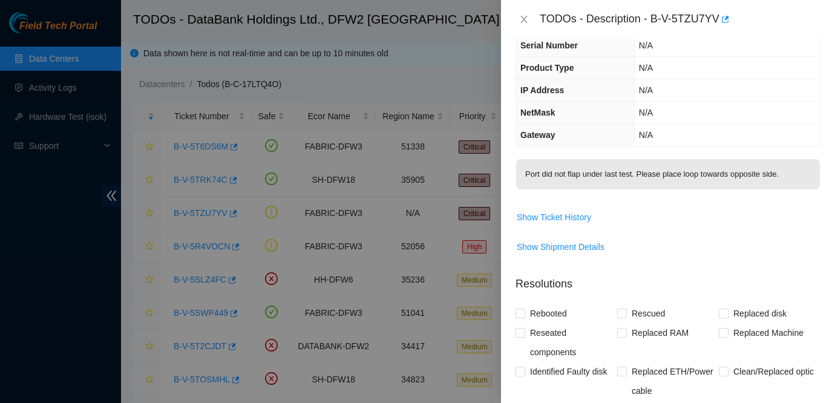
scroll to position [0, 0]
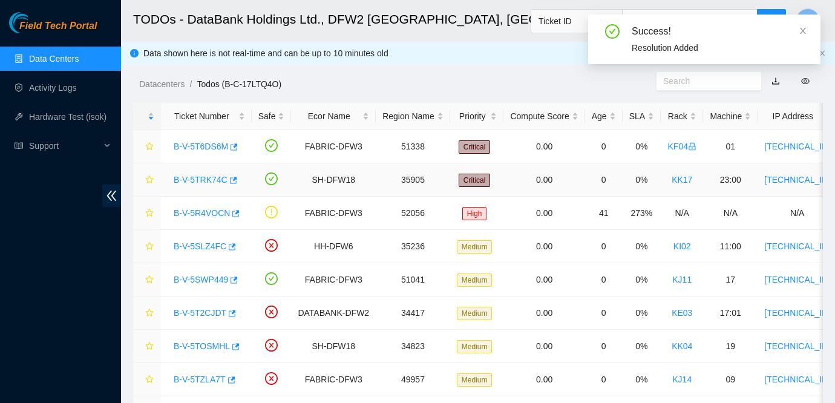
click at [197, 179] on link "B-V-5TRK74C" at bounding box center [201, 180] width 54 height 10
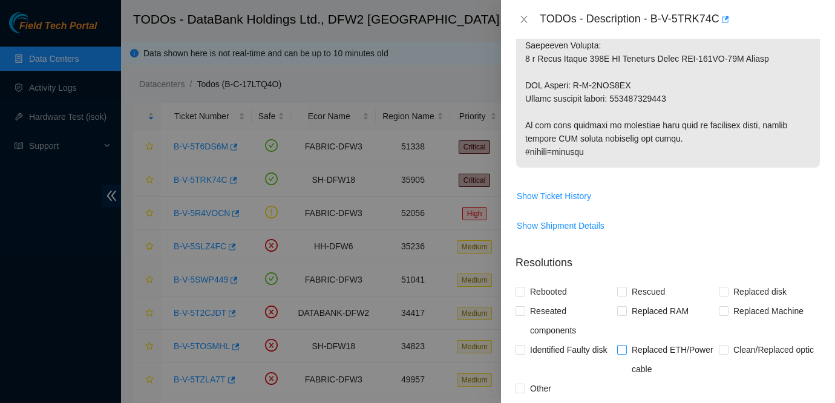
scroll to position [910, 0]
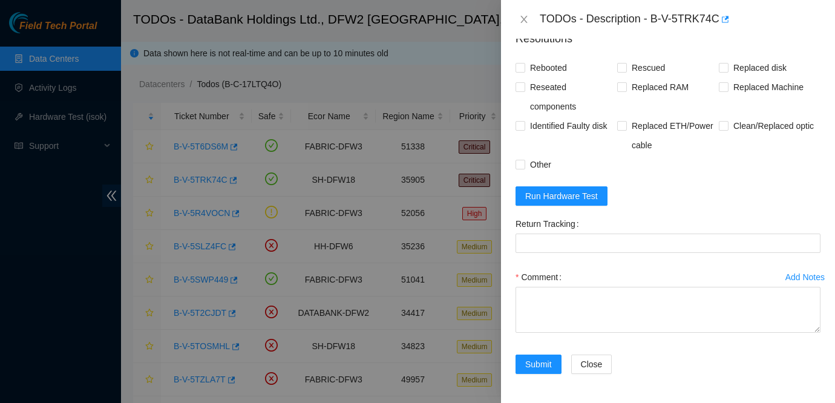
click at [518, 12] on div "TODOs - Description - B-V-5TRK74C" at bounding box center [668, 19] width 305 height 19
click at [522, 16] on icon "close" at bounding box center [524, 20] width 10 height 10
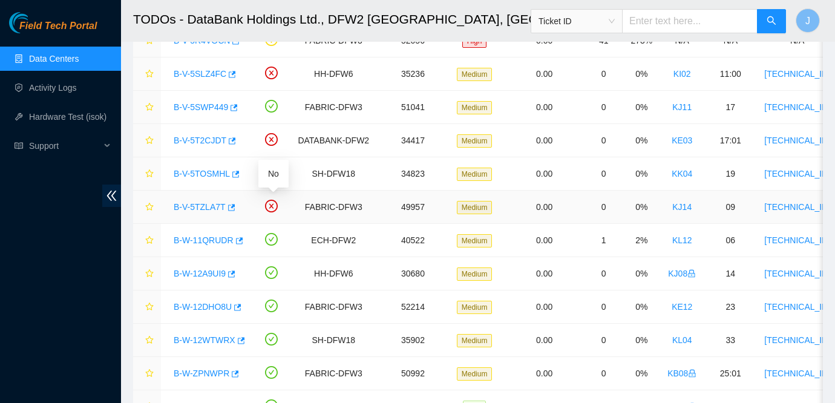
scroll to position [0, 0]
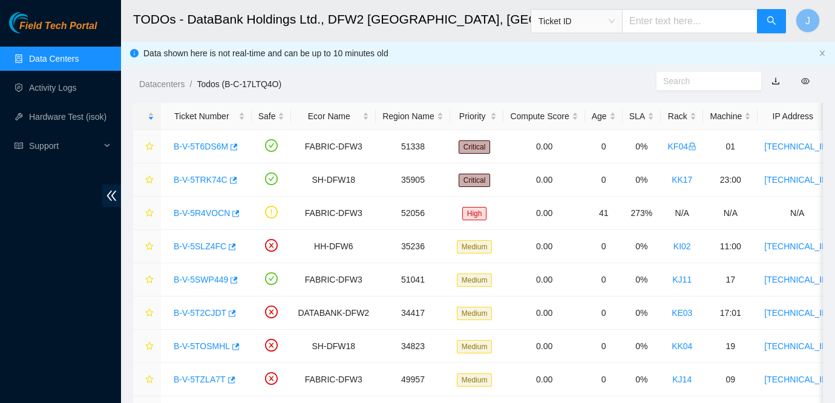
click at [62, 56] on link "Data Centers" at bounding box center [54, 59] width 50 height 10
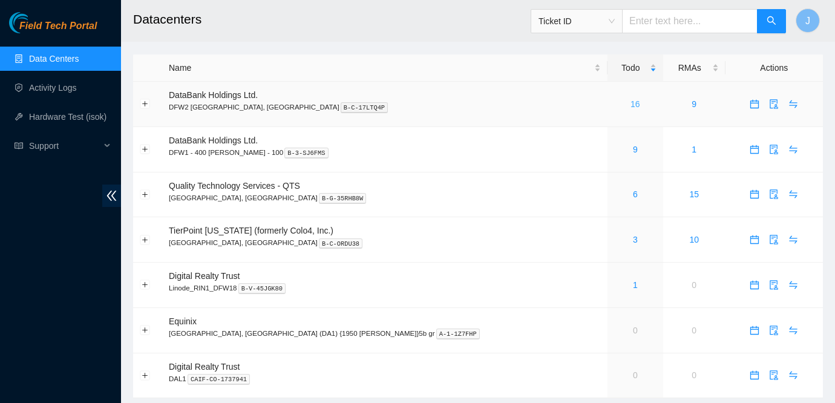
click at [631, 102] on link "16" at bounding box center [636, 104] width 10 height 10
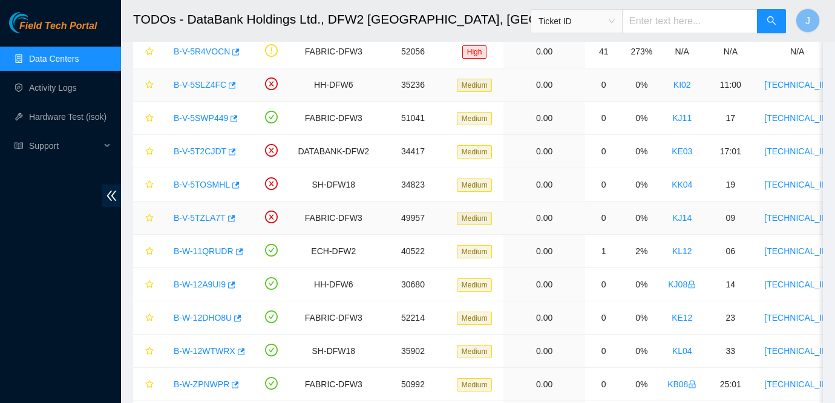
scroll to position [159, 0]
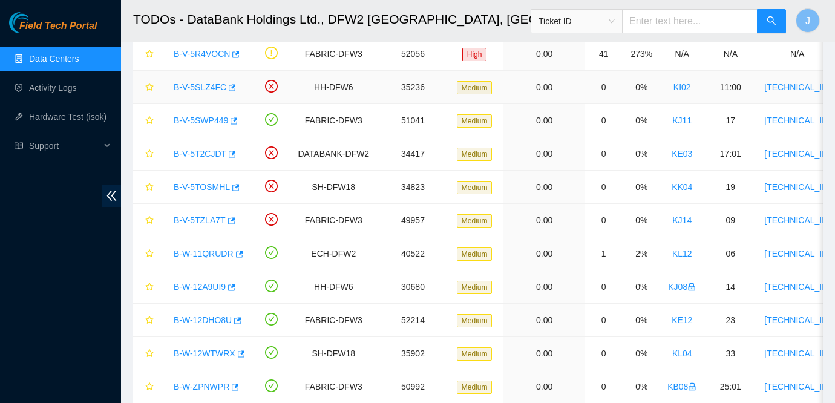
click at [205, 88] on link "B-V-5SLZ4FC" at bounding box center [200, 87] width 53 height 10
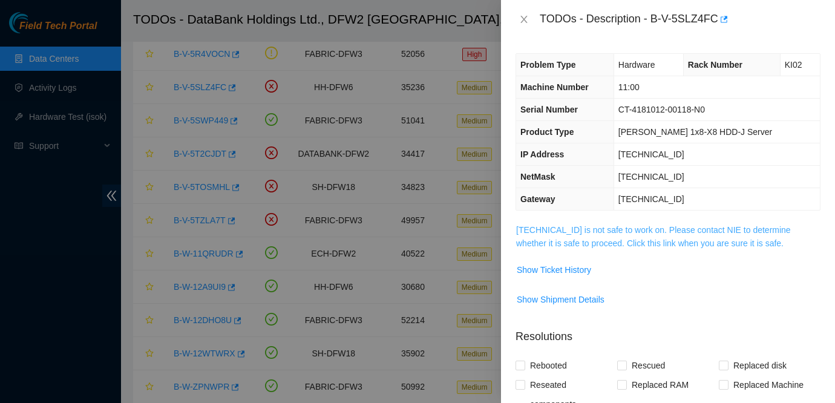
click at [577, 232] on link "[TECHNICAL_ID] is not safe to work on. Please contact NIE to determine whether …" at bounding box center [653, 236] width 275 height 23
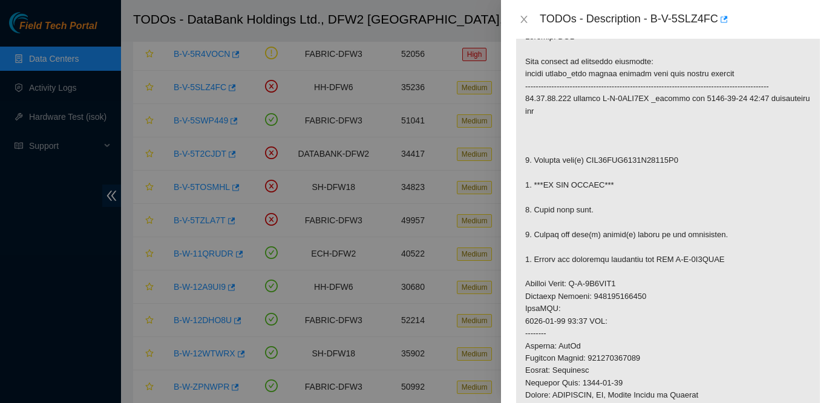
scroll to position [208, 0]
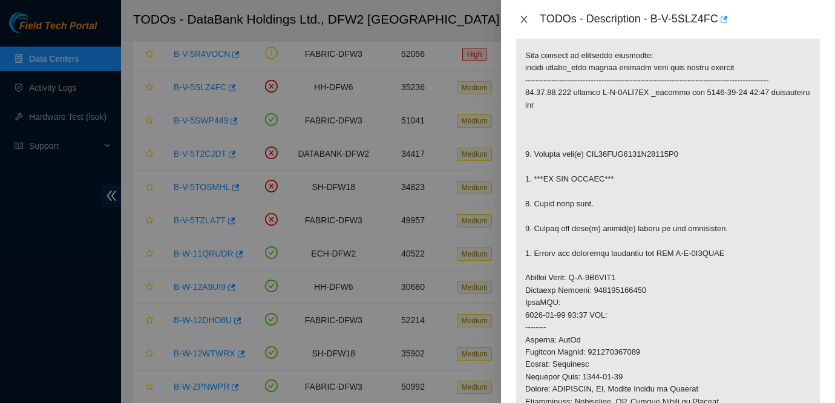
click at [523, 21] on icon "close" at bounding box center [524, 19] width 7 height 7
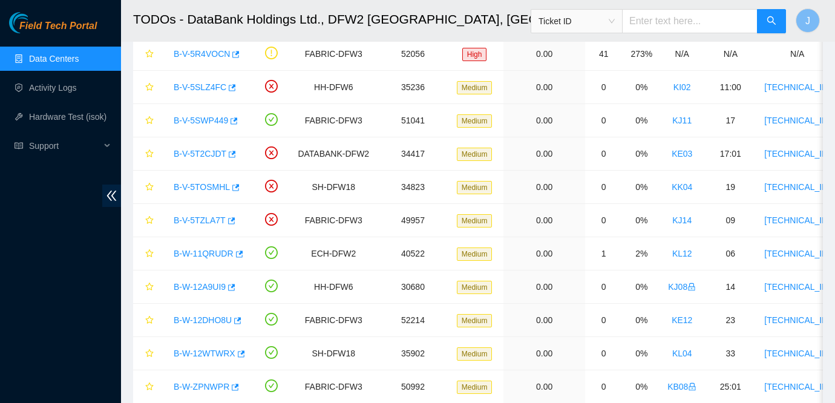
scroll to position [248, 0]
